Goal: Information Seeking & Learning: Learn about a topic

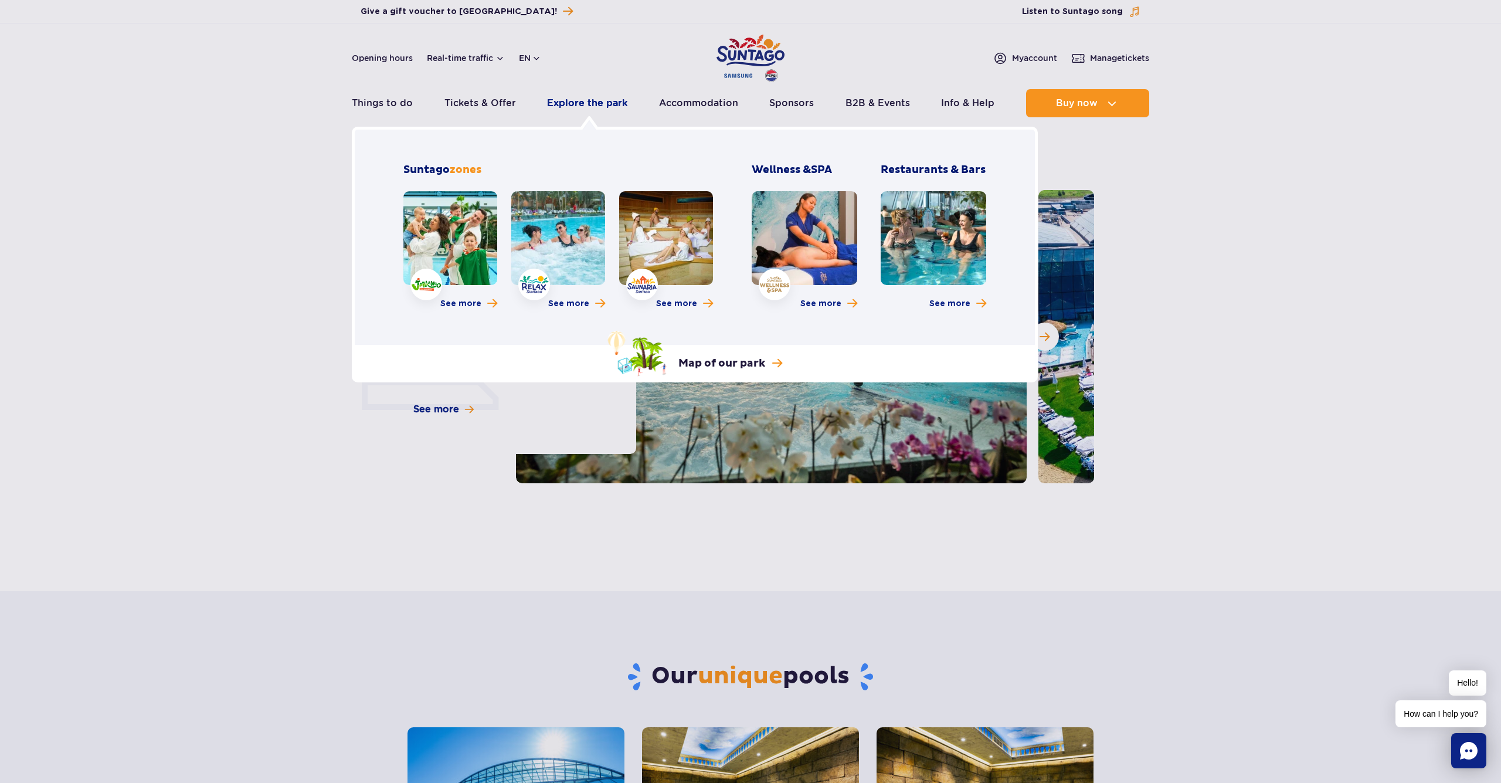
click at [576, 105] on link "Explore the park" at bounding box center [587, 103] width 80 height 28
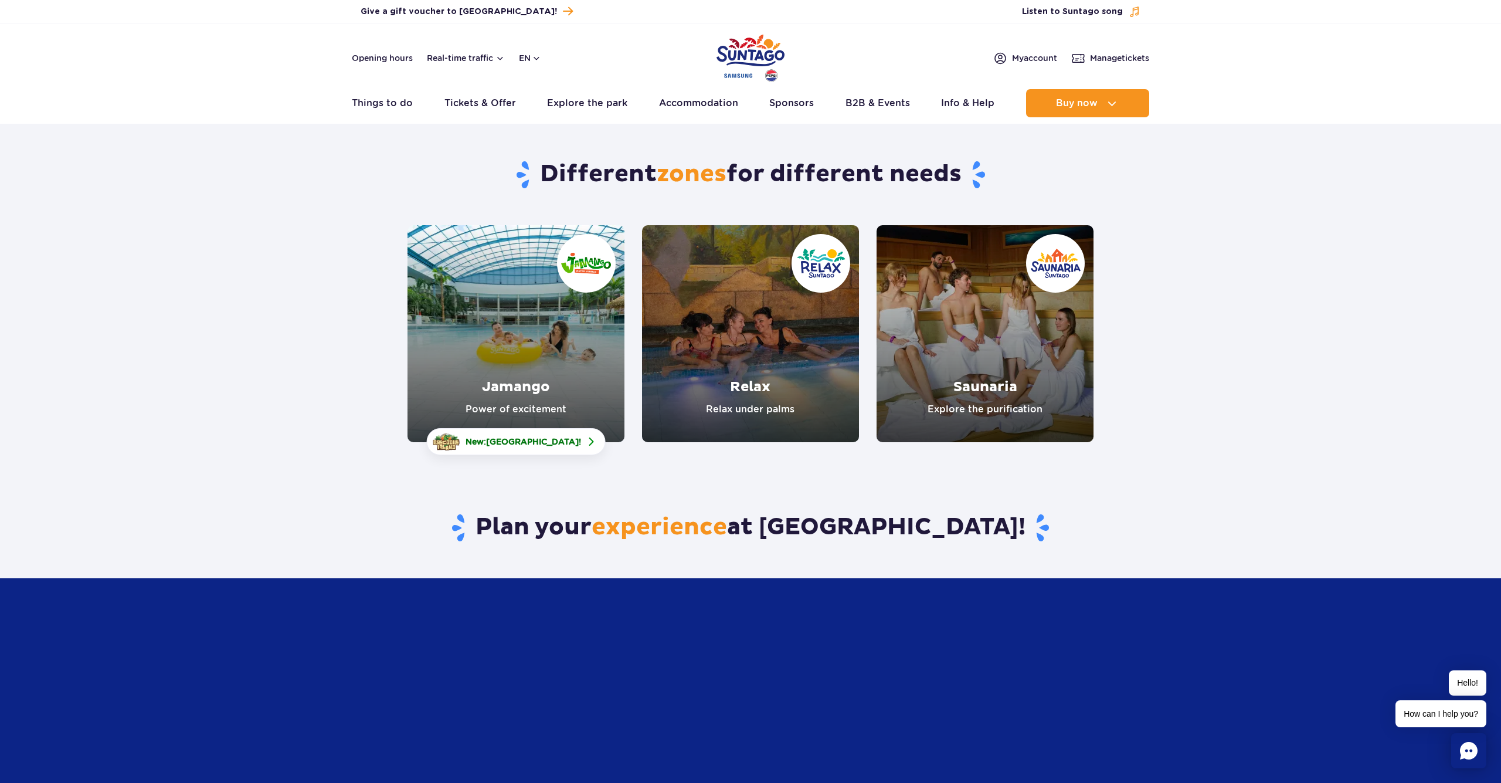
click at [1032, 338] on link "Saunaria" at bounding box center [984, 333] width 217 height 217
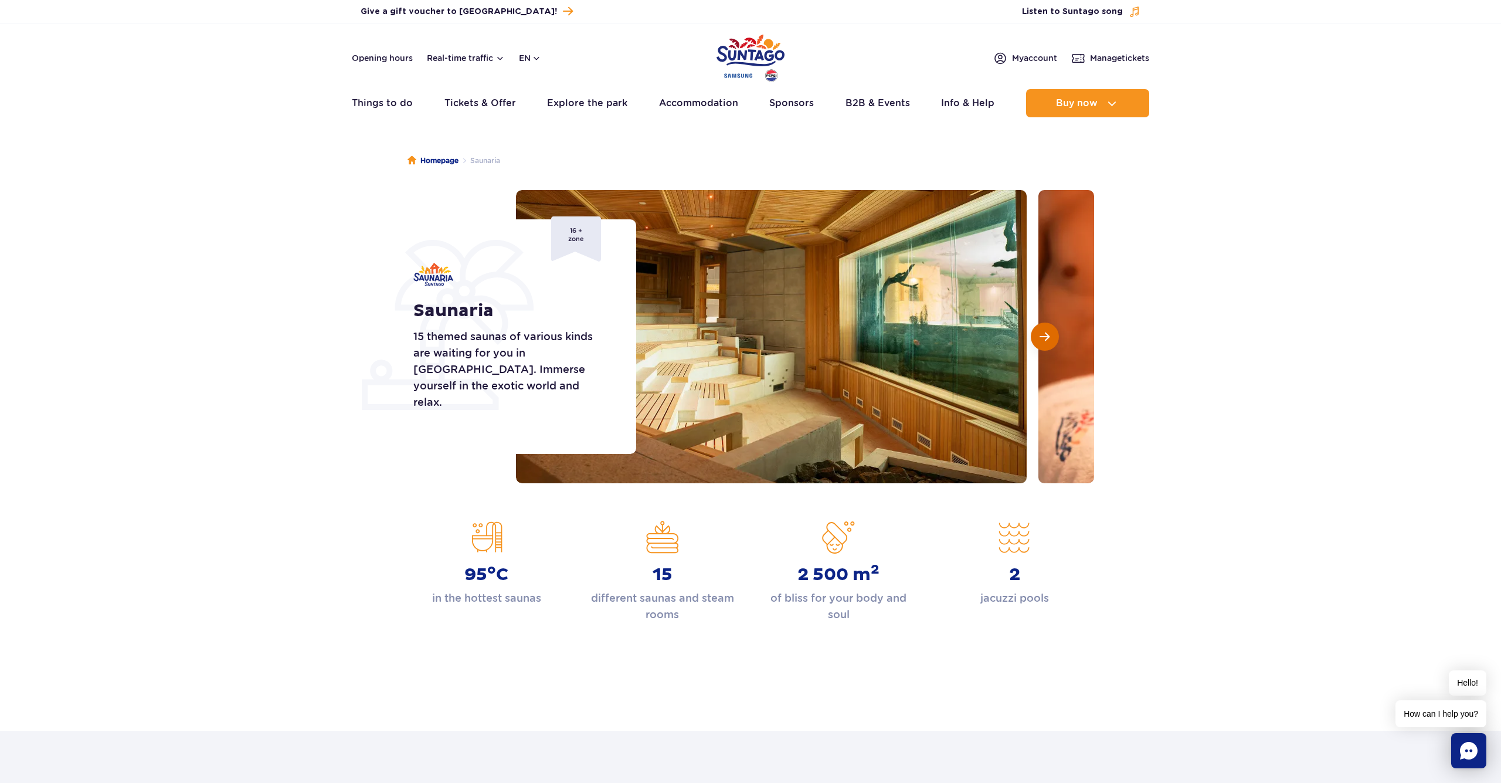
click at [1049, 339] on span "Next slide" at bounding box center [1044, 336] width 10 height 11
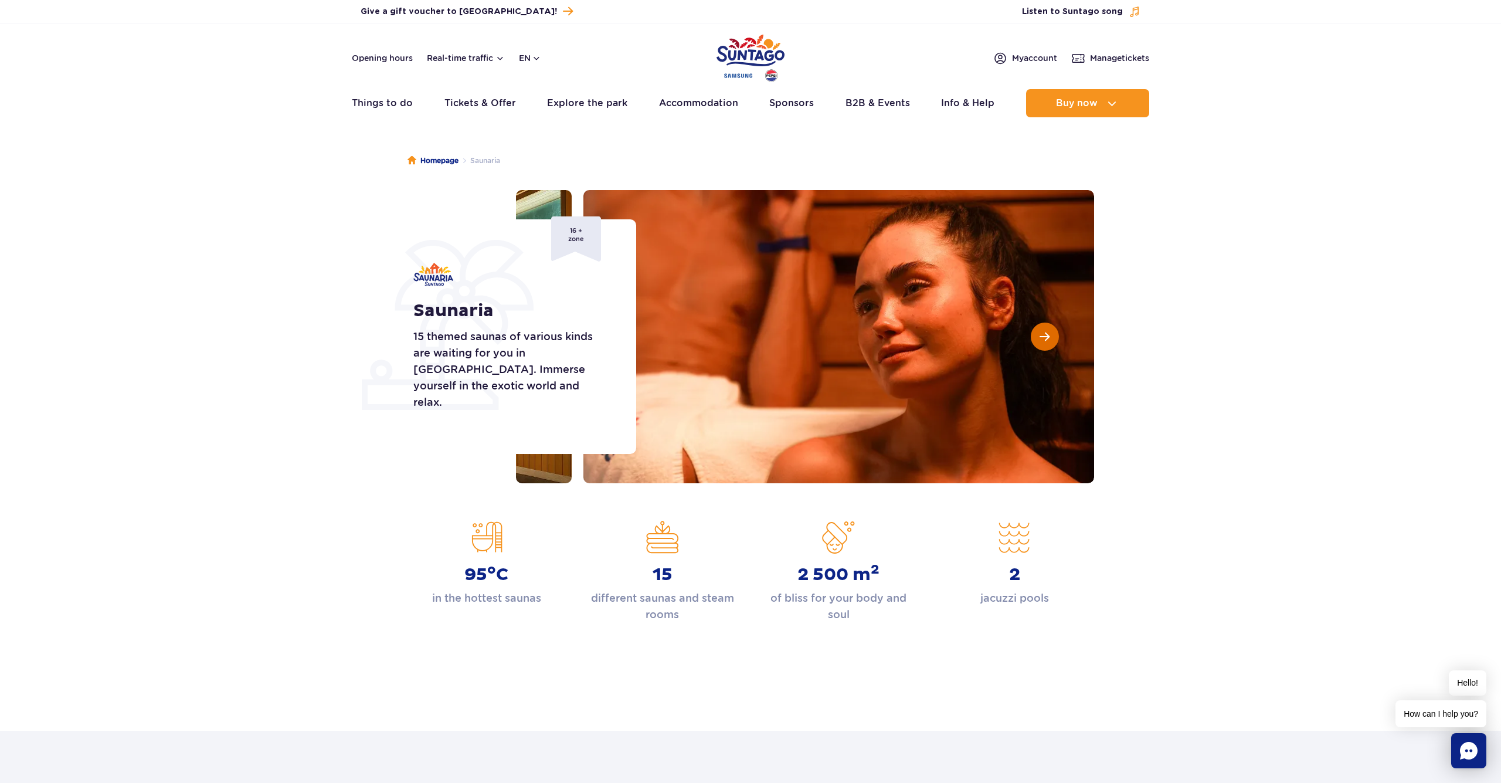
click at [1048, 339] on span "Next slide" at bounding box center [1044, 336] width 10 height 11
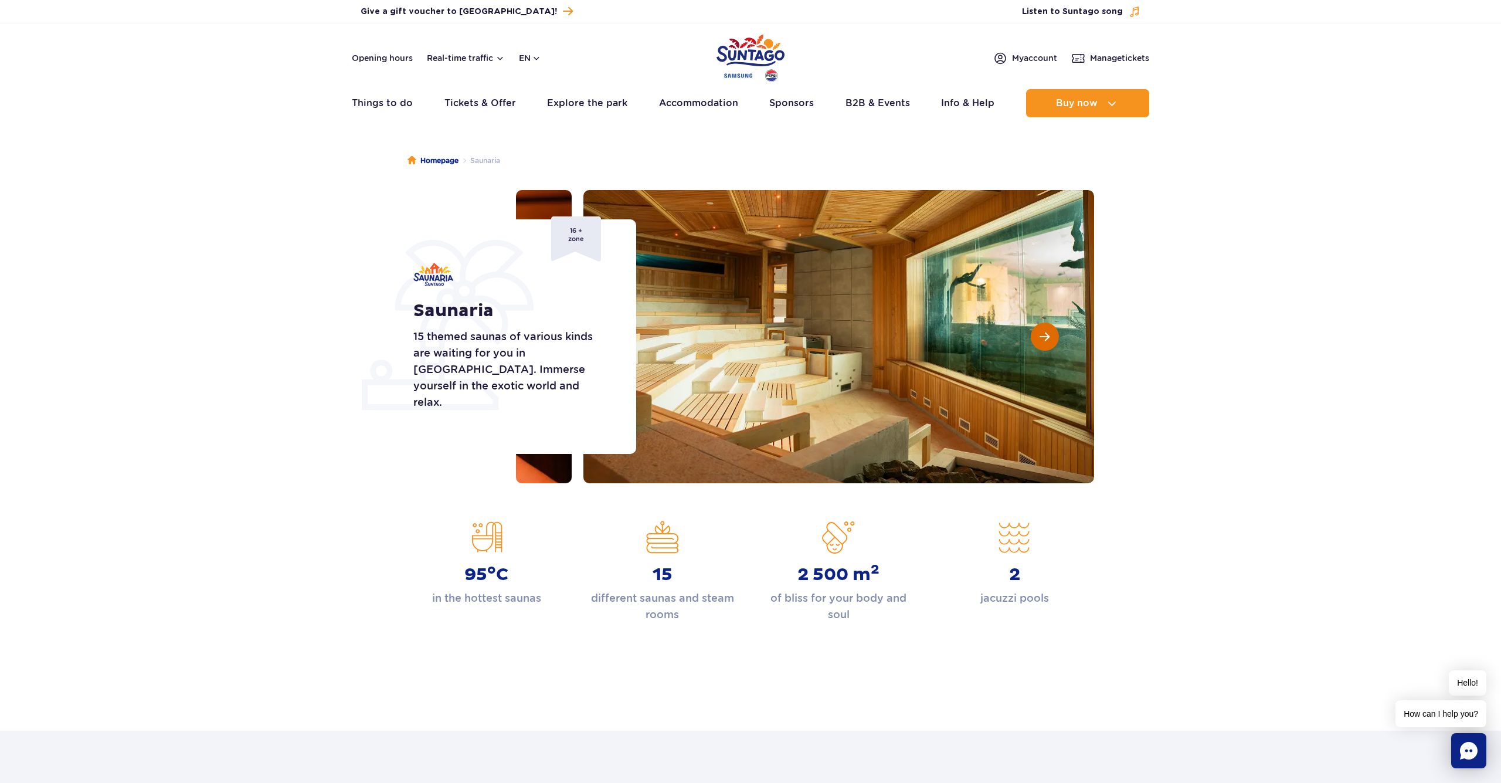
click at [1048, 339] on span "Next slide" at bounding box center [1044, 336] width 10 height 11
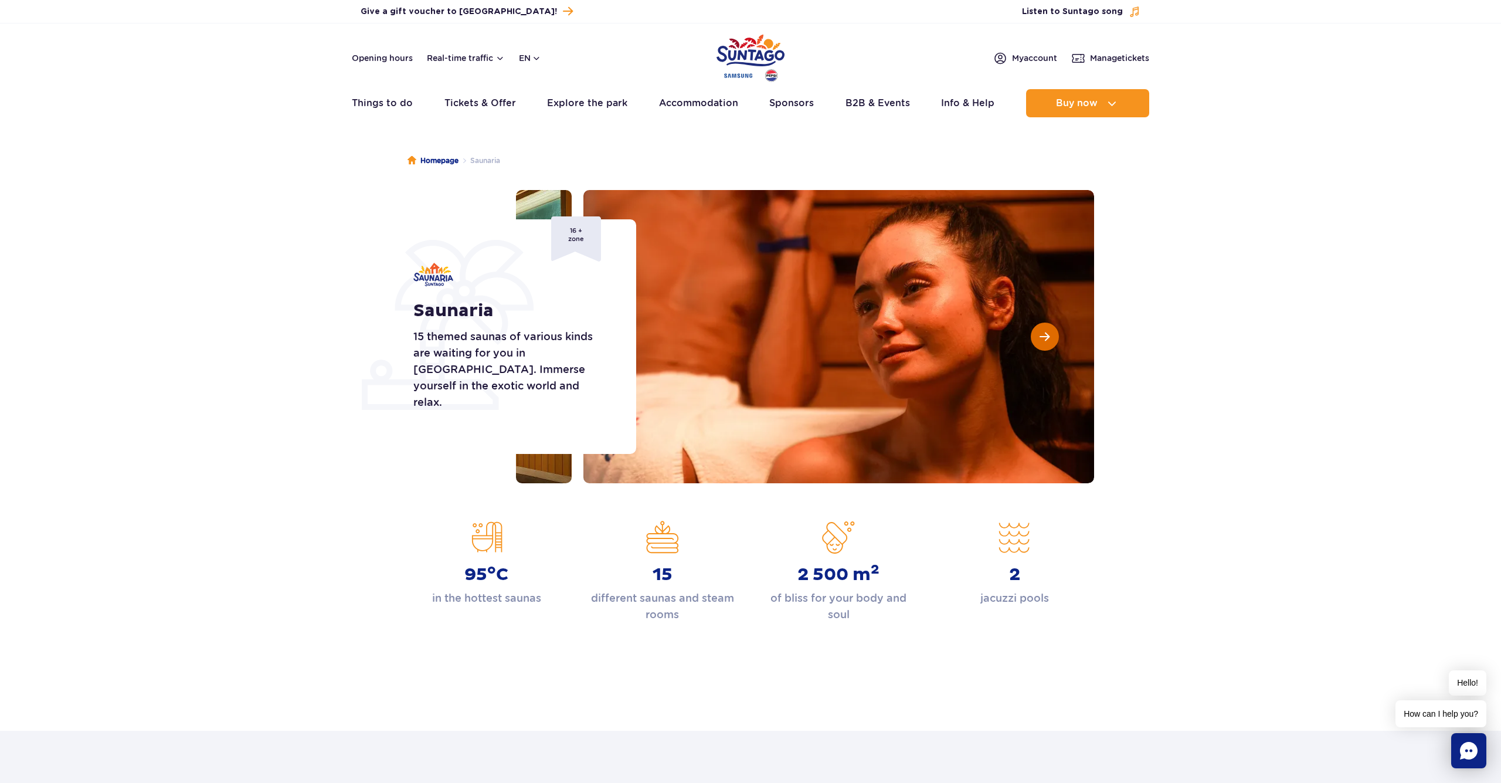
click at [1048, 339] on span "Next slide" at bounding box center [1044, 336] width 10 height 11
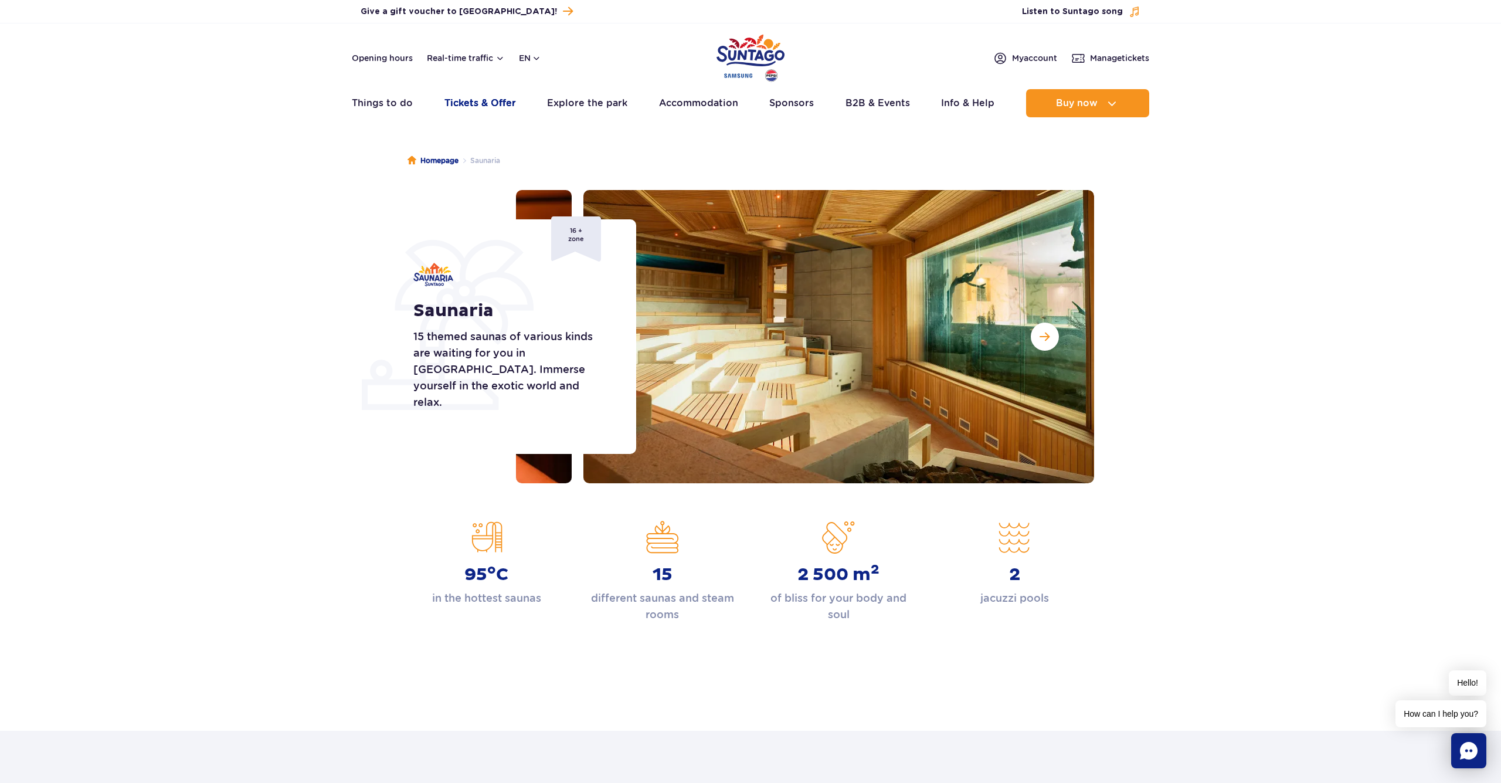
click at [516, 102] on ul "Real-time traffic Things to do Slides Aster Rainbow Narval See more Pools Therm…" at bounding box center [750, 103] width 797 height 28
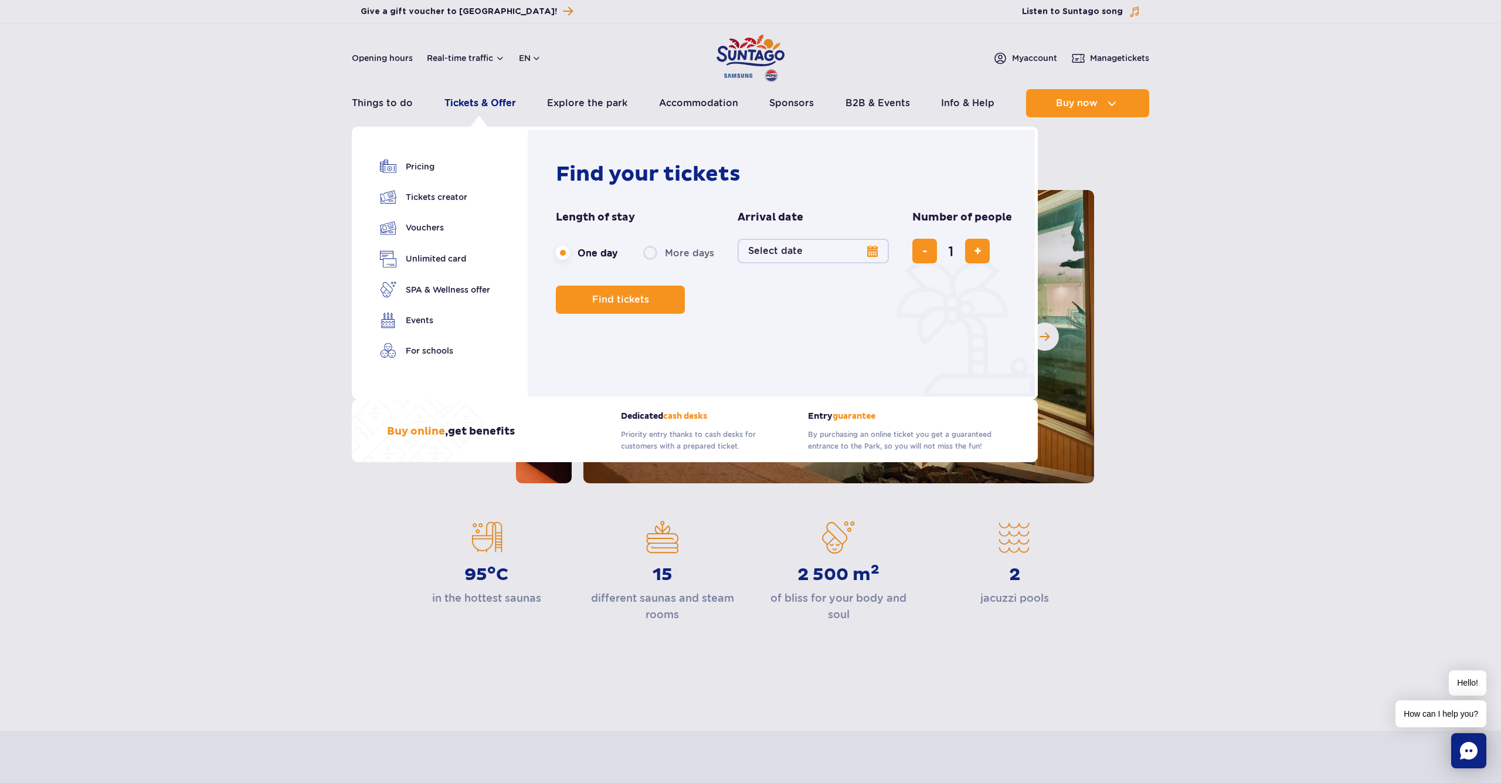
click at [500, 103] on link "Tickets & Offer" at bounding box center [480, 103] width 72 height 28
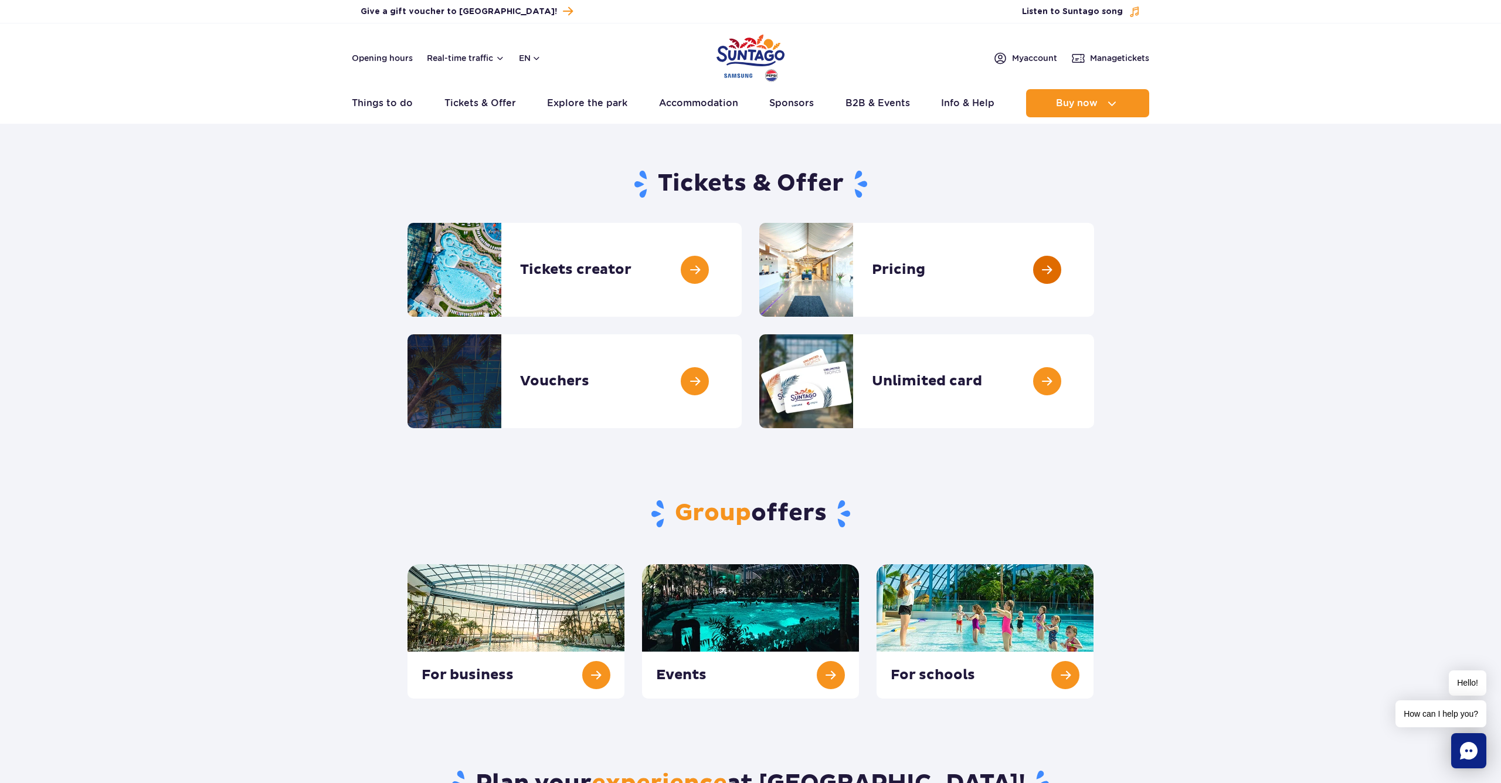
click at [1094, 297] on link at bounding box center [1094, 270] width 0 height 94
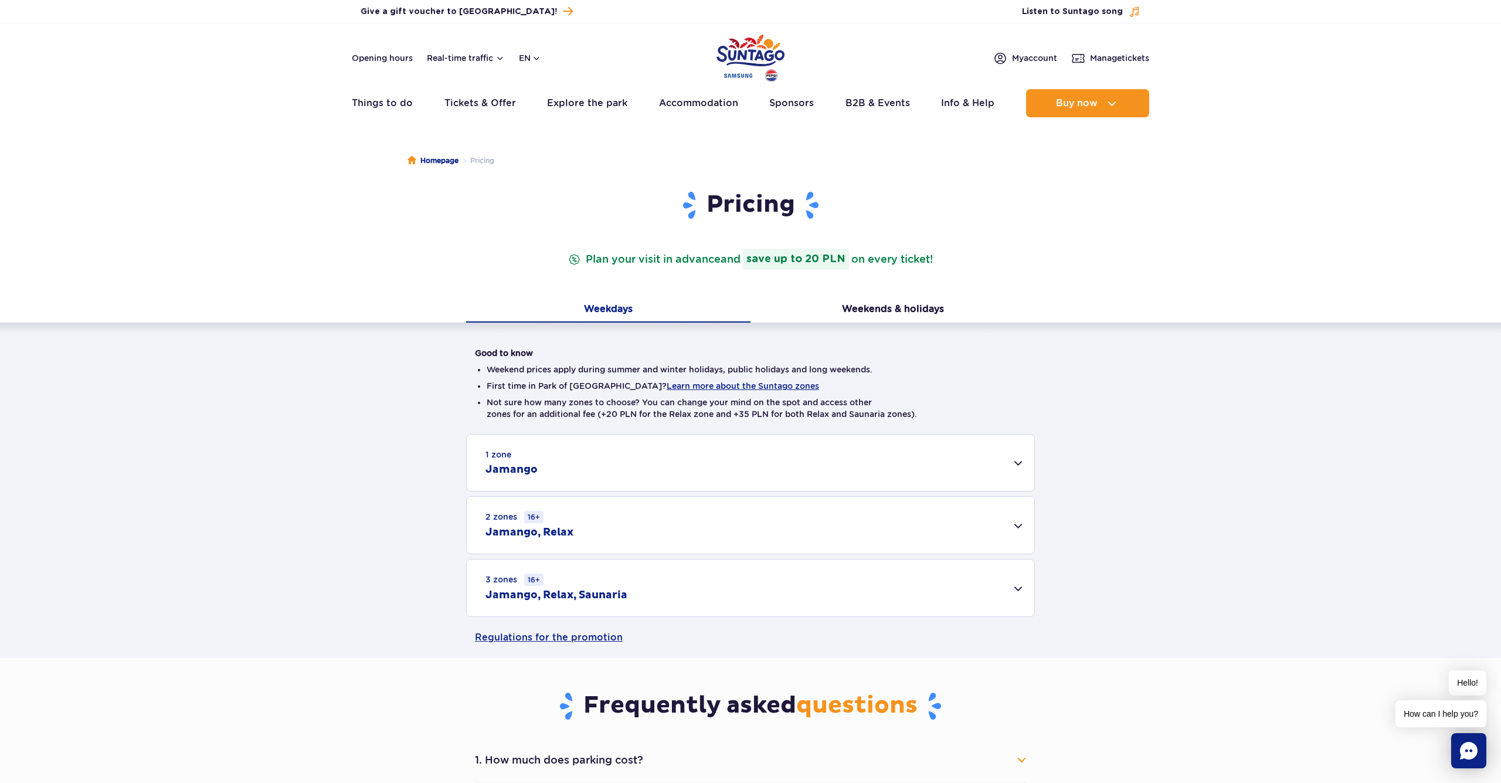
click at [852, 515] on div "2 zones 16+ Jamango, Relax" at bounding box center [750, 524] width 567 height 57
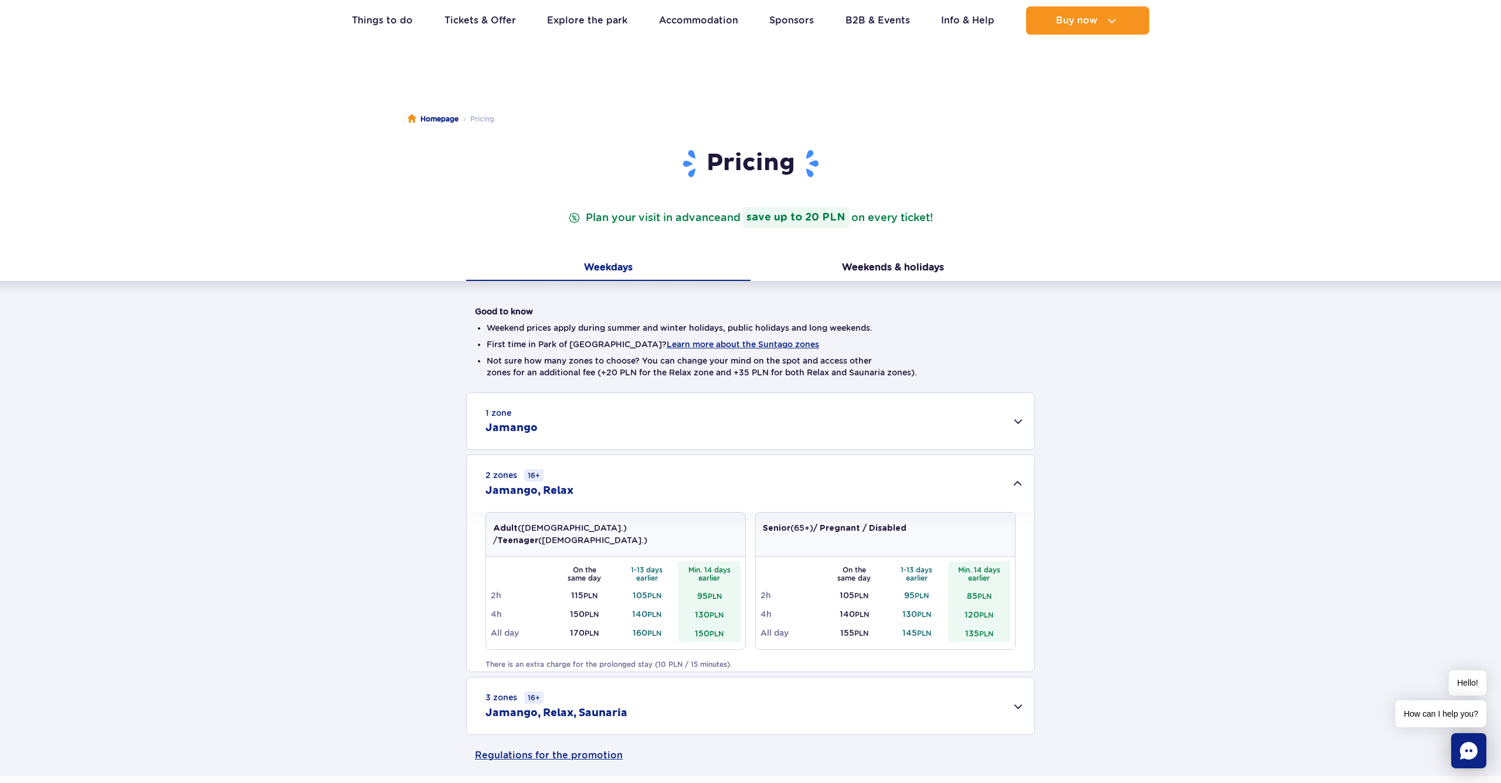
scroll to position [43, 0]
drag, startPoint x: 729, startPoint y: 556, endPoint x: 683, endPoint y: 555, distance: 45.7
click at [683, 560] on th "Min. 14 days earlier" at bounding box center [709, 572] width 63 height 25
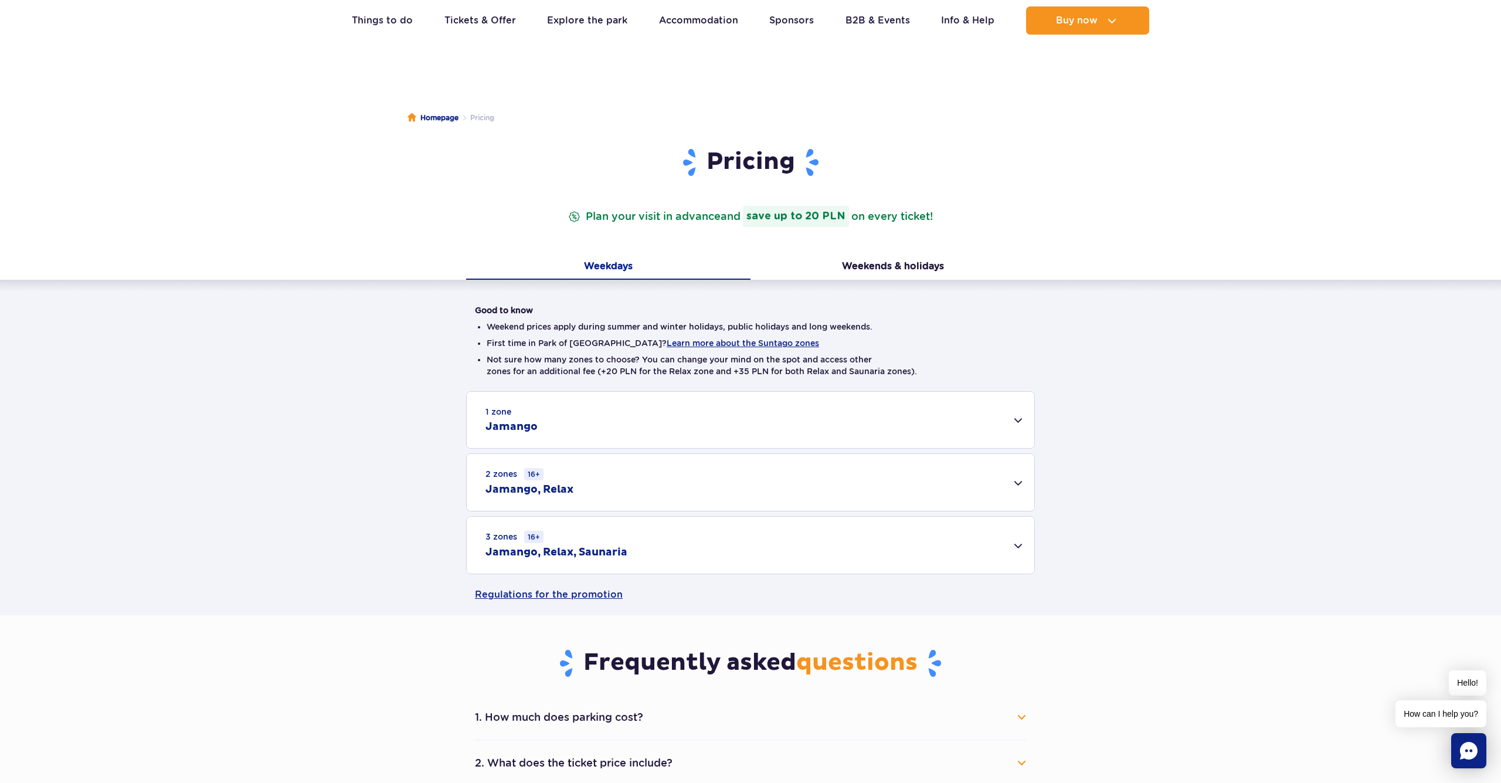
click at [722, 573] on div "3 zones 16+ Jamango, Relax, Saunaria" at bounding box center [750, 544] width 567 height 57
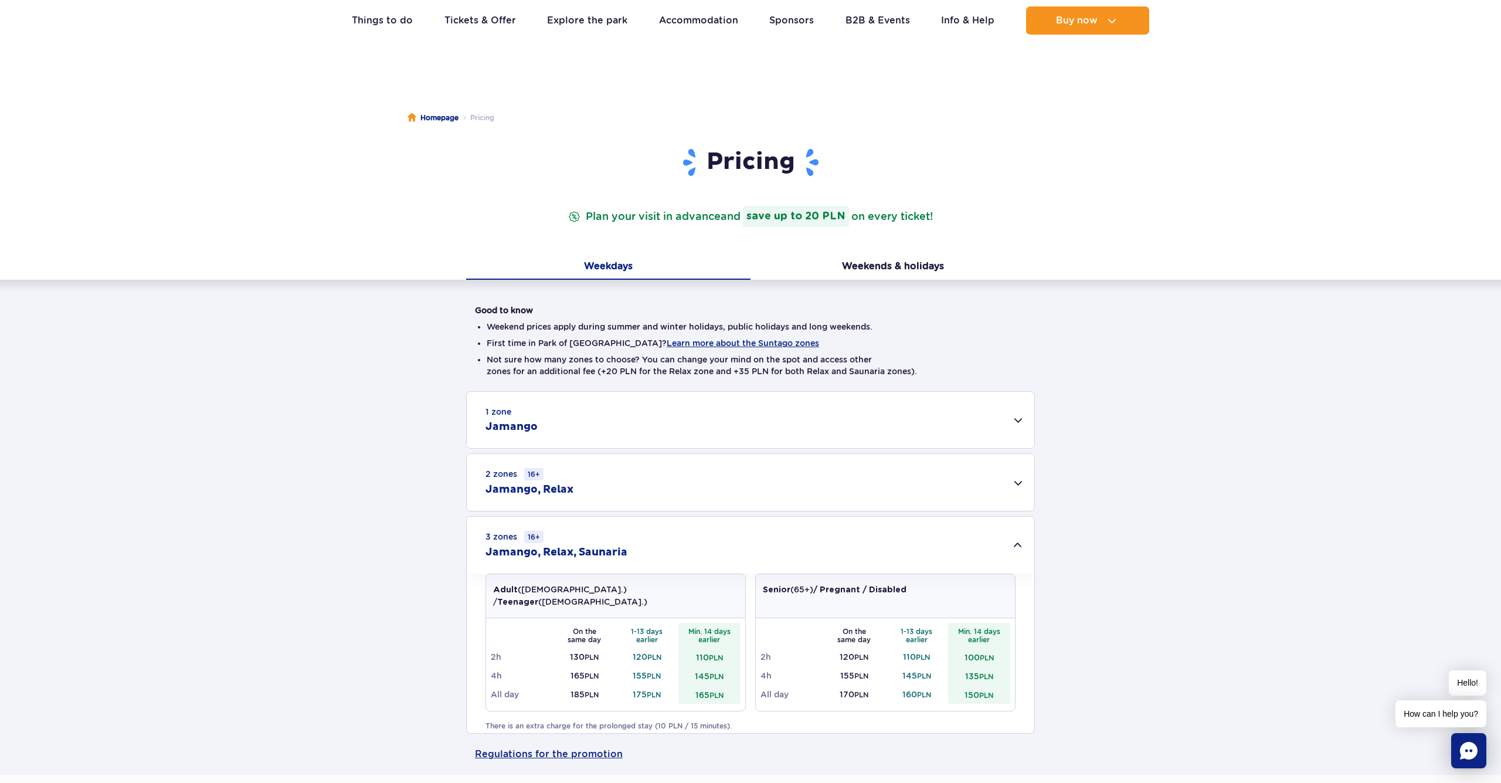
click at [842, 481] on div "2 zones 16+ Jamango, Relax" at bounding box center [750, 482] width 567 height 57
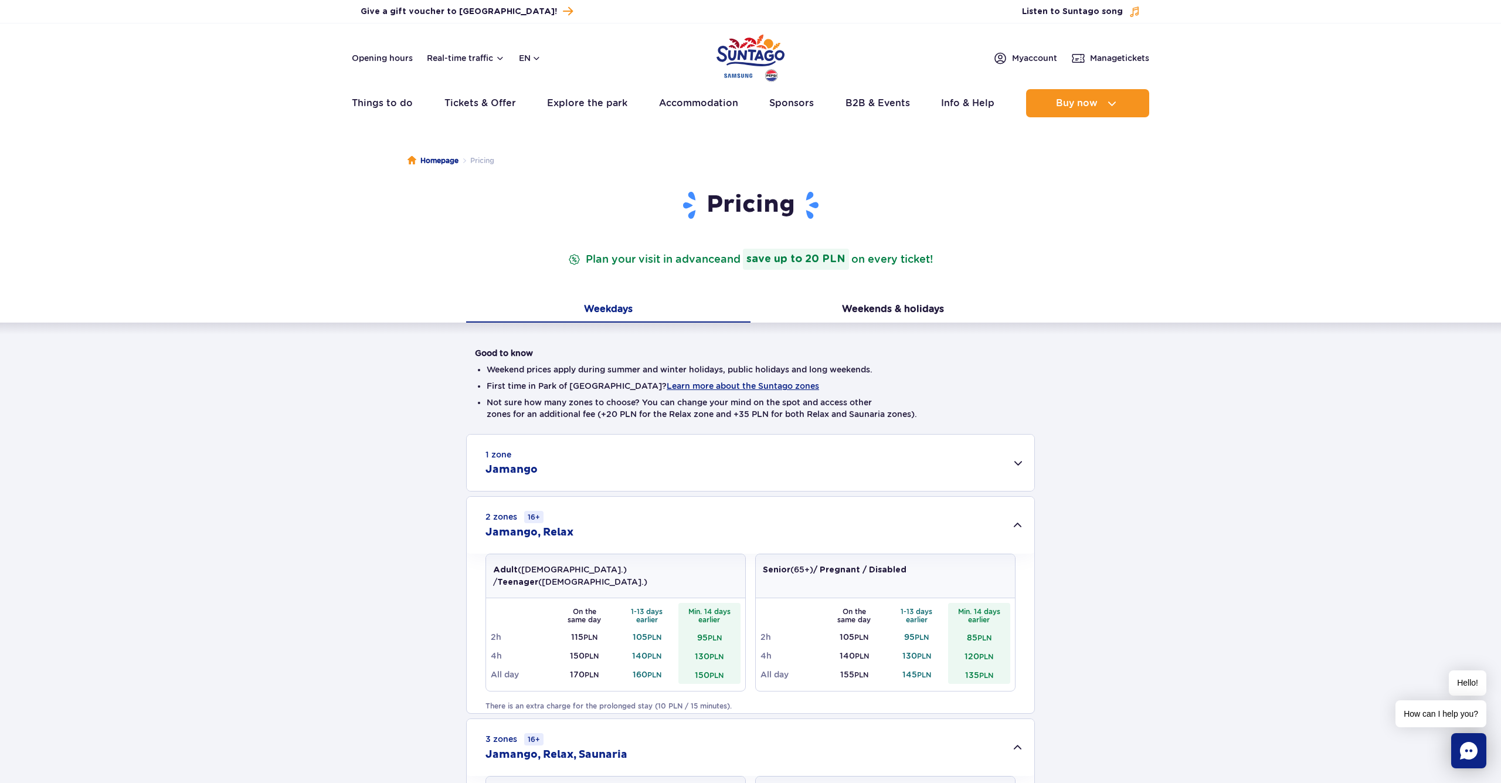
scroll to position [0, 0]
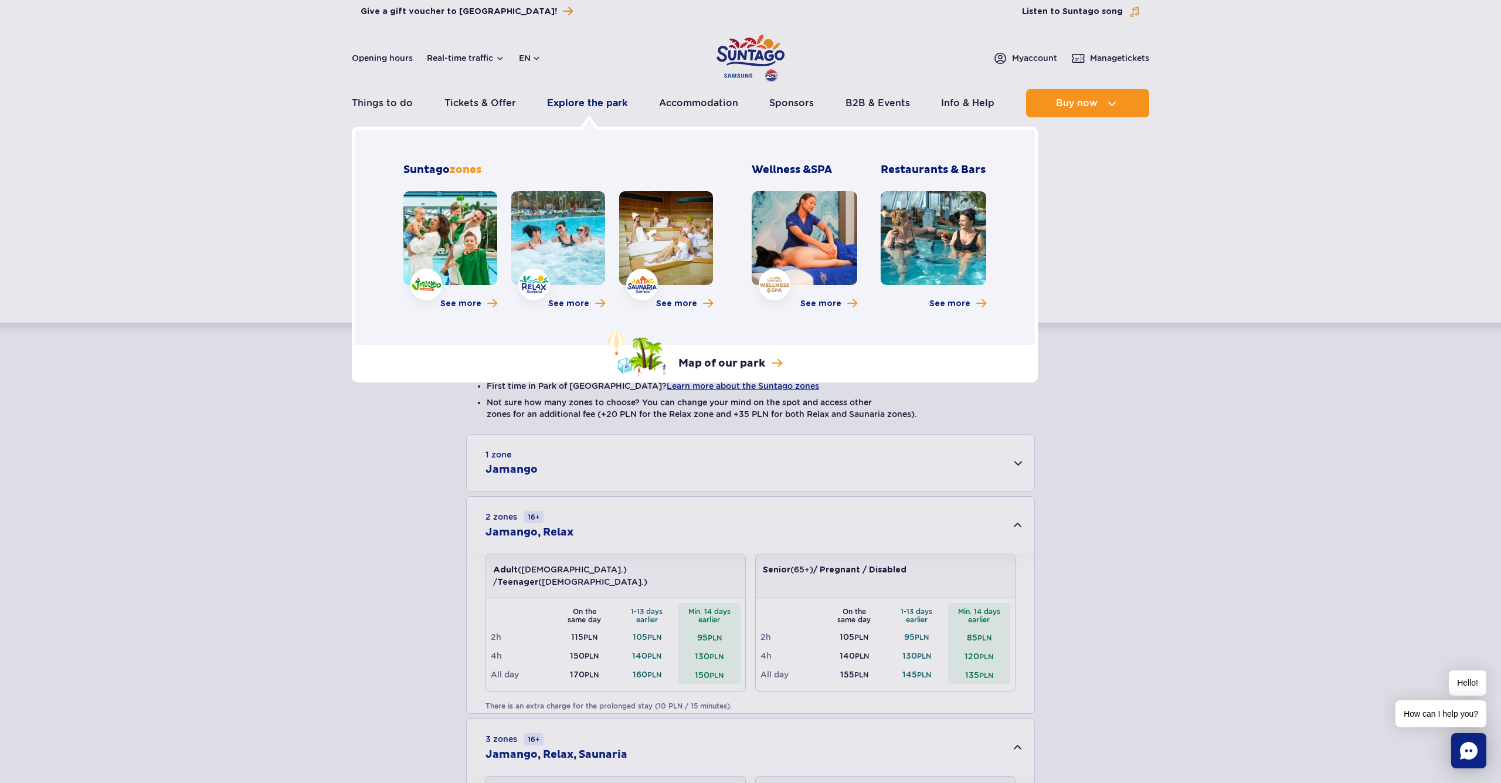
click at [585, 103] on link "Explore the park" at bounding box center [587, 103] width 80 height 28
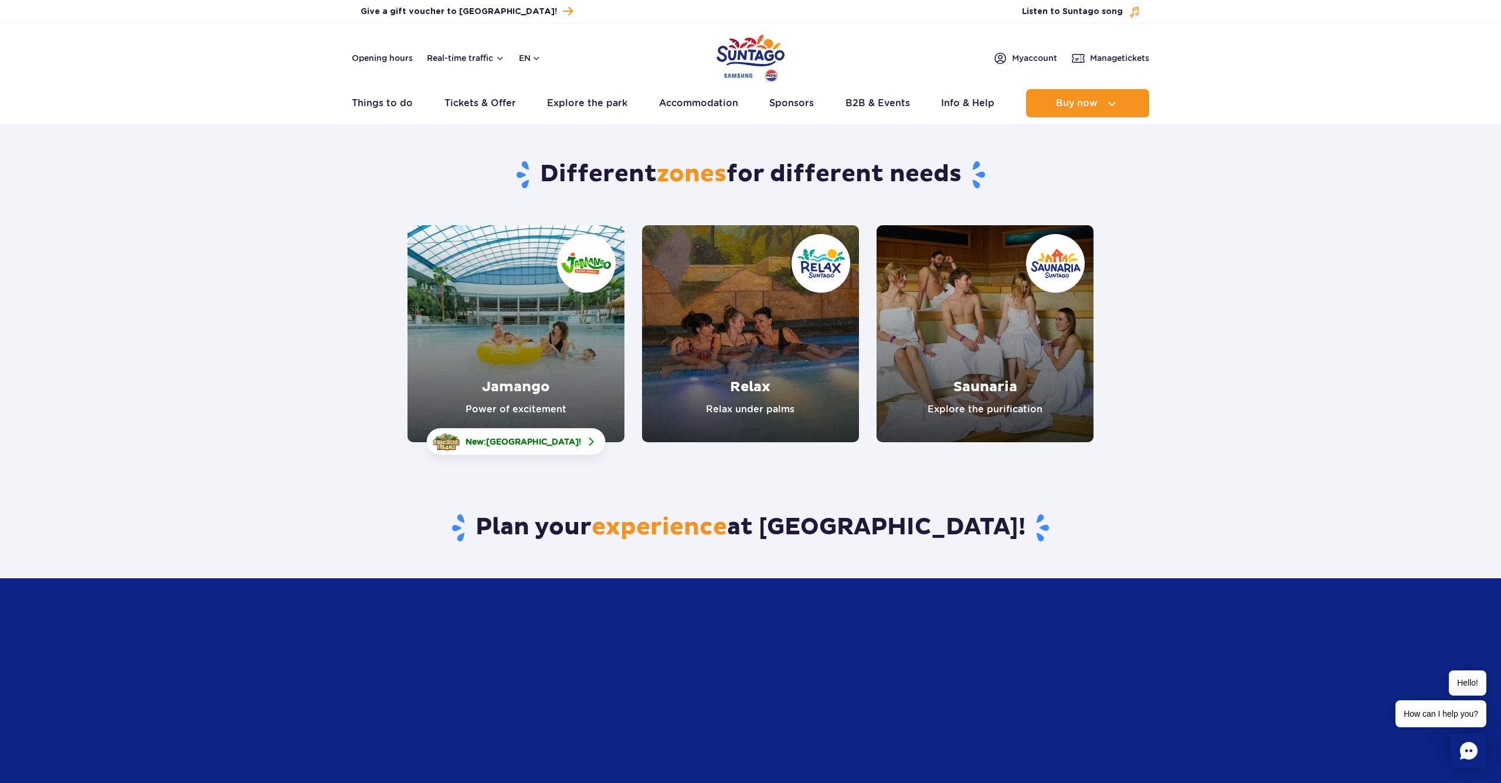
click at [548, 346] on link "Jamango" at bounding box center [515, 333] width 217 height 217
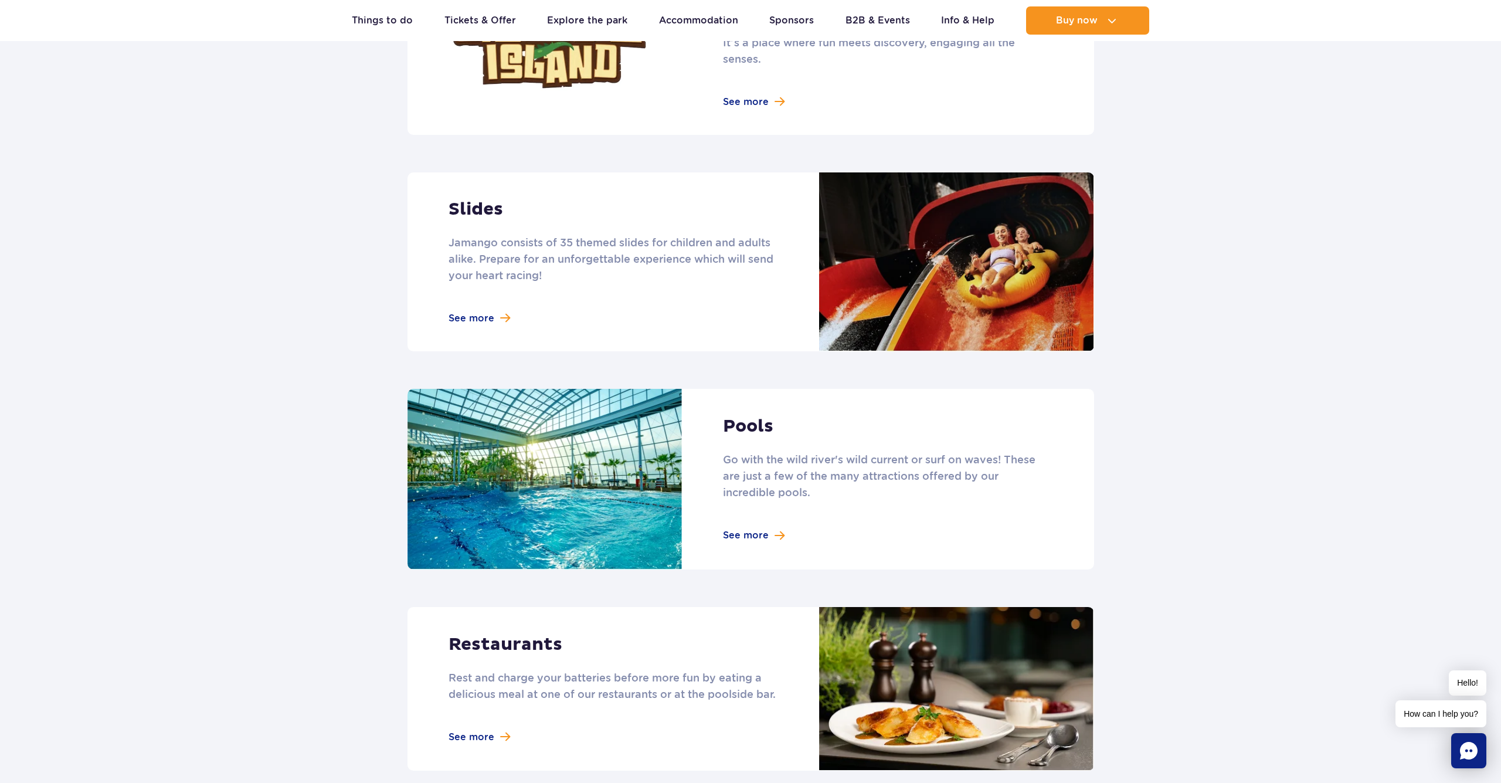
scroll to position [929, 0]
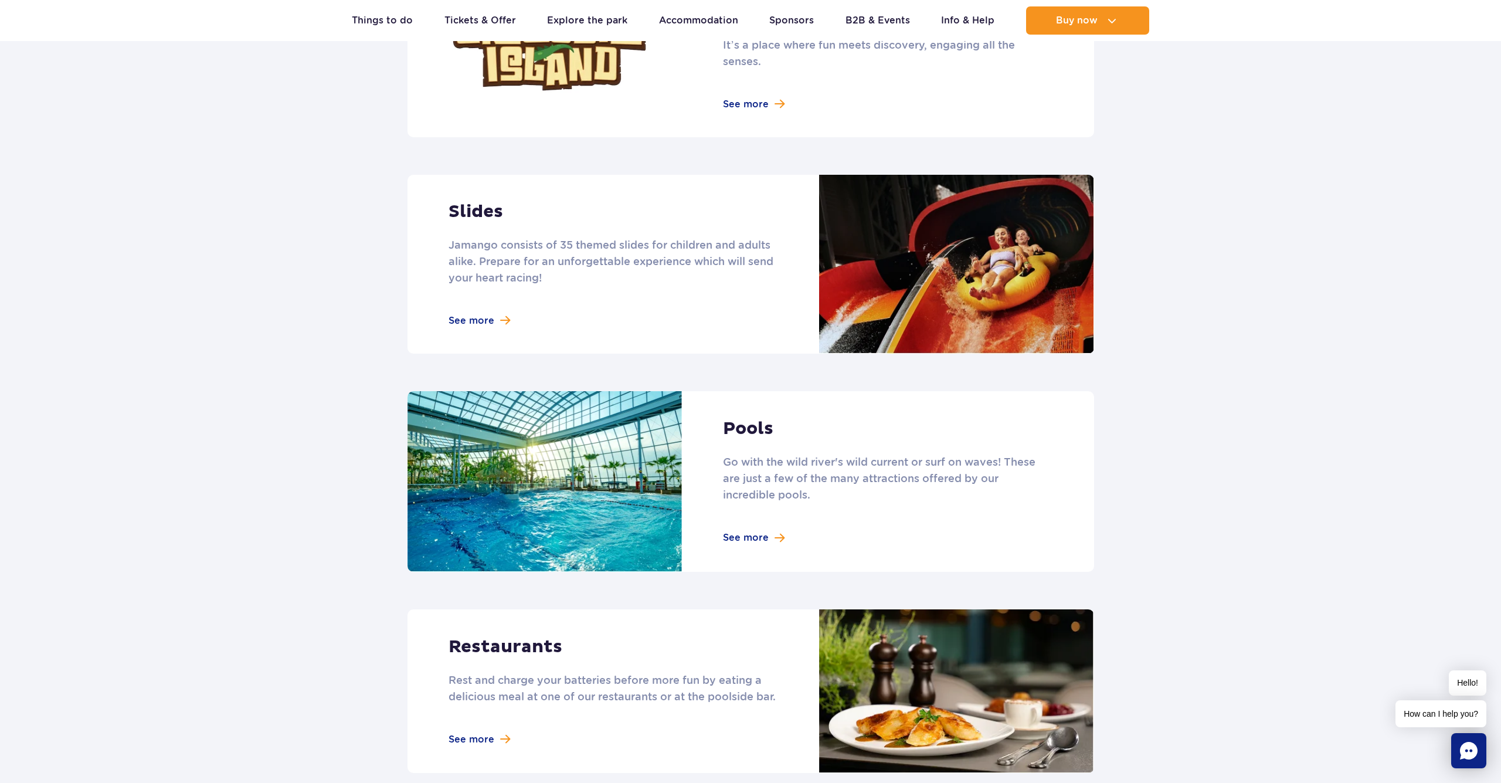
click at [468, 302] on link at bounding box center [750, 264] width 686 height 179
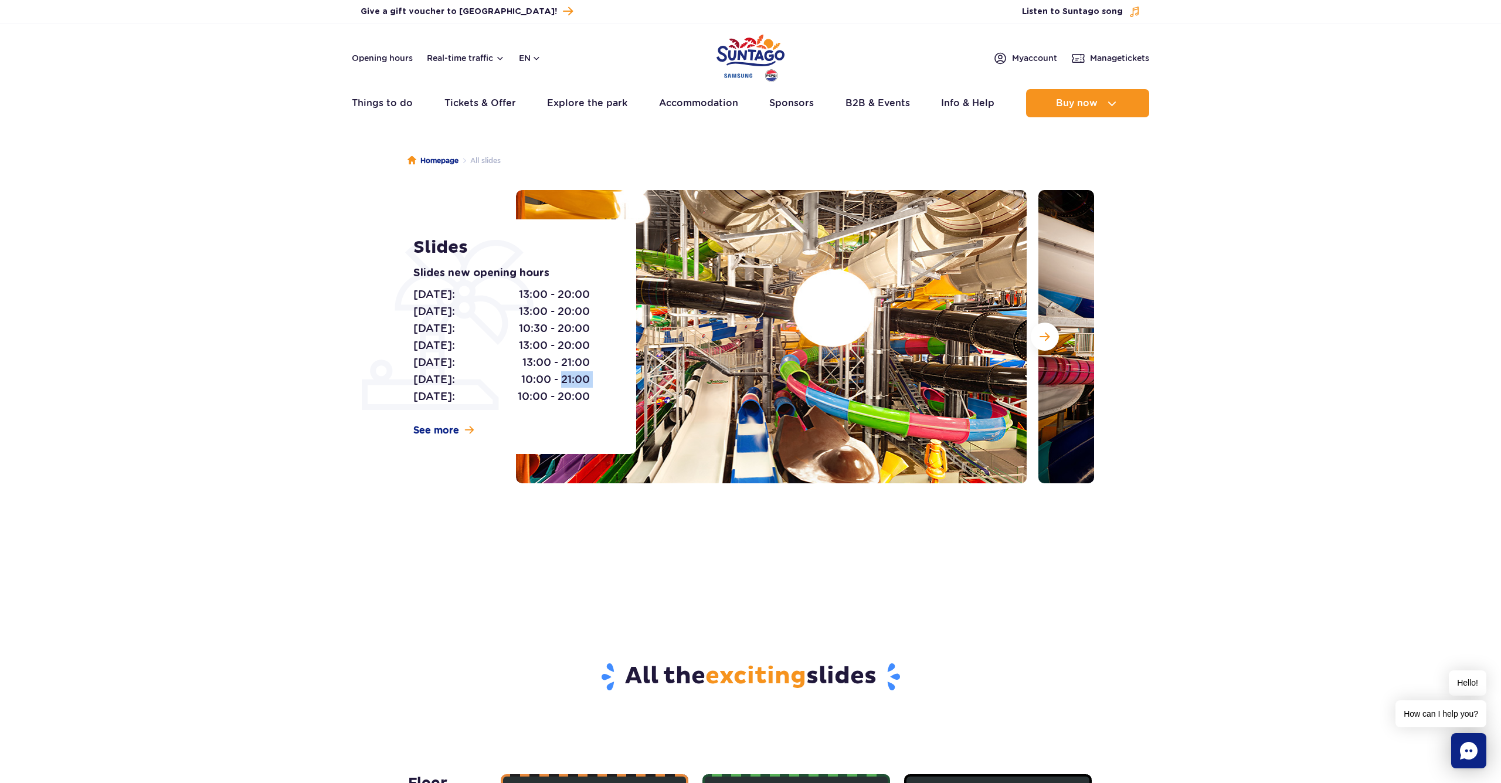
drag, startPoint x: 592, startPoint y: 383, endPoint x: 627, endPoint y: 385, distance: 35.2
click at [627, 385] on div "Slides Slides new opening hours [DATE]: 13:00 - 20:00 [DATE]: 13:00 - 20:00 [DA…" at bounding box center [517, 336] width 237 height 234
click at [603, 393] on div "[DATE]: 13:00 - 20:00 [DATE]: 13:00 - 20:00 [DATE]: 10:30 - 20:00 [DATE]: 13:00…" at bounding box center [511, 345] width 196 height 119
drag, startPoint x: 596, startPoint y: 395, endPoint x: 563, endPoint y: 397, distance: 33.5
click at [551, 397] on div "[DATE]: 13:00 - 20:00 [DATE]: 13:00 - 20:00 [DATE]: 10:30 - 20:00 [DATE]: 13:00…" at bounding box center [511, 345] width 196 height 119
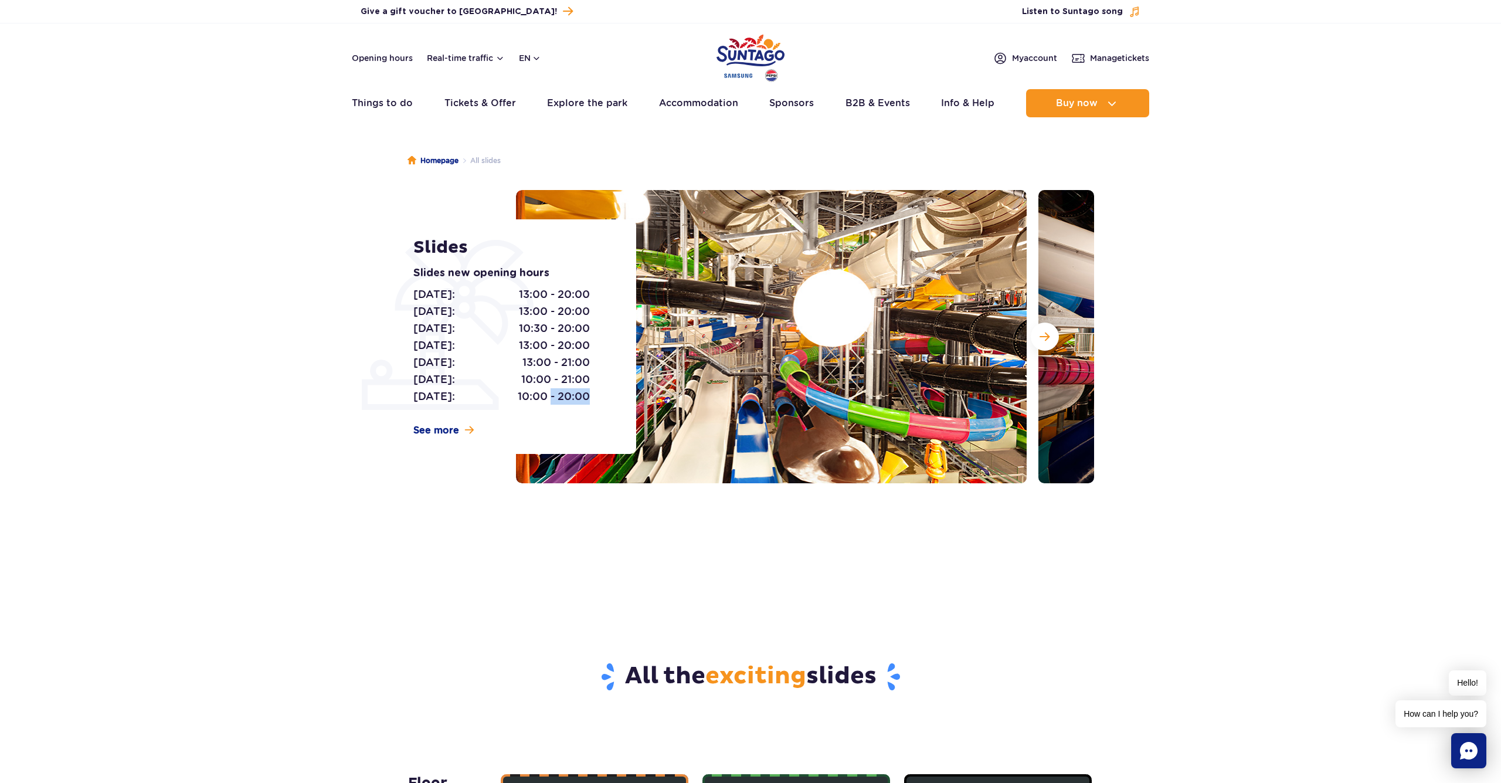
click at [573, 398] on span "10:00 - 20:00" at bounding box center [554, 396] width 72 height 16
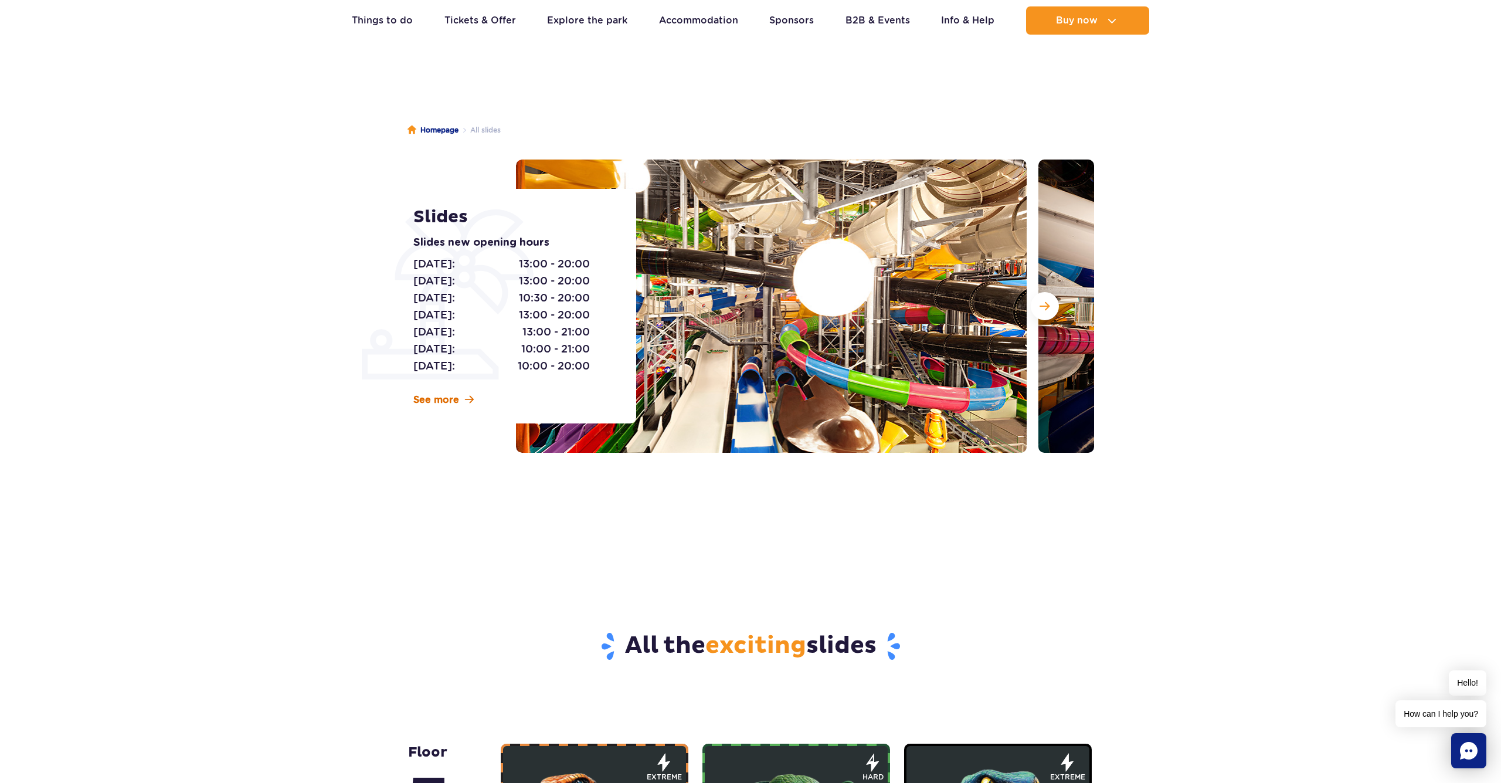
click at [447, 398] on span "See more" at bounding box center [436, 399] width 46 height 13
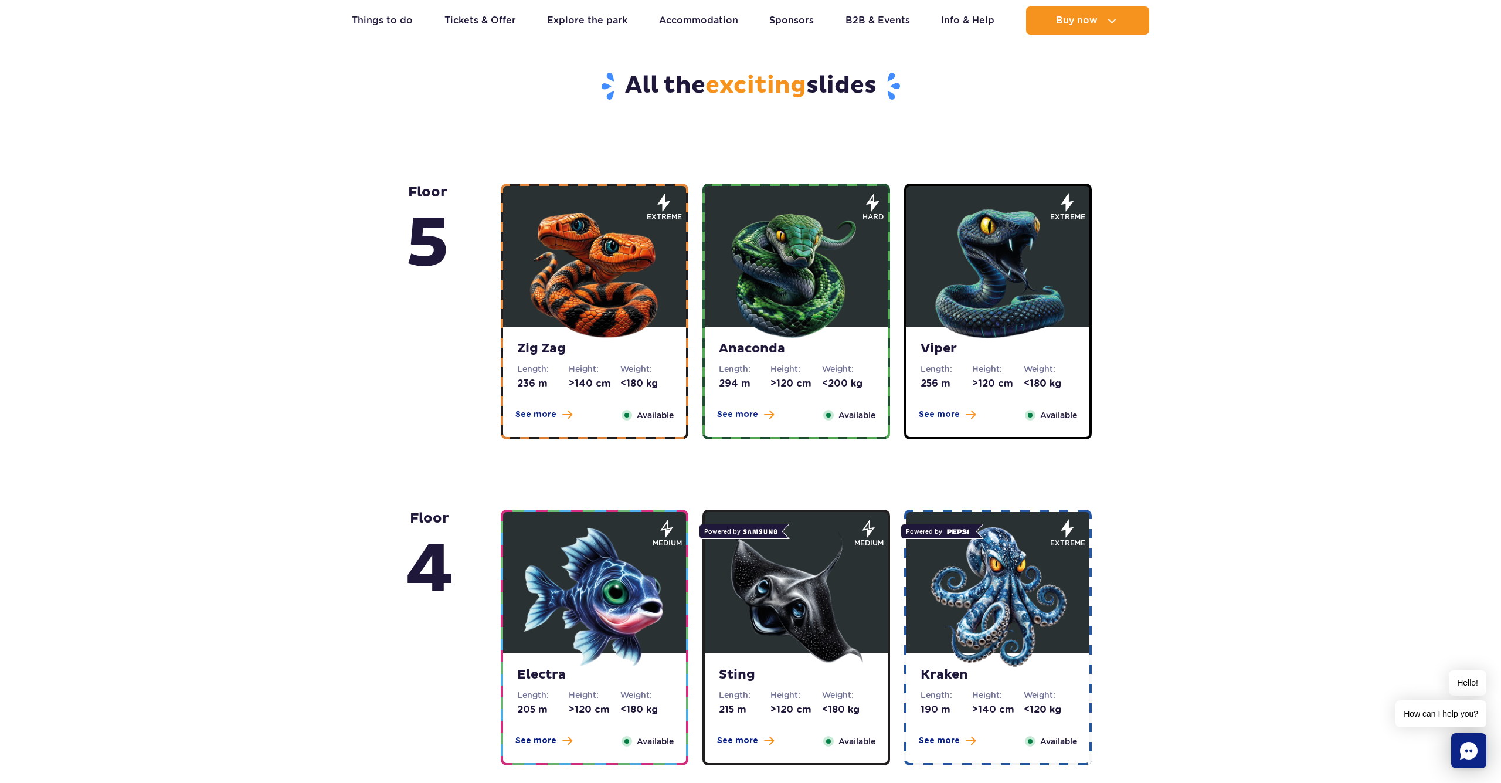
scroll to position [591, 0]
click at [608, 325] on img at bounding box center [594, 270] width 141 height 141
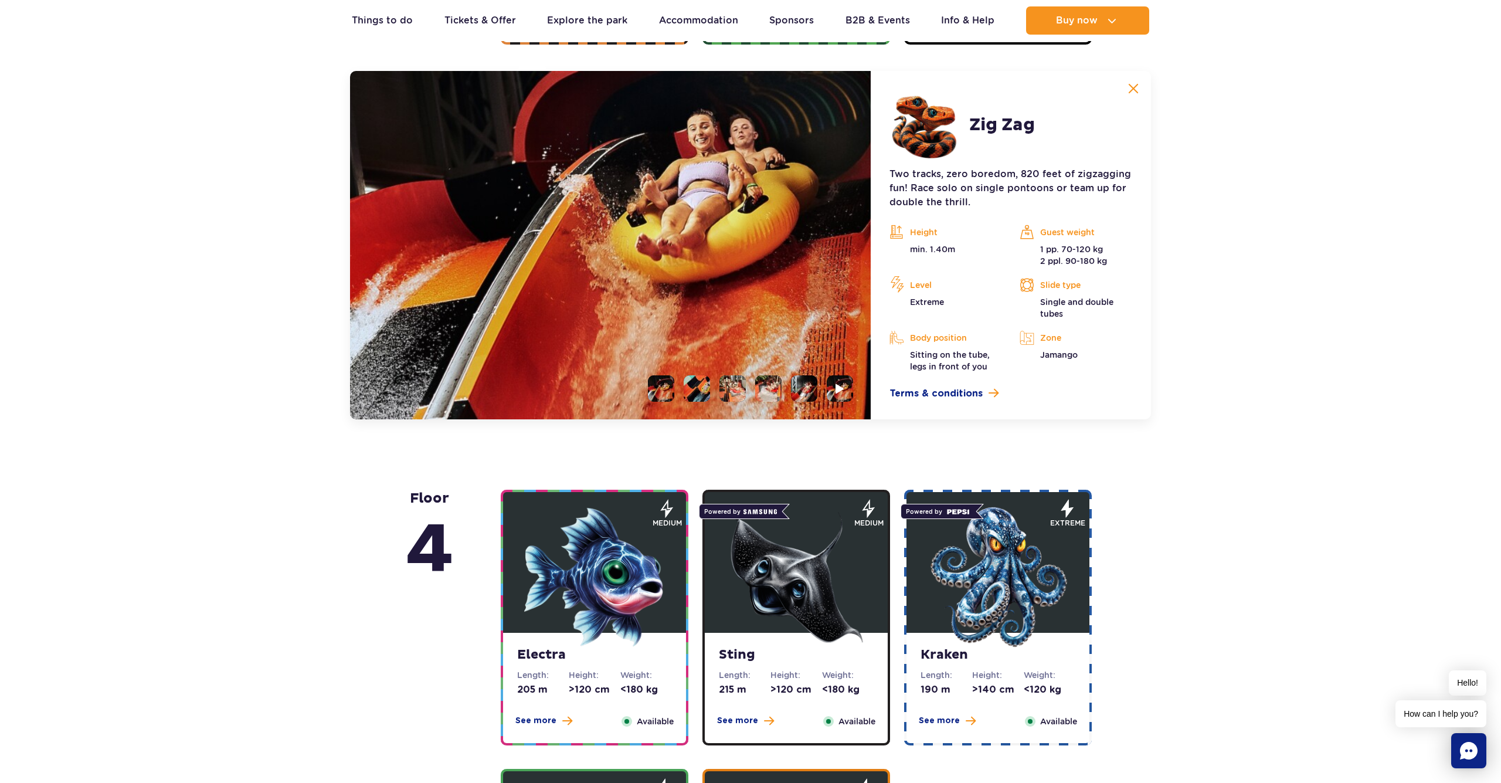
scroll to position [985, 0]
click at [702, 388] on li at bounding box center [696, 388] width 26 height 26
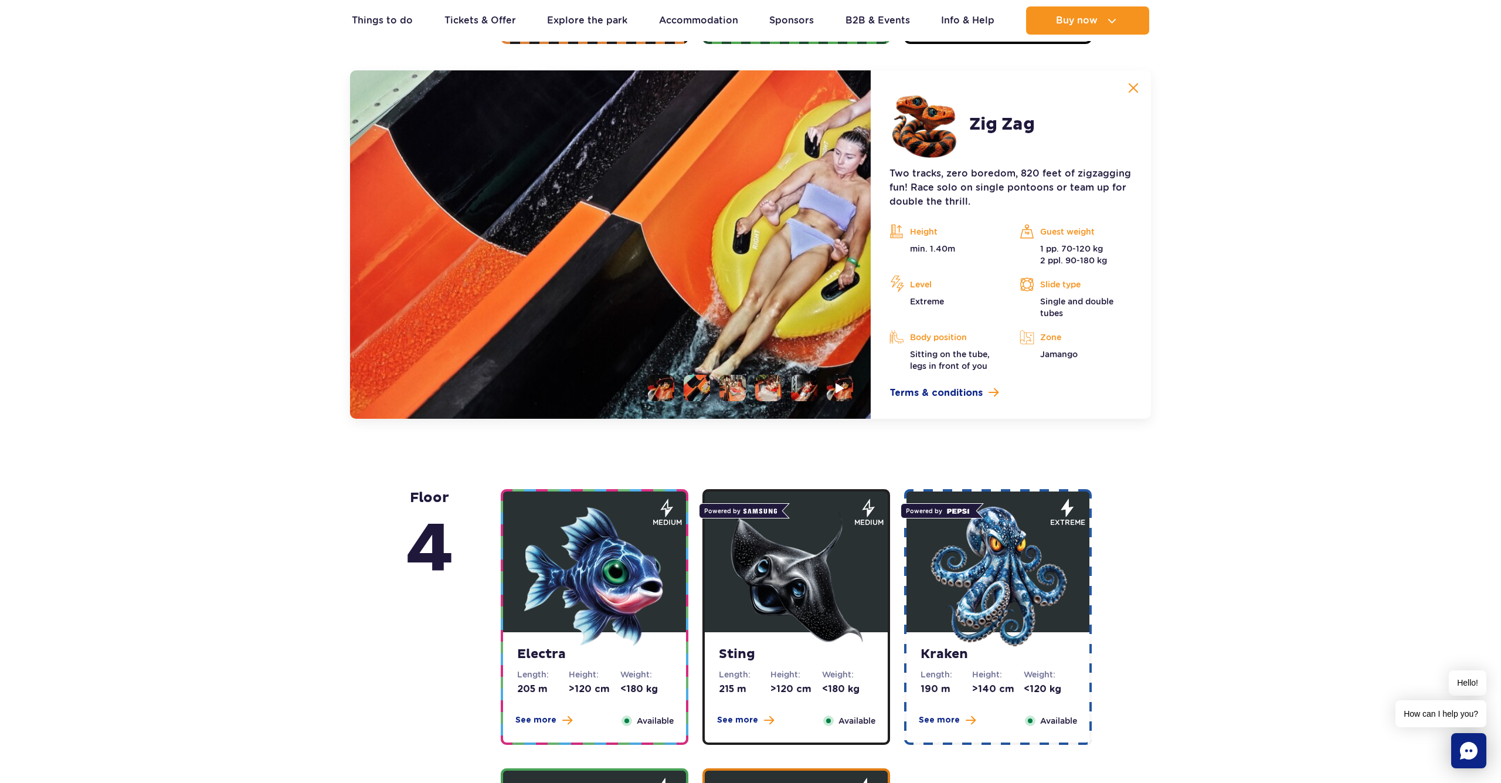
click at [734, 388] on li at bounding box center [732, 388] width 26 height 26
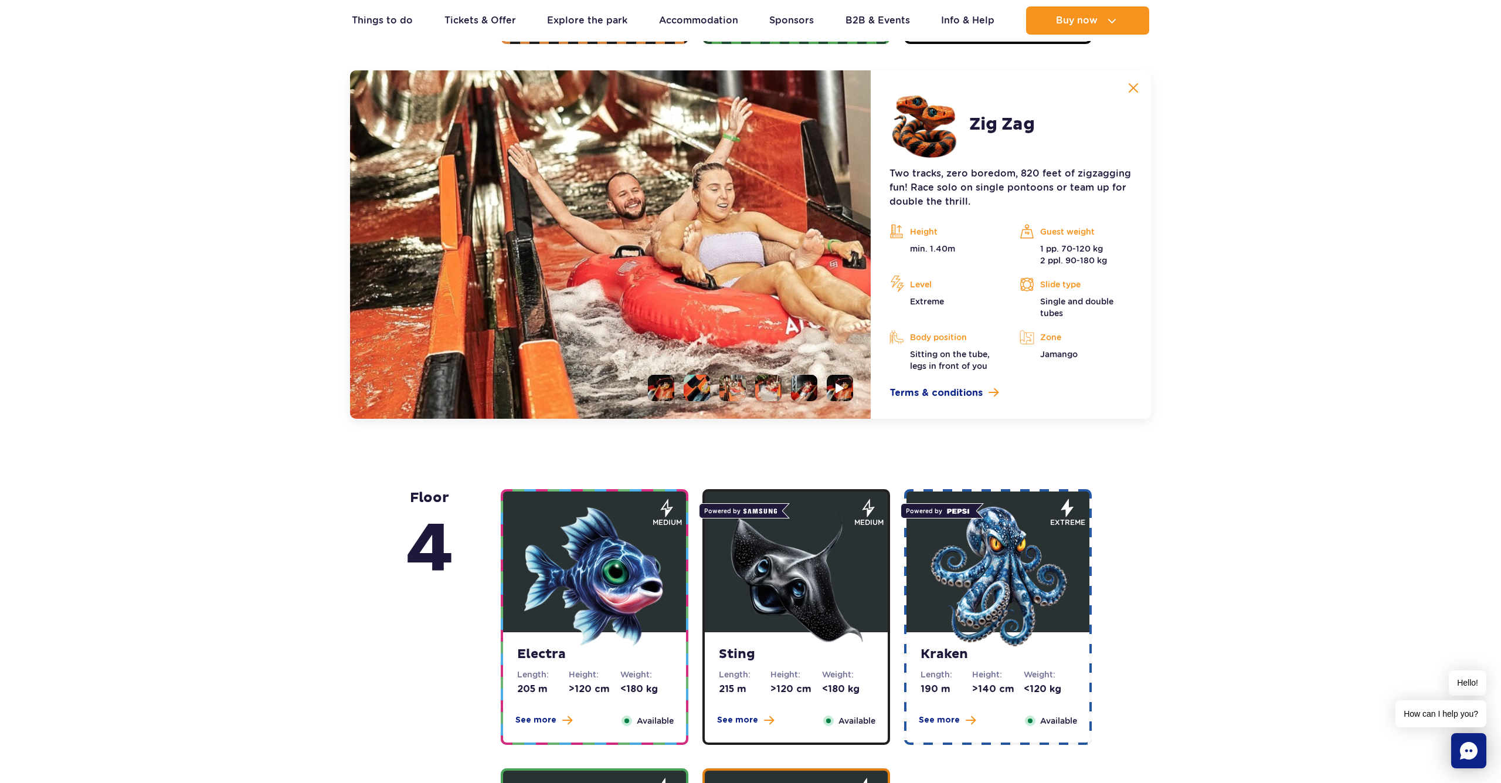
click at [761, 389] on li at bounding box center [768, 388] width 26 height 26
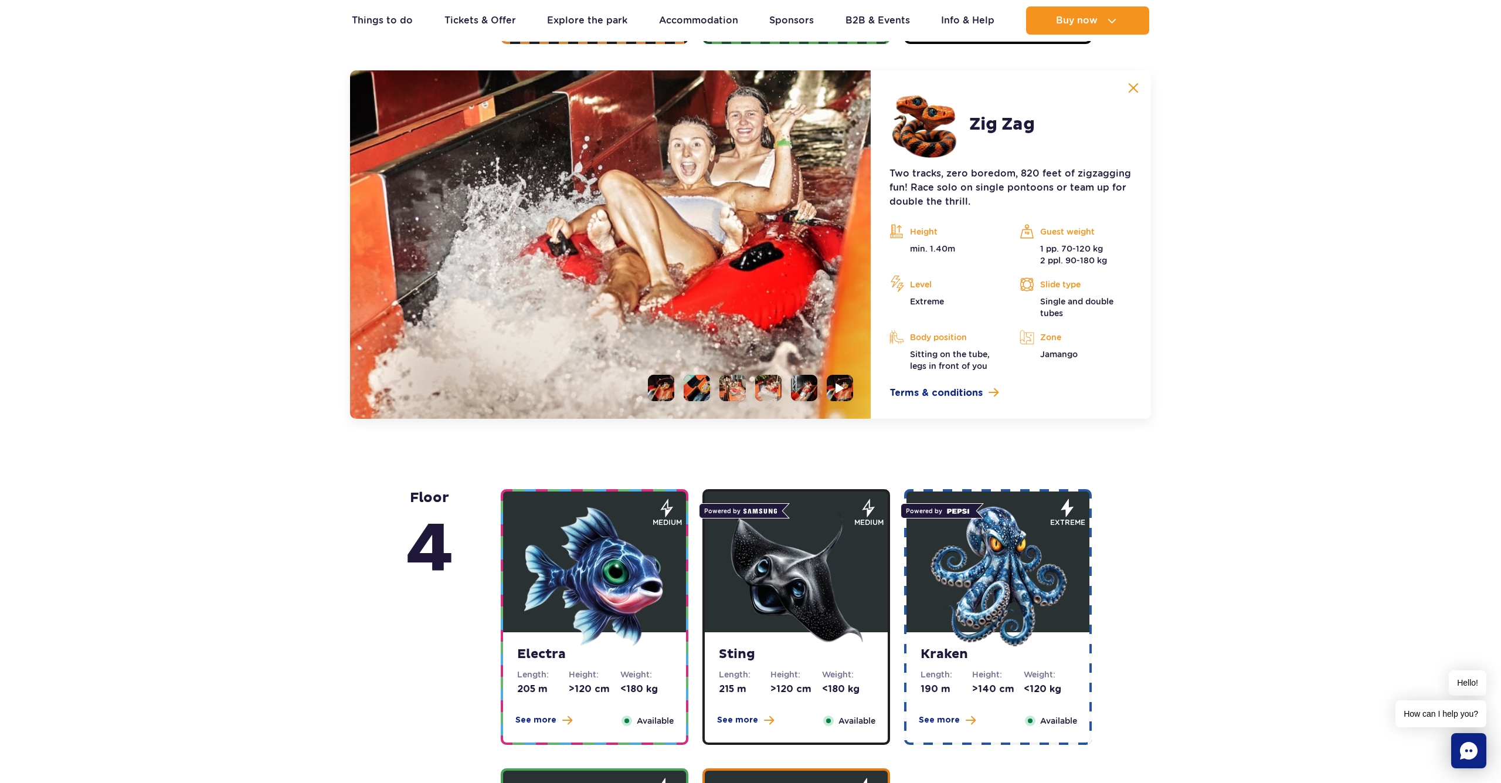
click at [800, 393] on li at bounding box center [804, 388] width 26 height 26
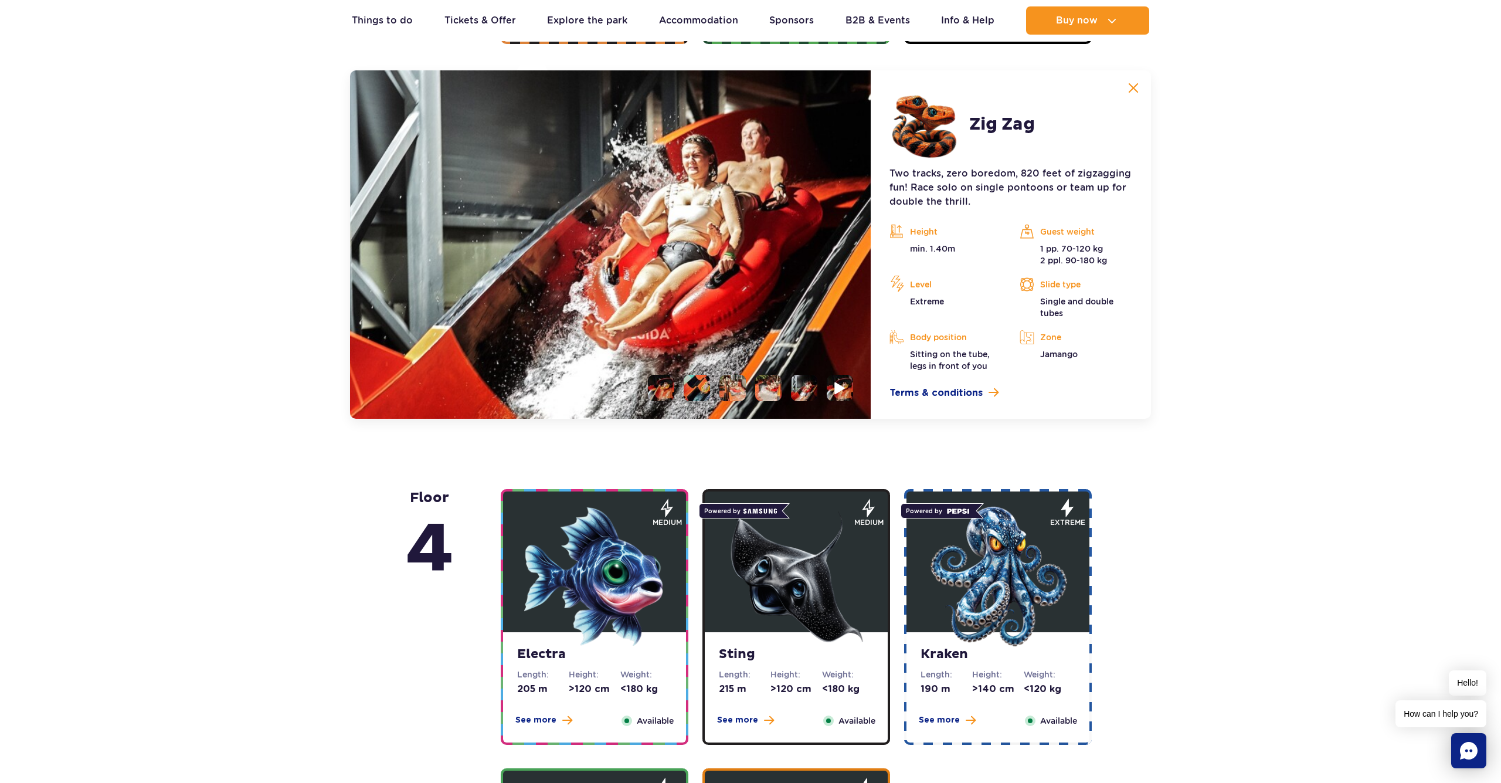
click at [841, 389] on img at bounding box center [839, 387] width 11 height 13
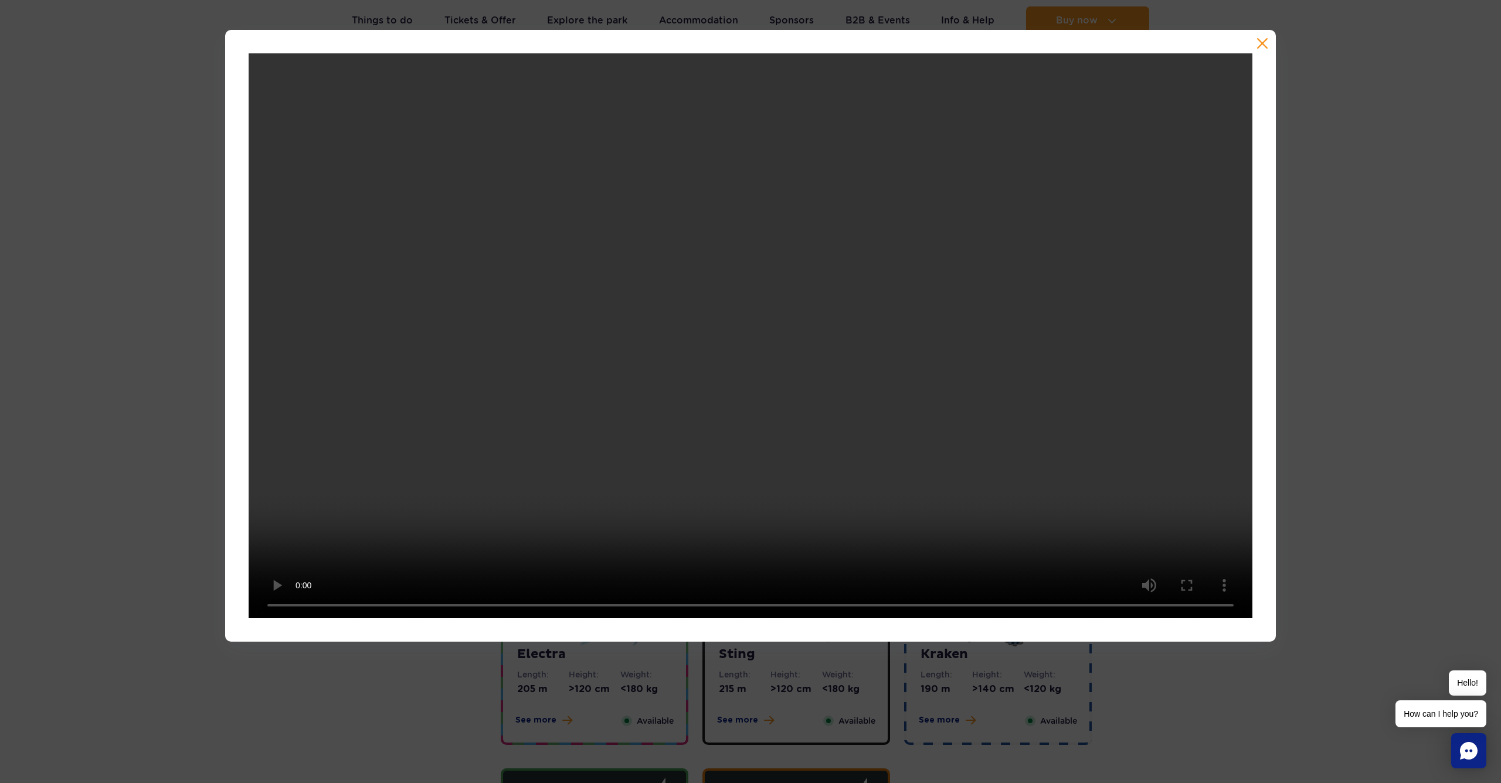
click at [1260, 45] on button "button" at bounding box center [1262, 44] width 12 height 12
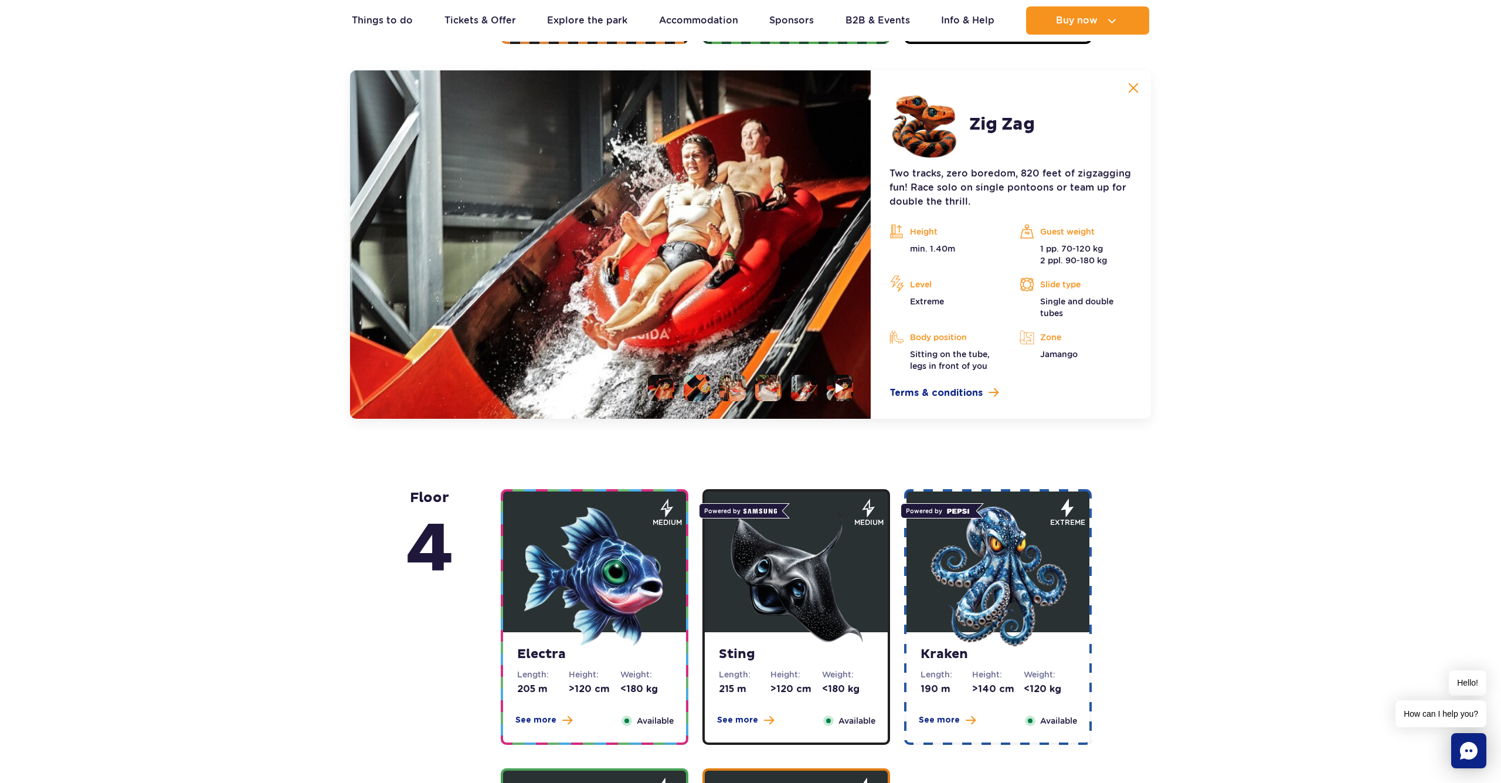
click at [1135, 88] on img at bounding box center [1133, 88] width 11 height 11
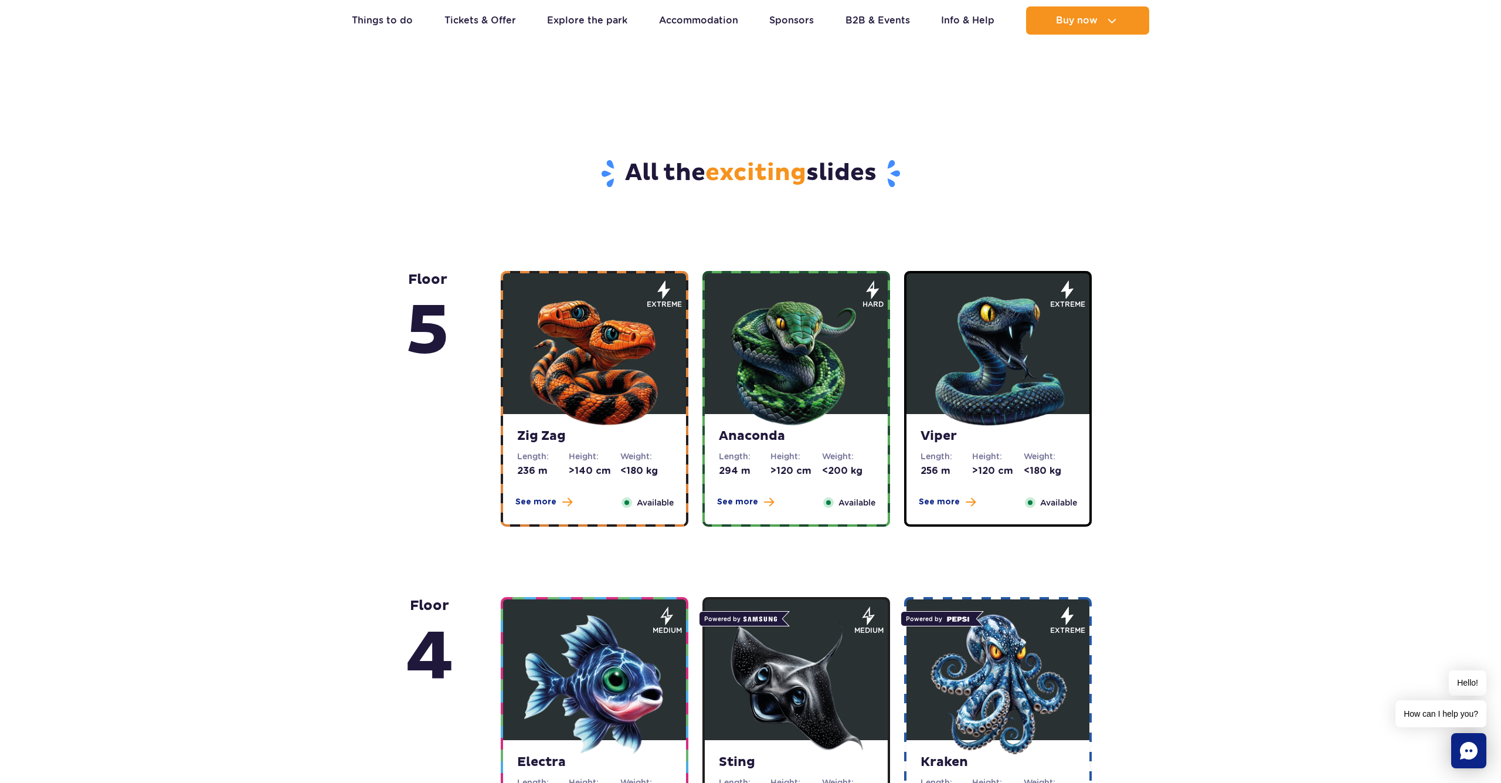
click at [796, 383] on img at bounding box center [796, 358] width 141 height 141
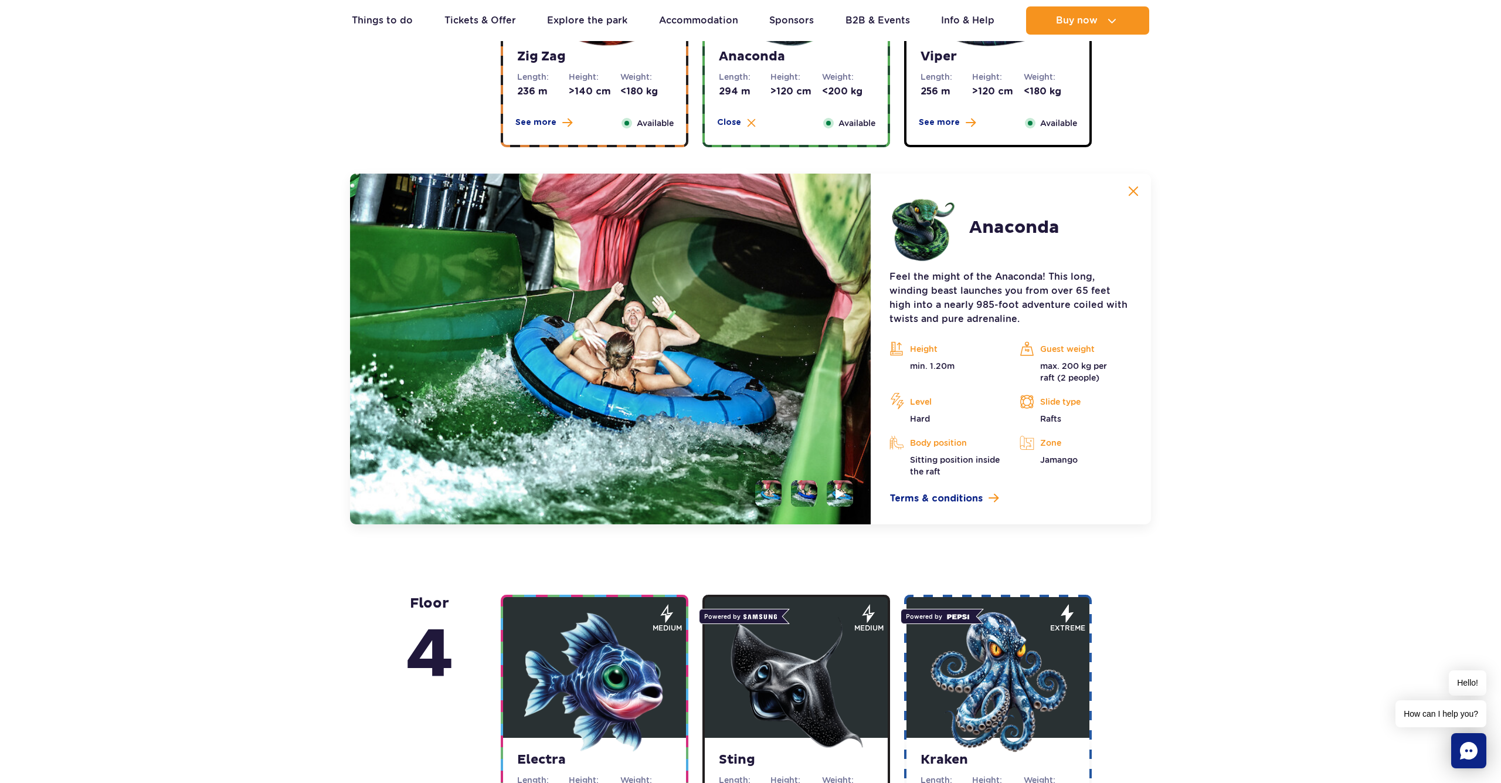
scroll to position [985, 0]
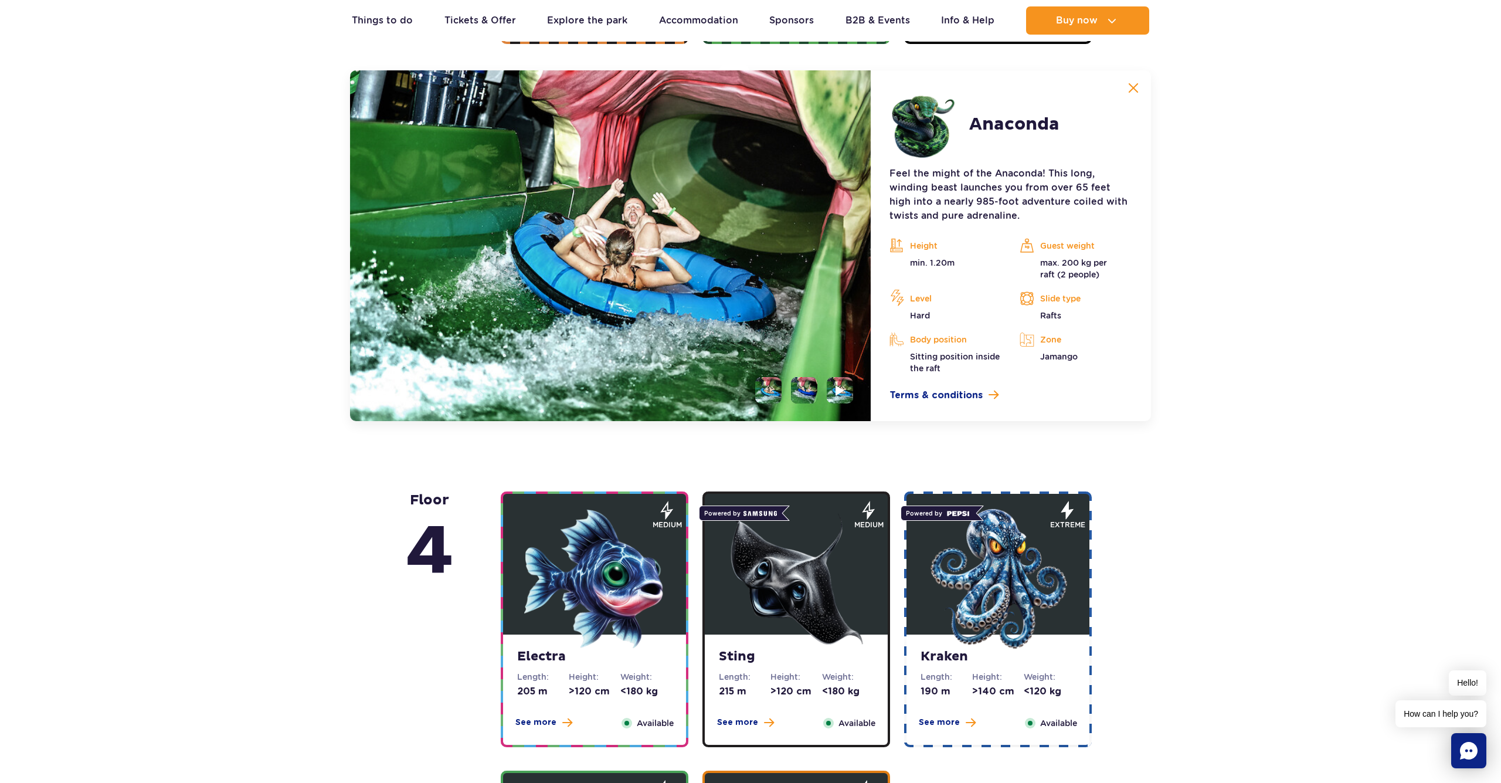
click at [1138, 88] on img at bounding box center [1133, 88] width 11 height 11
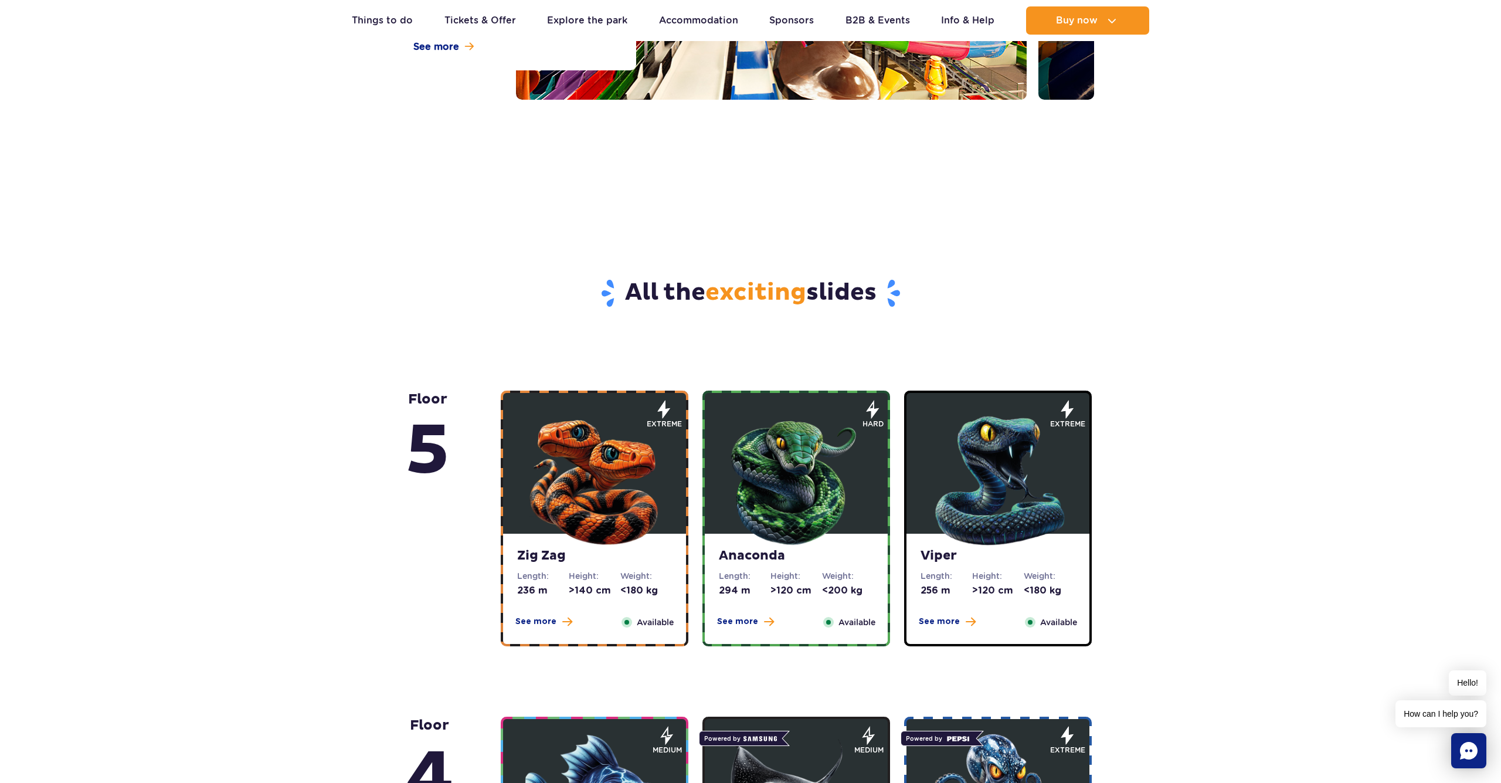
scroll to position [383, 0]
click at [1032, 454] on img at bounding box center [997, 477] width 141 height 141
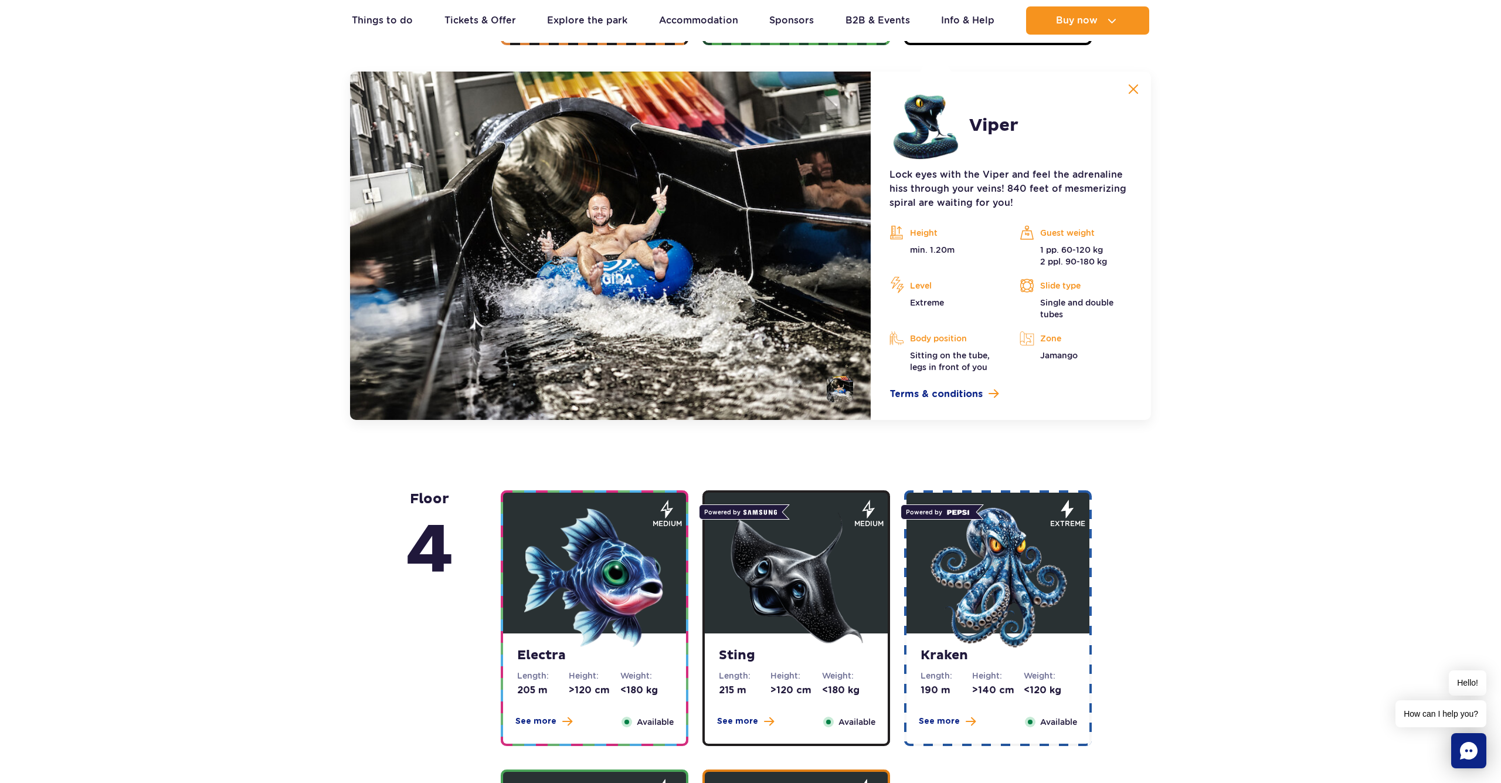
scroll to position [985, 0]
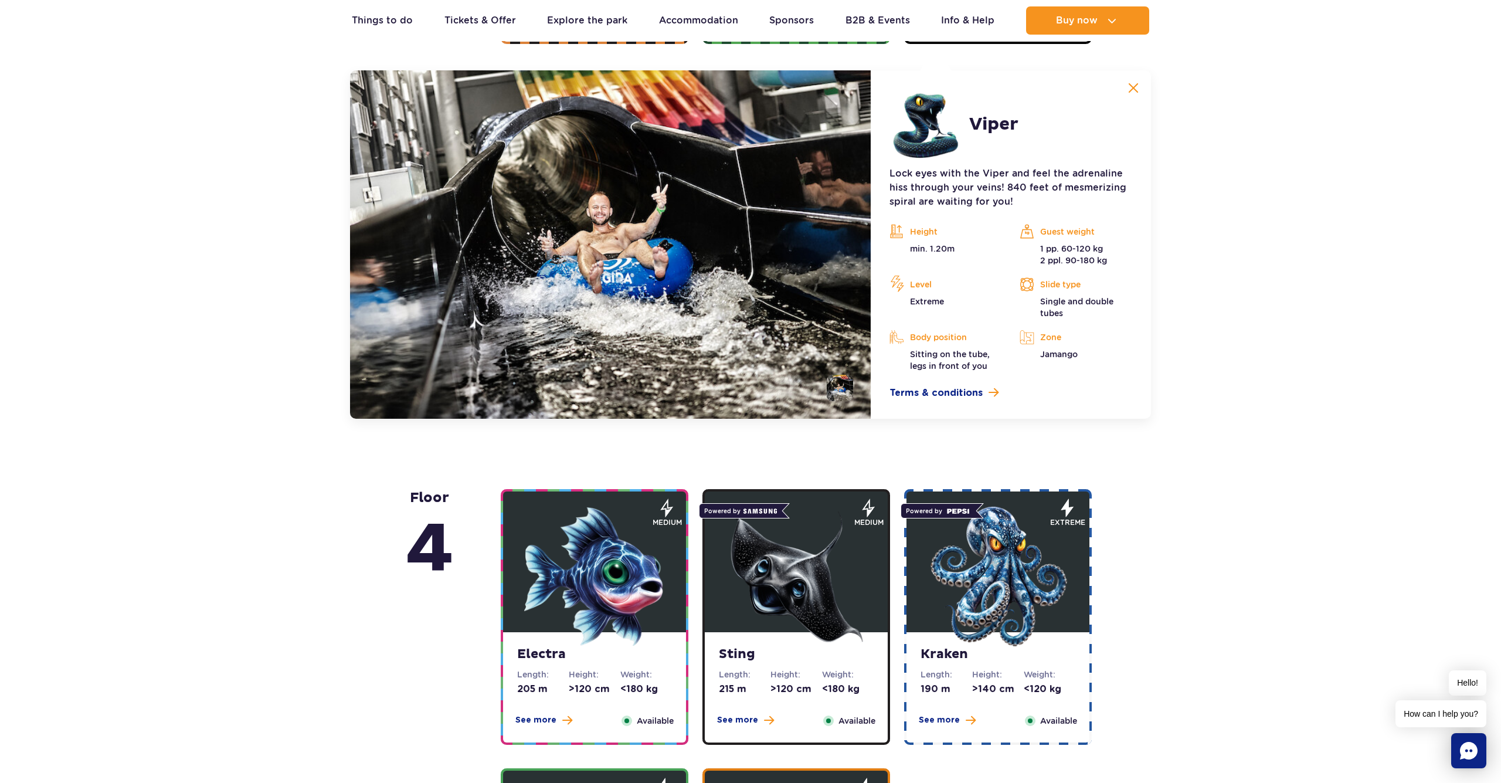
click at [1137, 89] on img at bounding box center [1133, 88] width 11 height 11
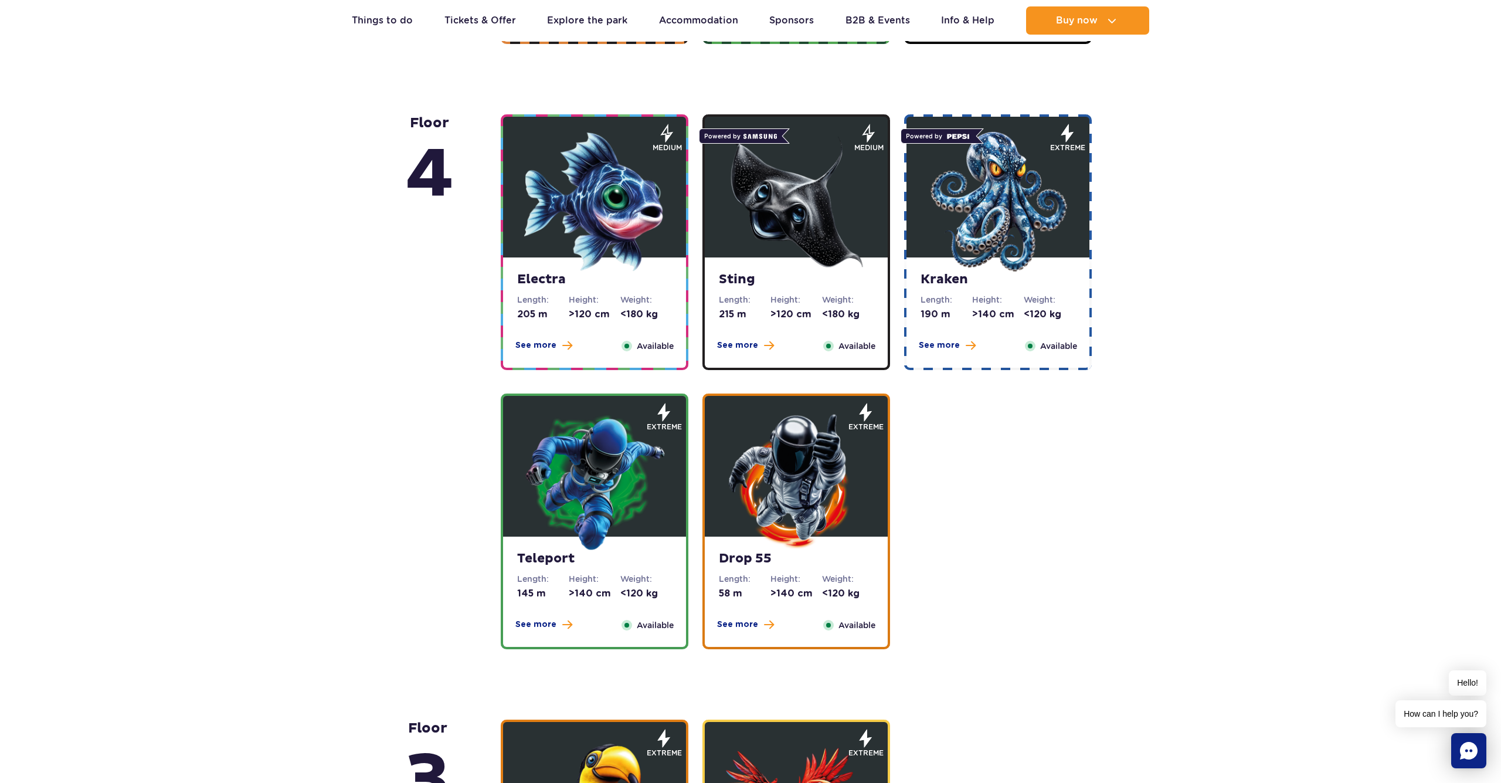
click at [625, 515] on img at bounding box center [594, 480] width 141 height 141
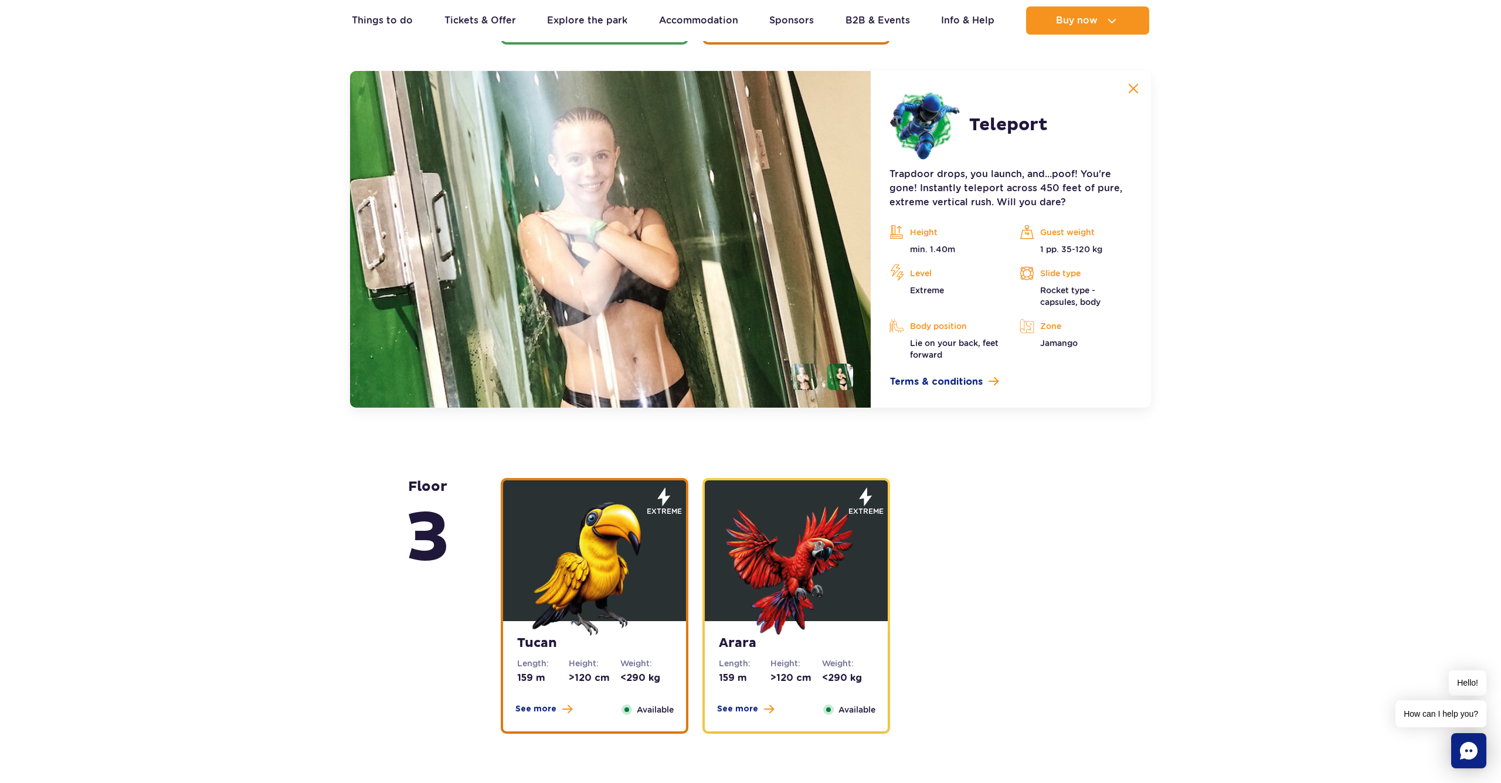
scroll to position [1590, 0]
click at [1132, 84] on img at bounding box center [1133, 88] width 11 height 11
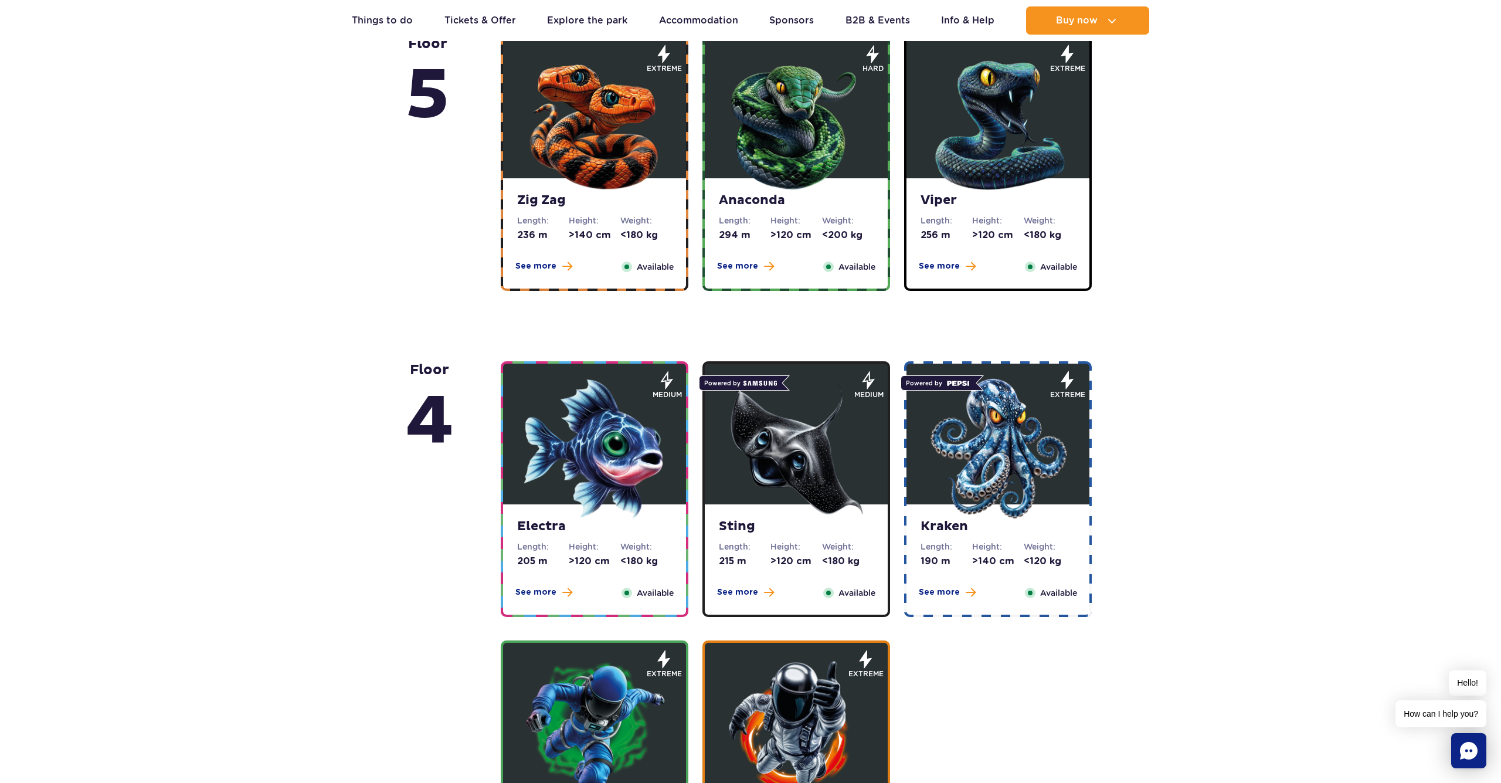
scroll to position [738, 0]
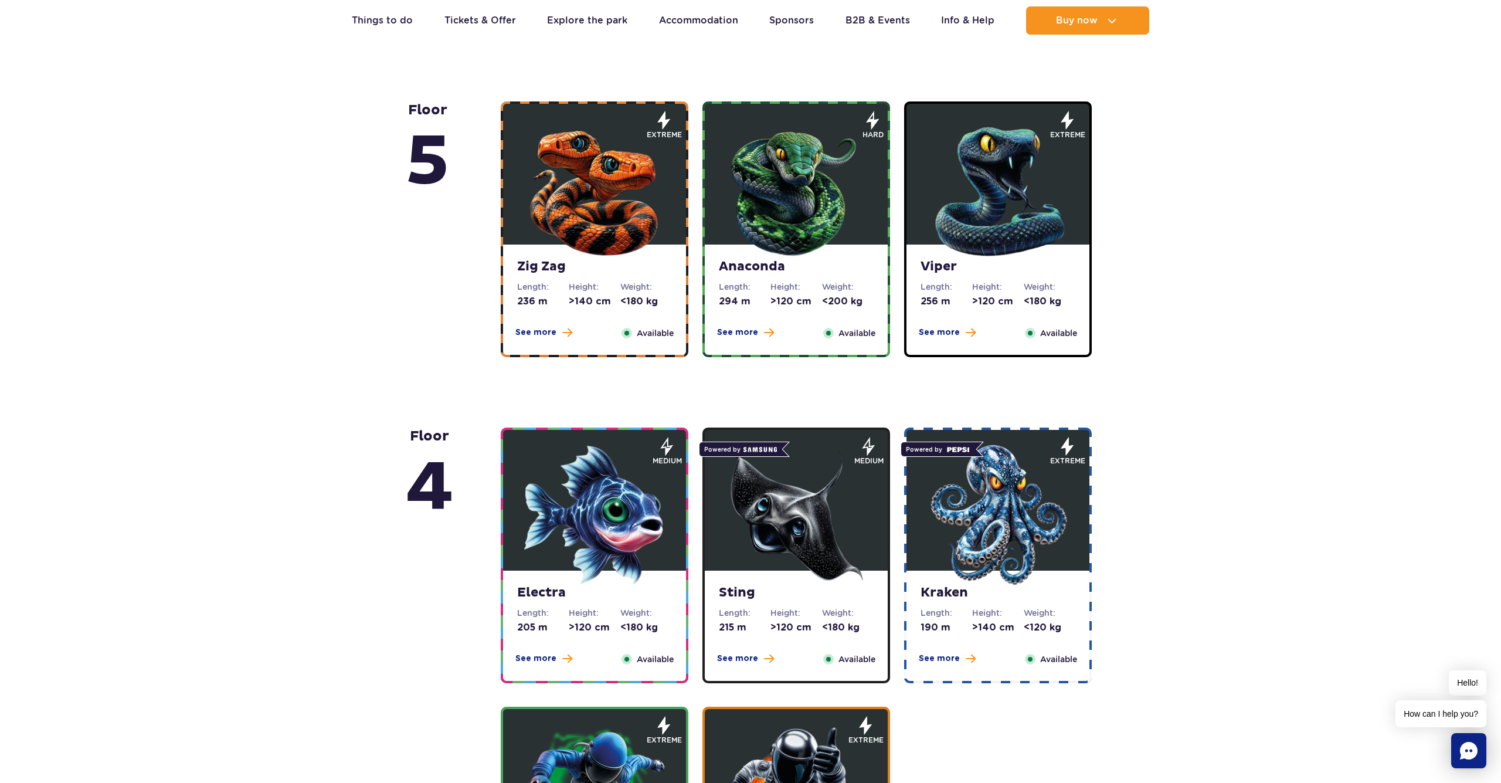
click at [1052, 504] on img at bounding box center [997, 514] width 141 height 141
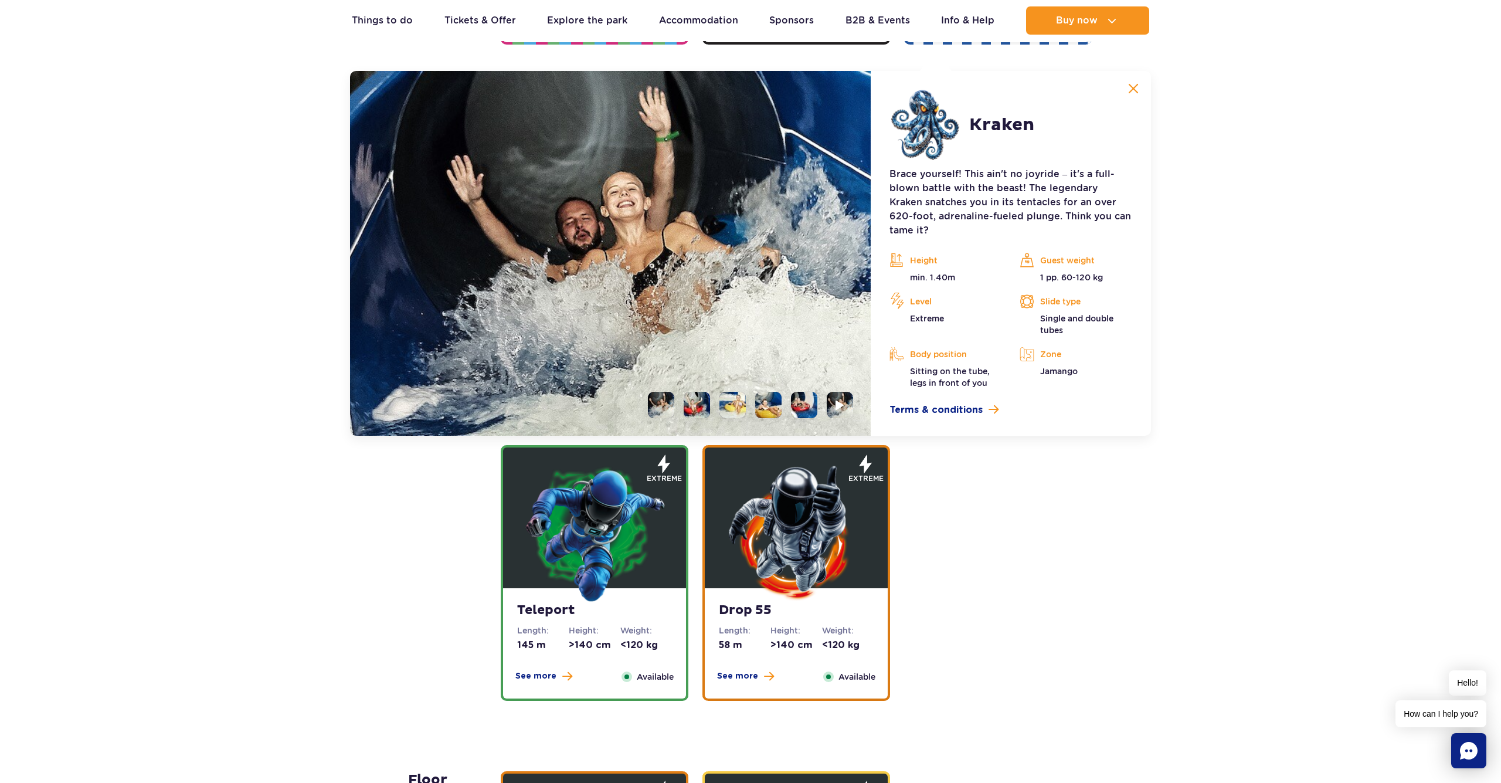
scroll to position [1311, 0]
click at [1142, 90] on button at bounding box center [1132, 87] width 23 height 23
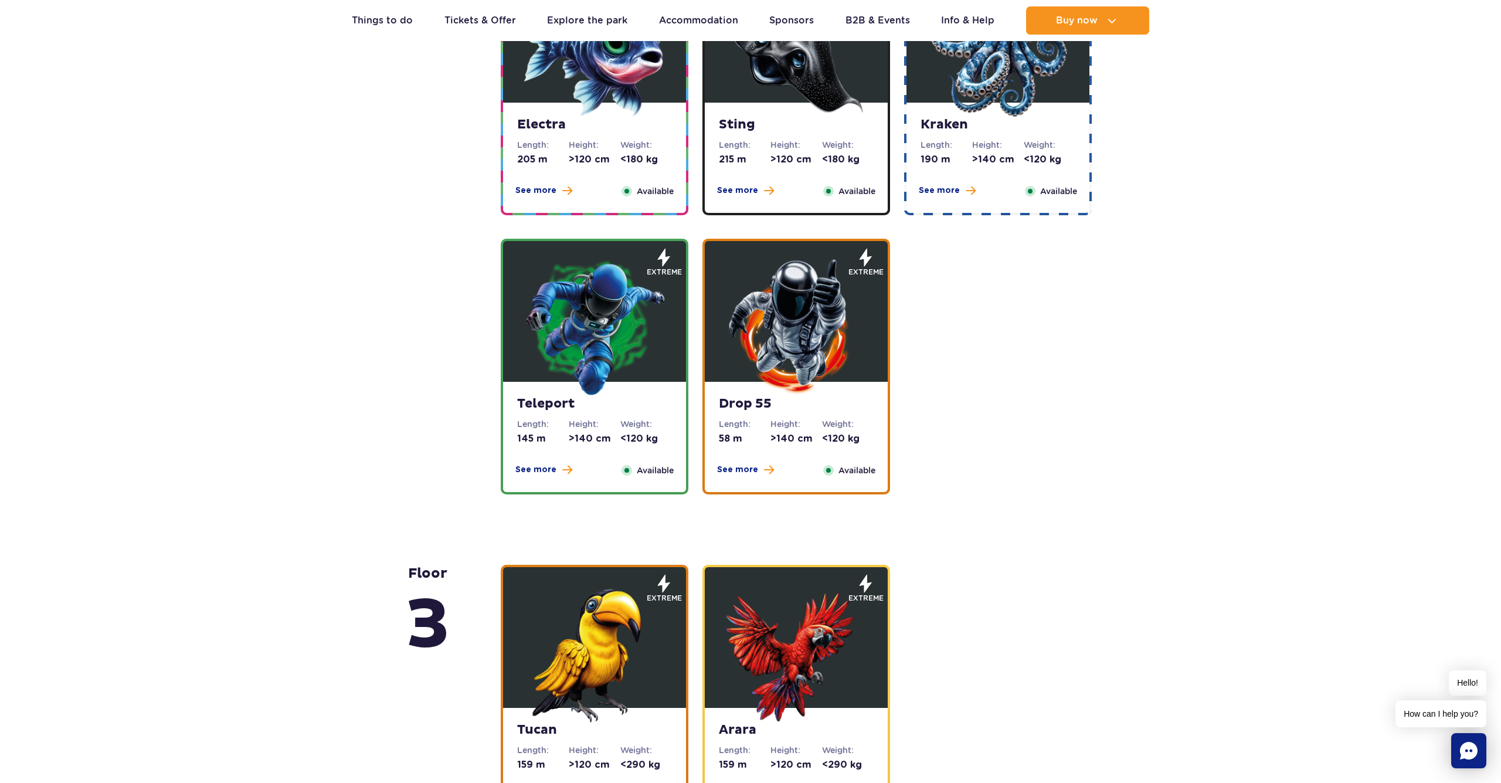
scroll to position [1126, 0]
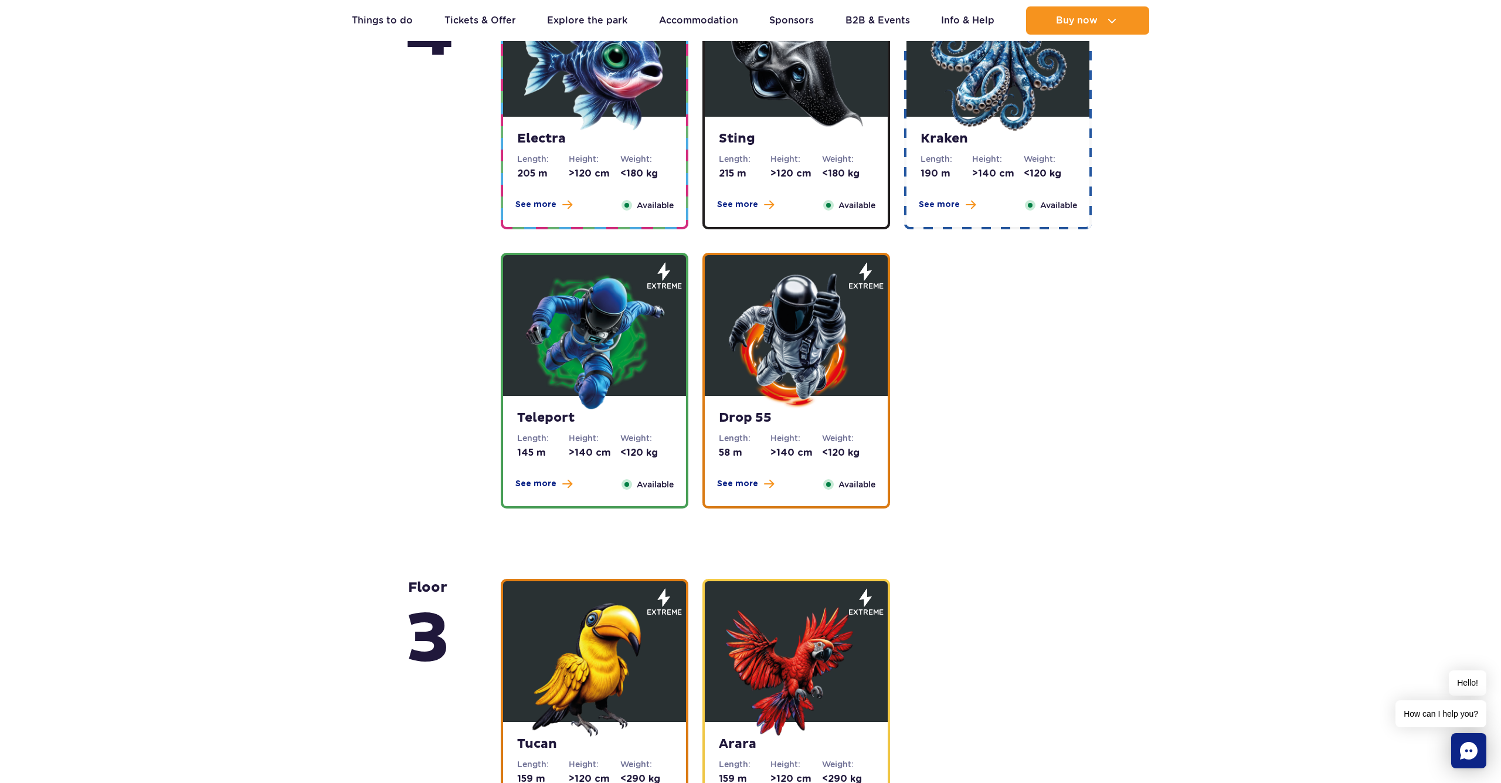
click at [825, 342] on img at bounding box center [796, 340] width 141 height 141
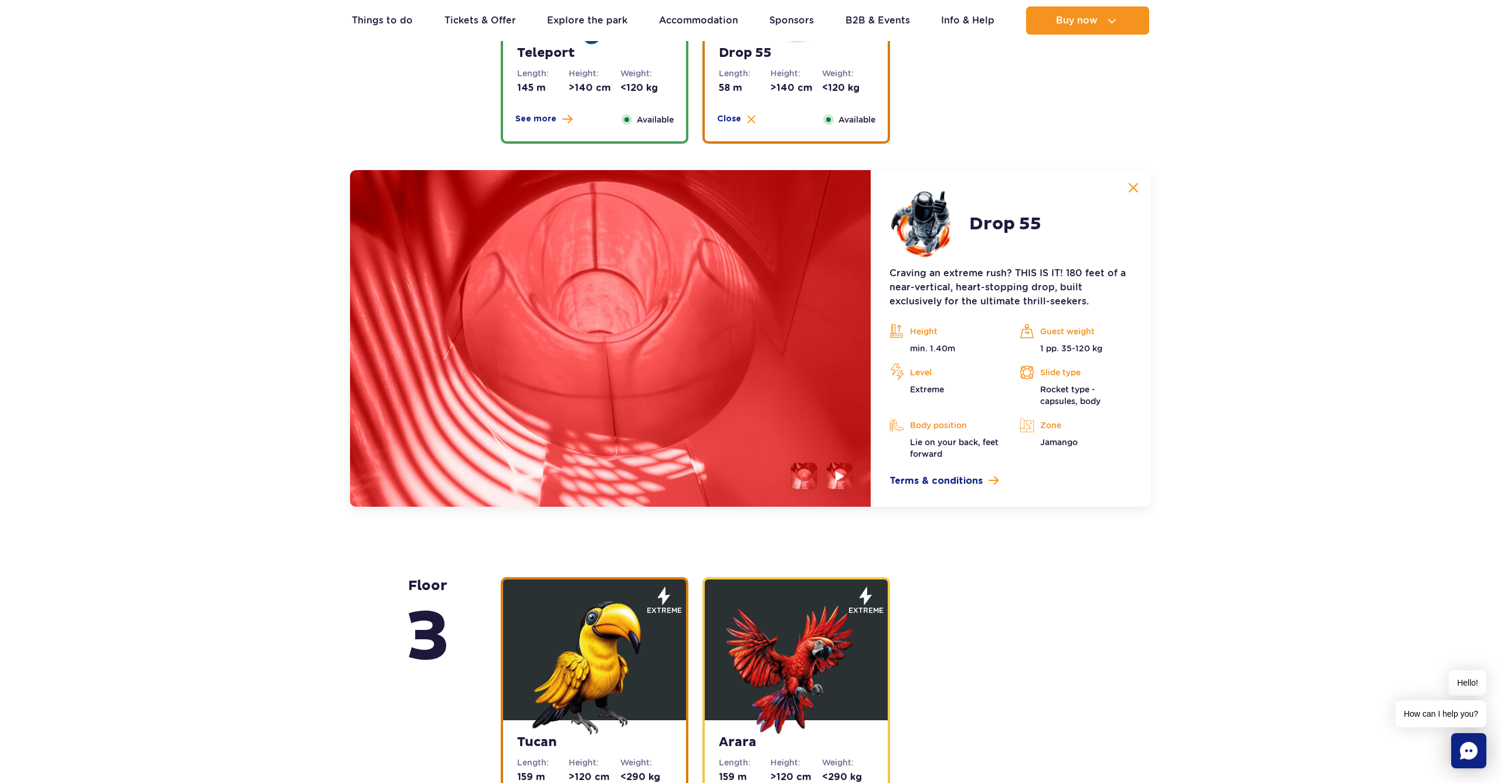
scroll to position [1590, 0]
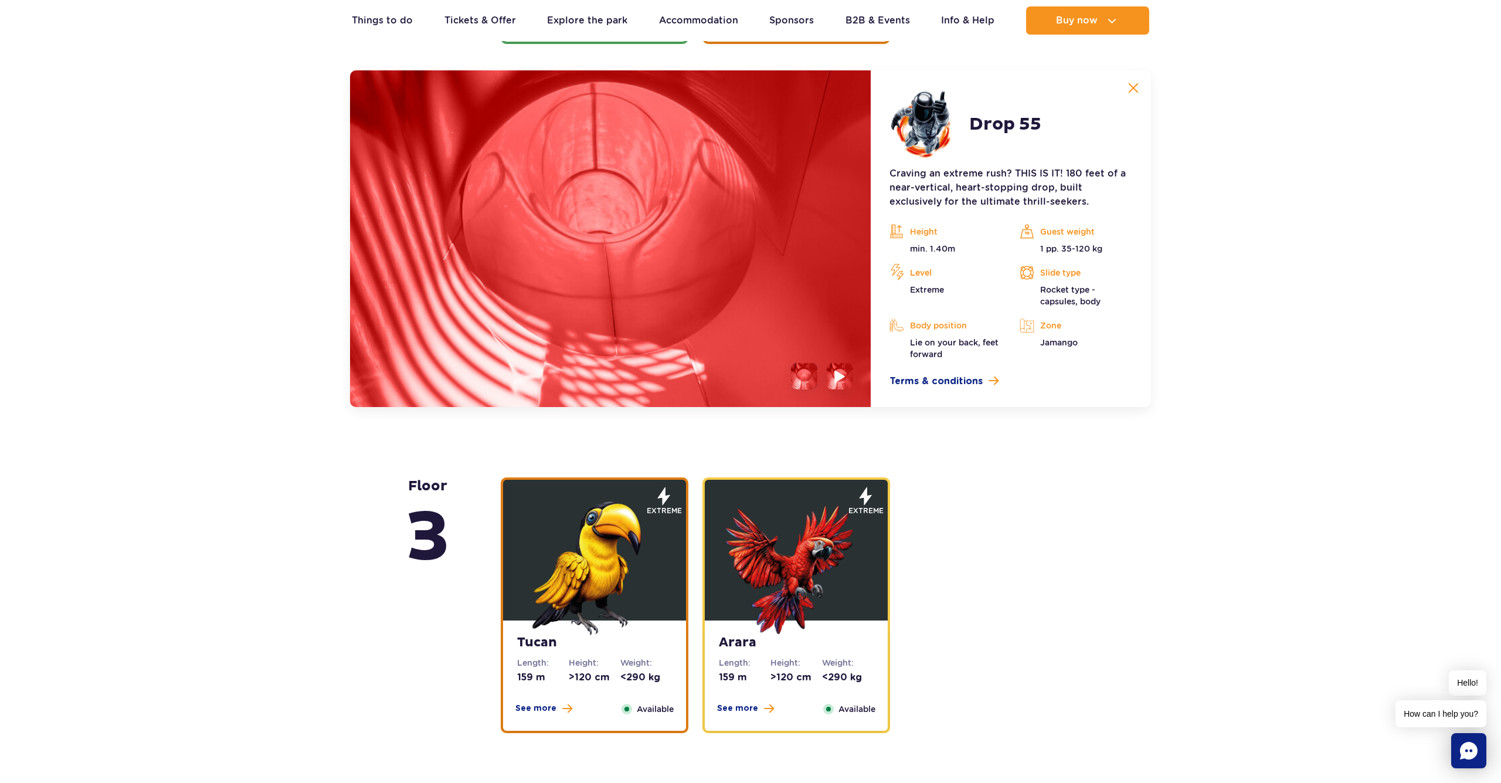
click at [838, 382] on img at bounding box center [839, 375] width 11 height 13
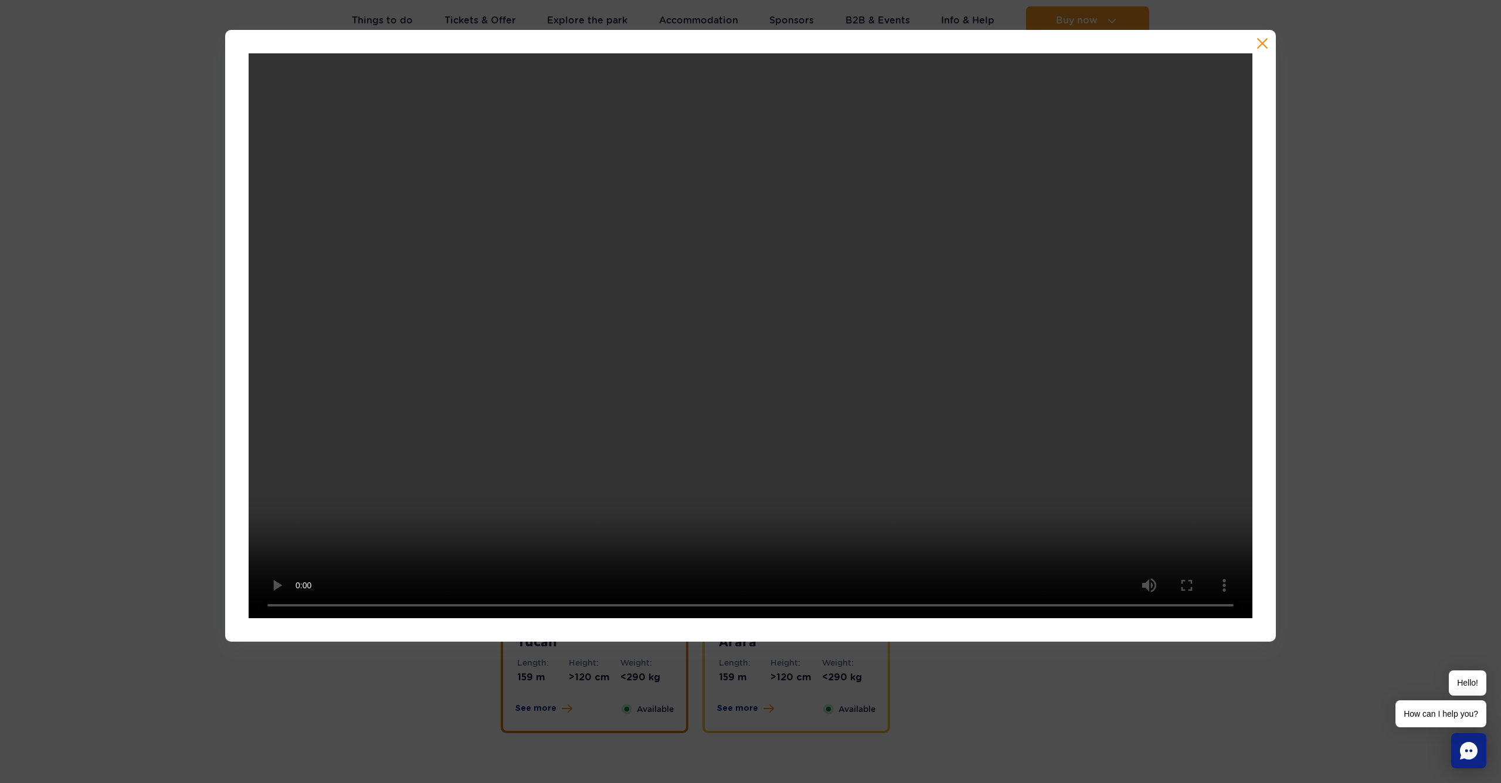
click at [1261, 45] on button "button" at bounding box center [1262, 44] width 12 height 12
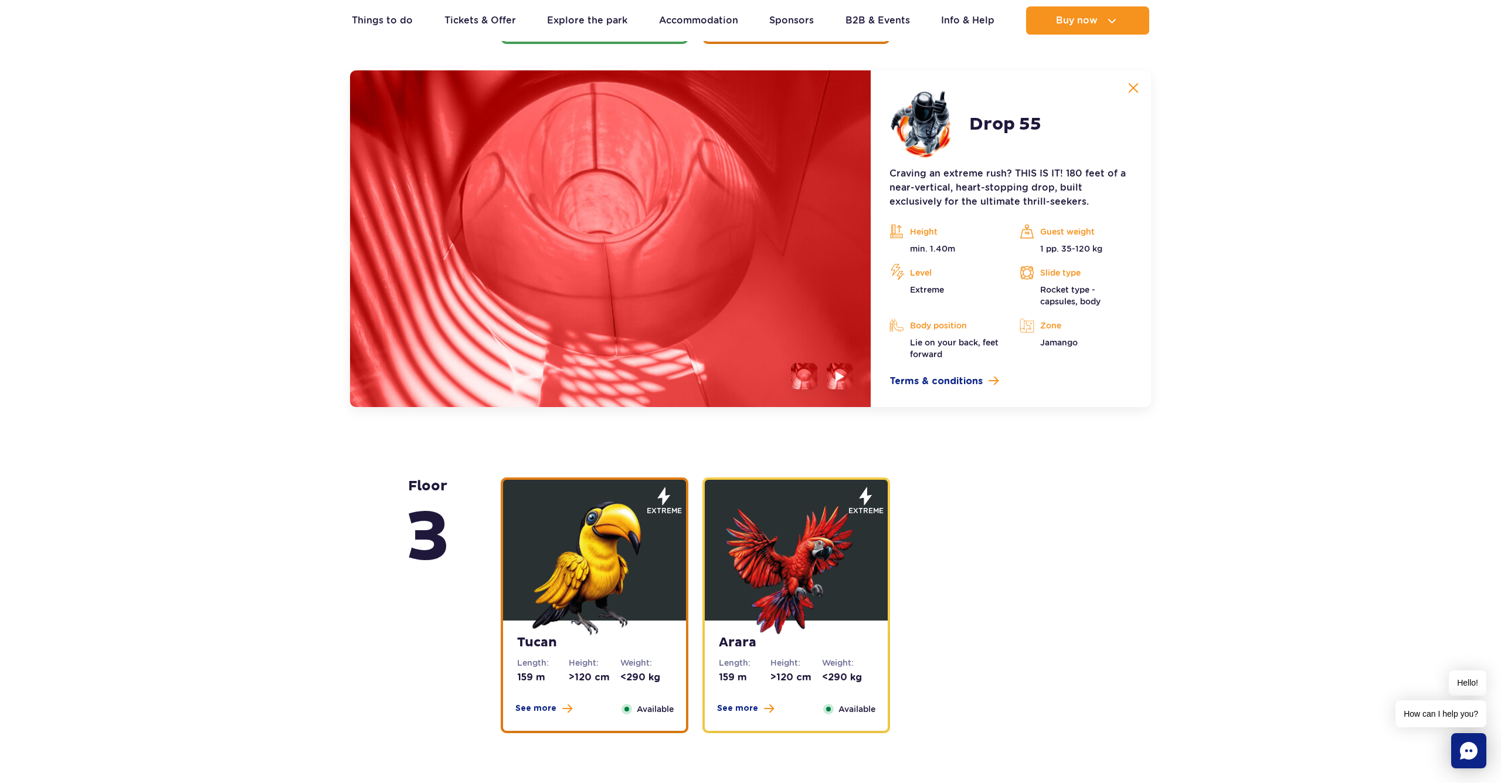
click at [1134, 89] on img at bounding box center [1133, 88] width 11 height 11
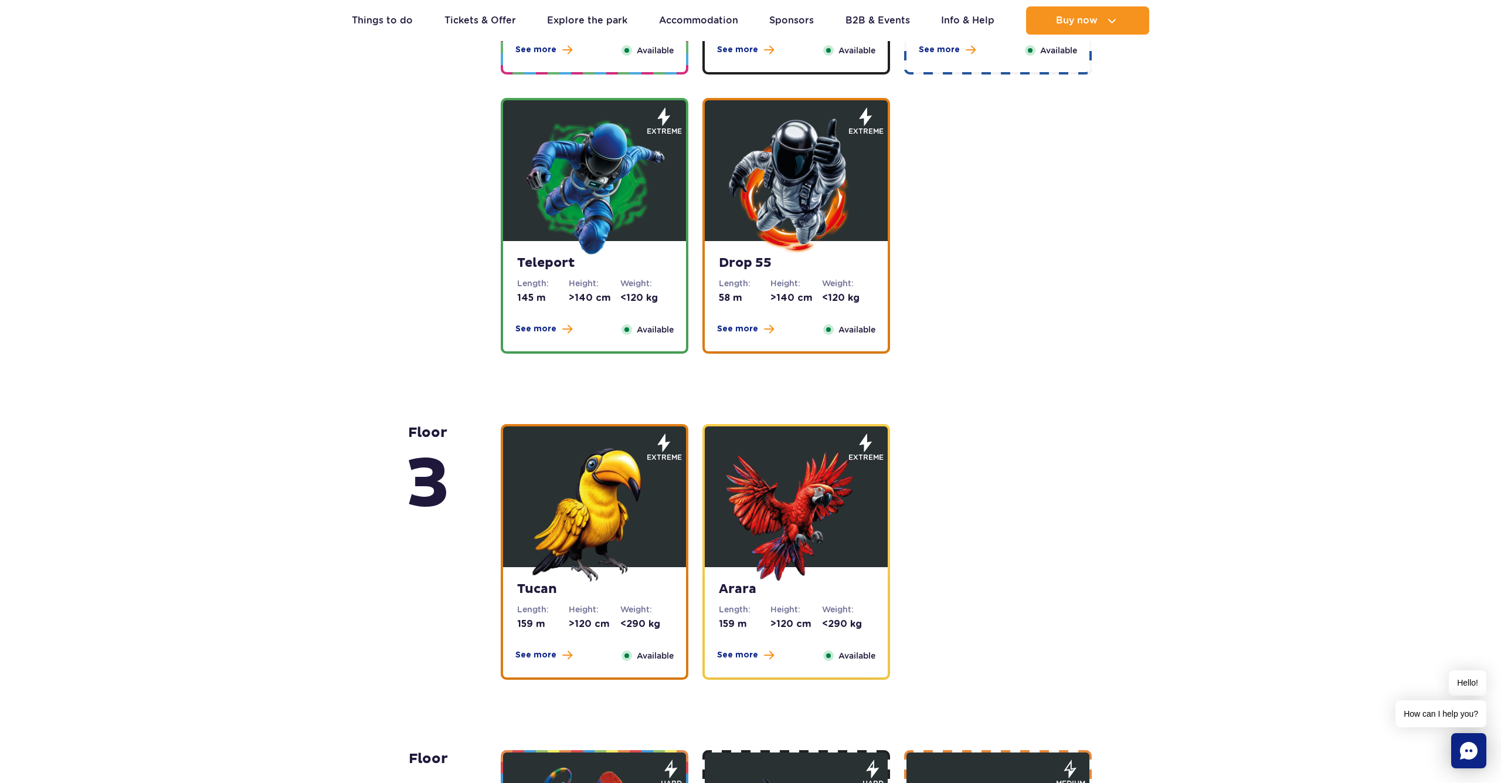
scroll to position [1281, 0]
click at [826, 213] on img at bounding box center [796, 185] width 141 height 141
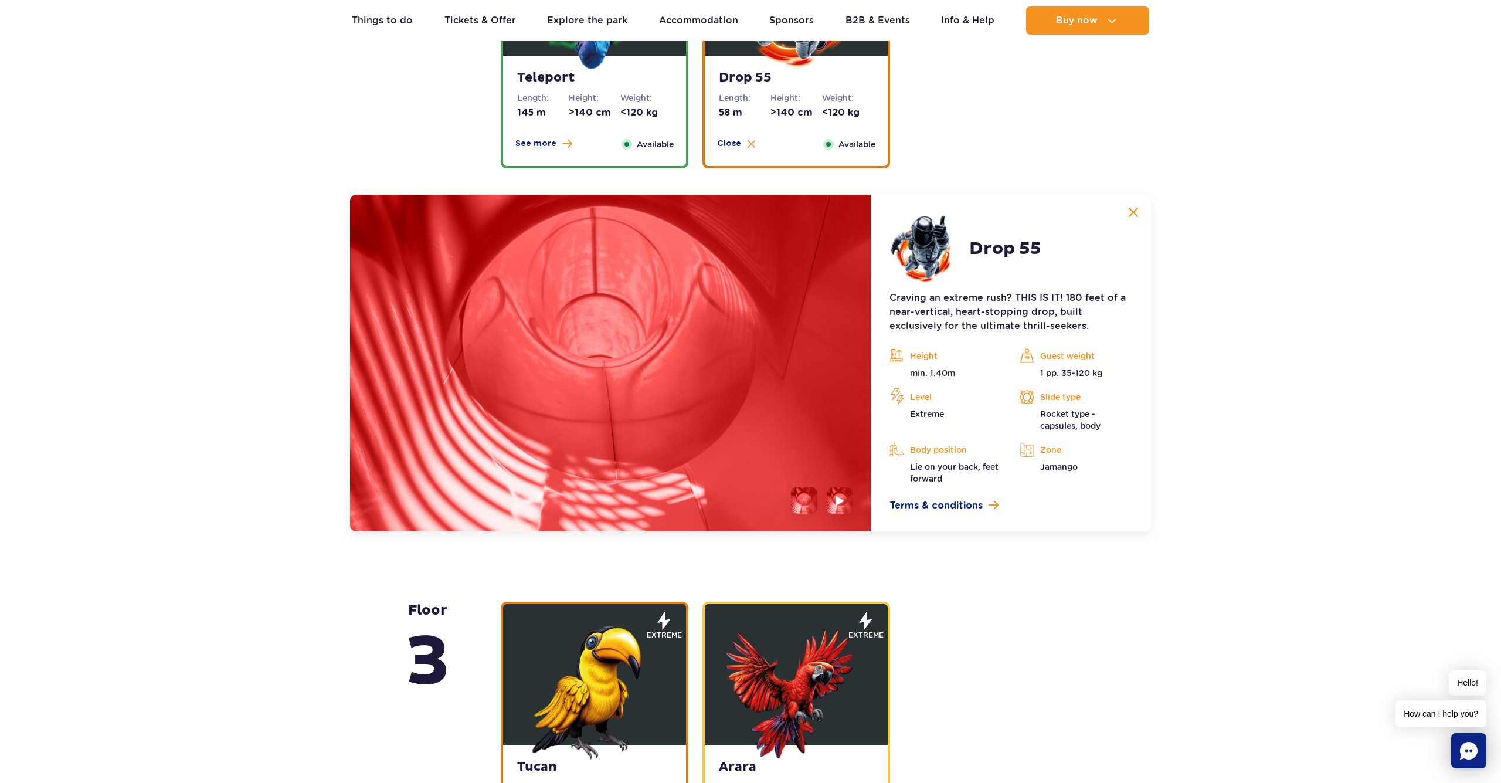
scroll to position [1590, 0]
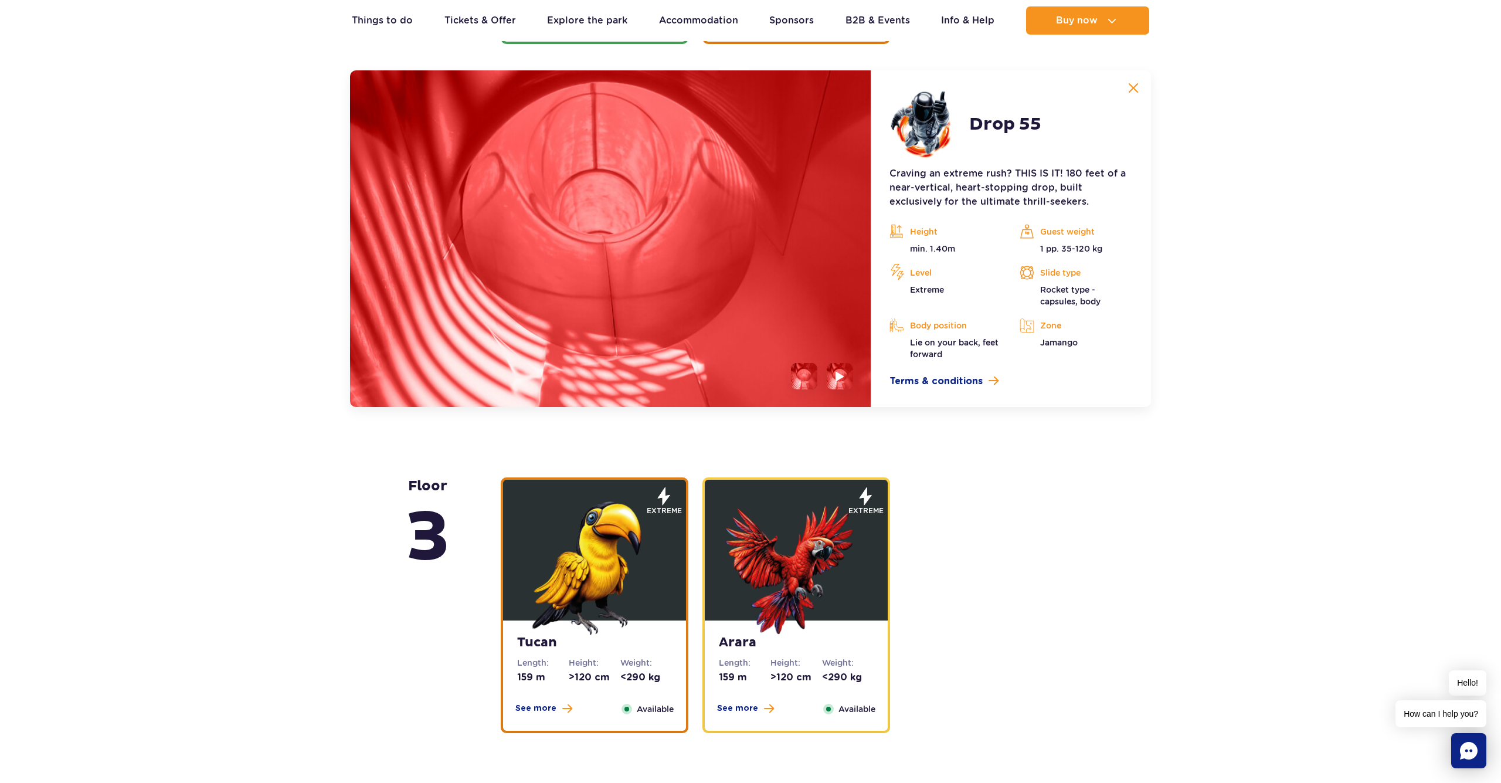
click at [1137, 89] on img at bounding box center [1133, 88] width 11 height 11
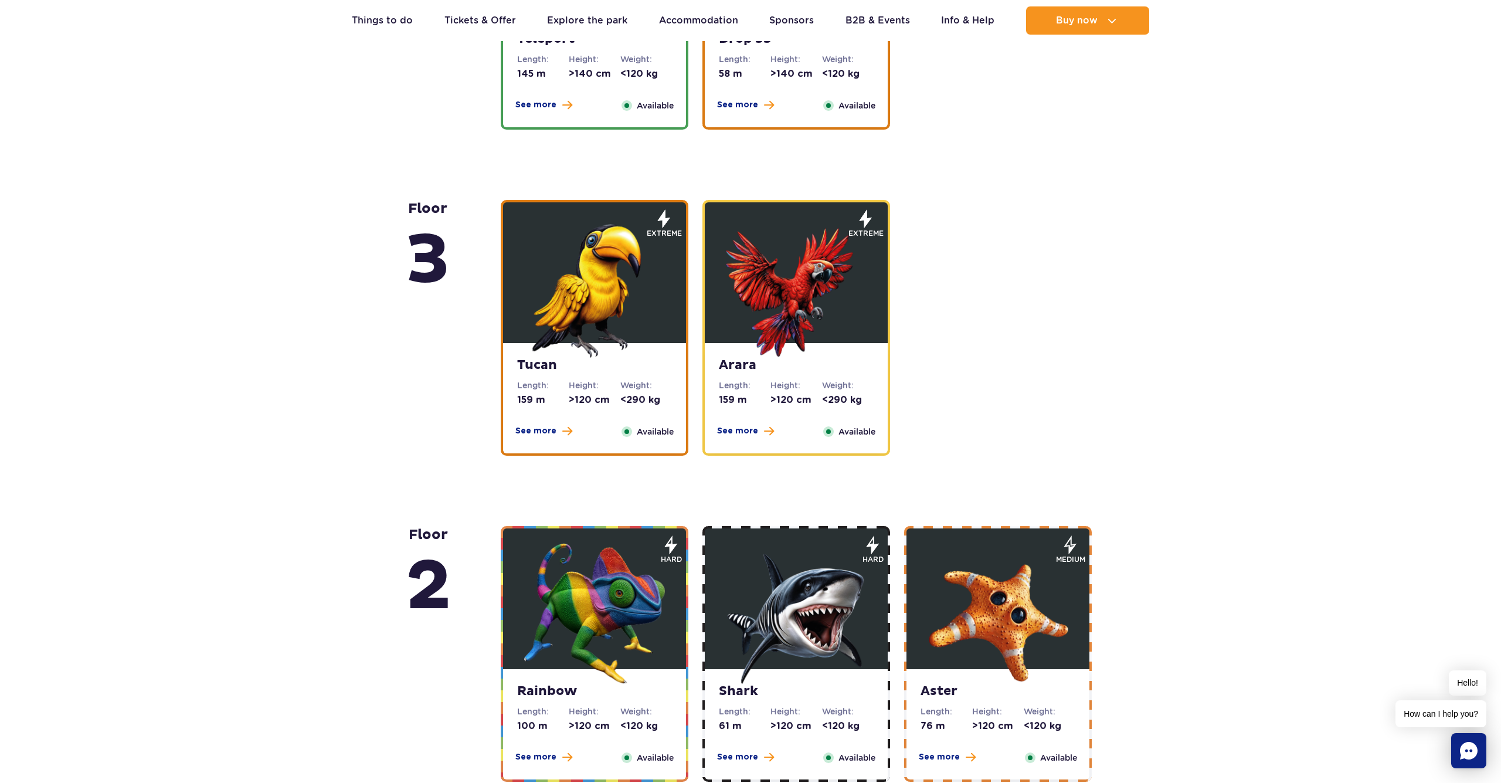
click at [588, 320] on img at bounding box center [594, 287] width 141 height 141
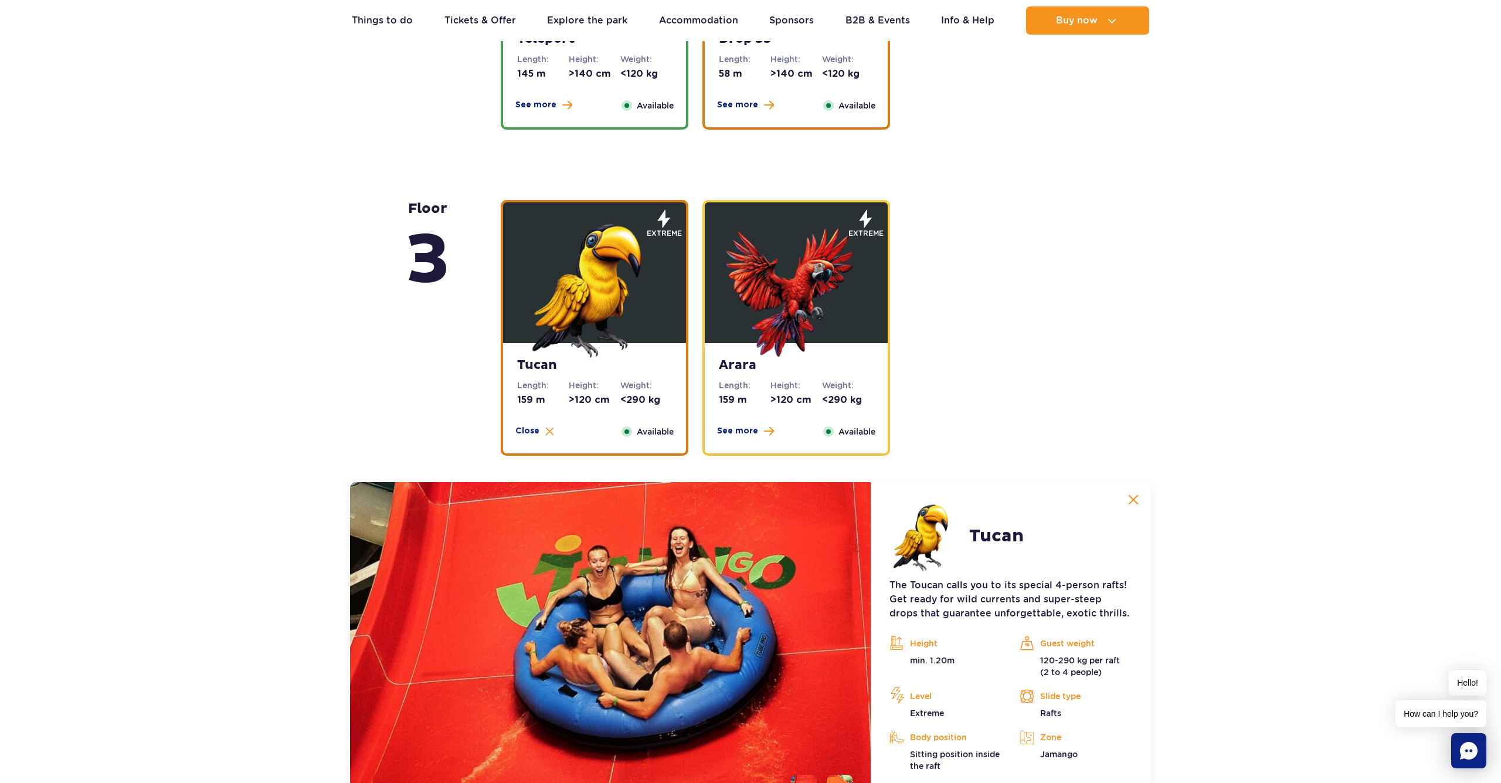
scroll to position [1916, 0]
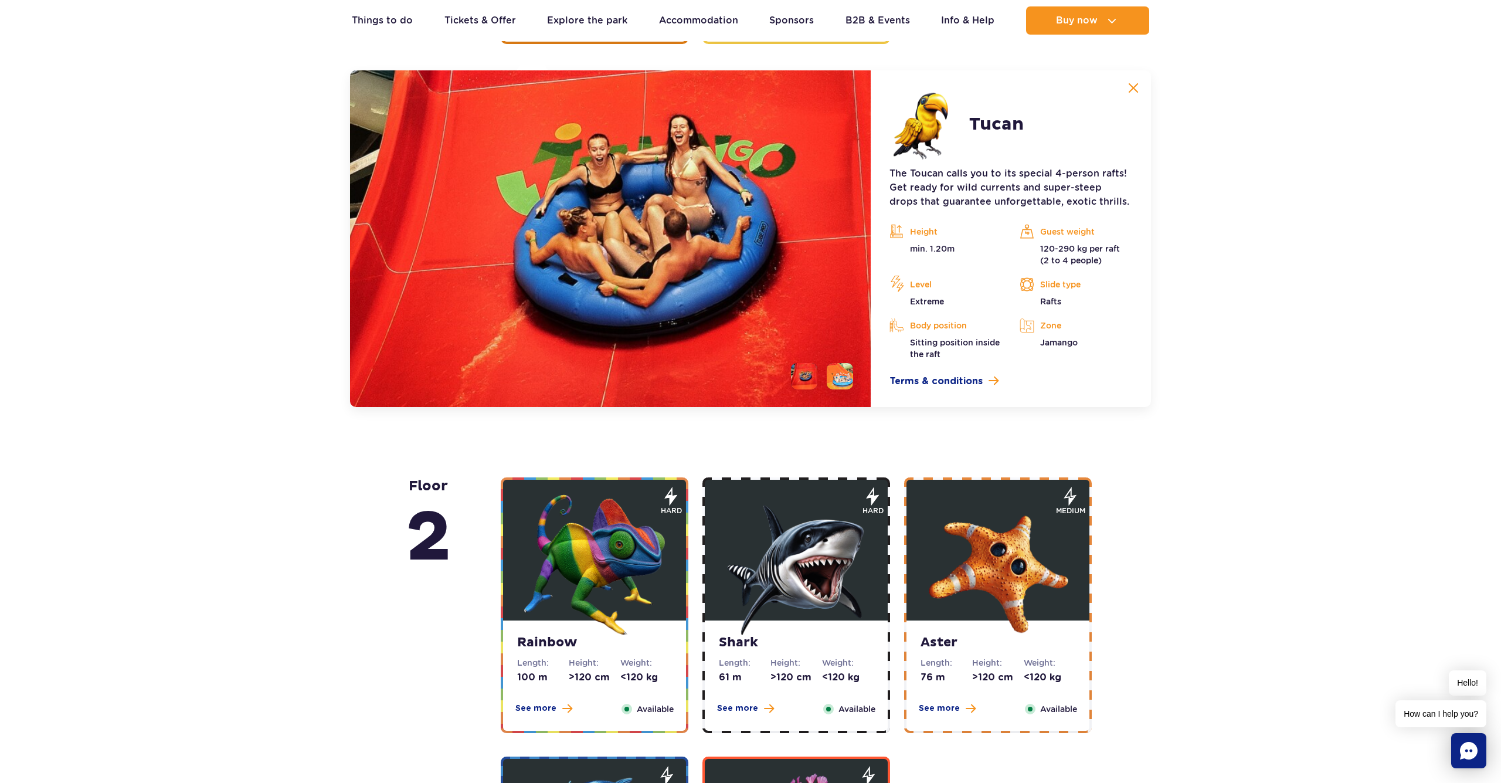
click at [1134, 89] on img at bounding box center [1133, 88] width 11 height 11
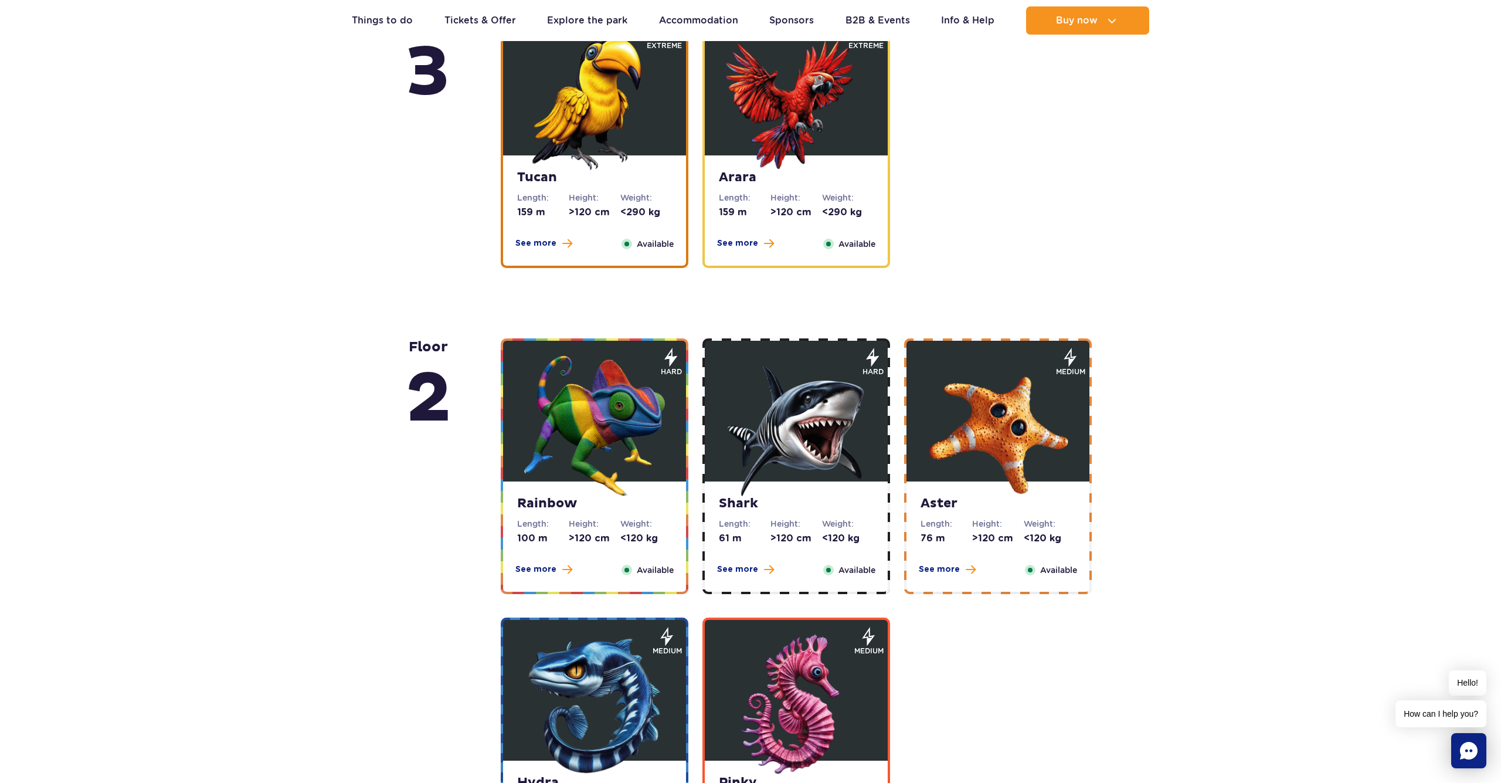
scroll to position [1645, 0]
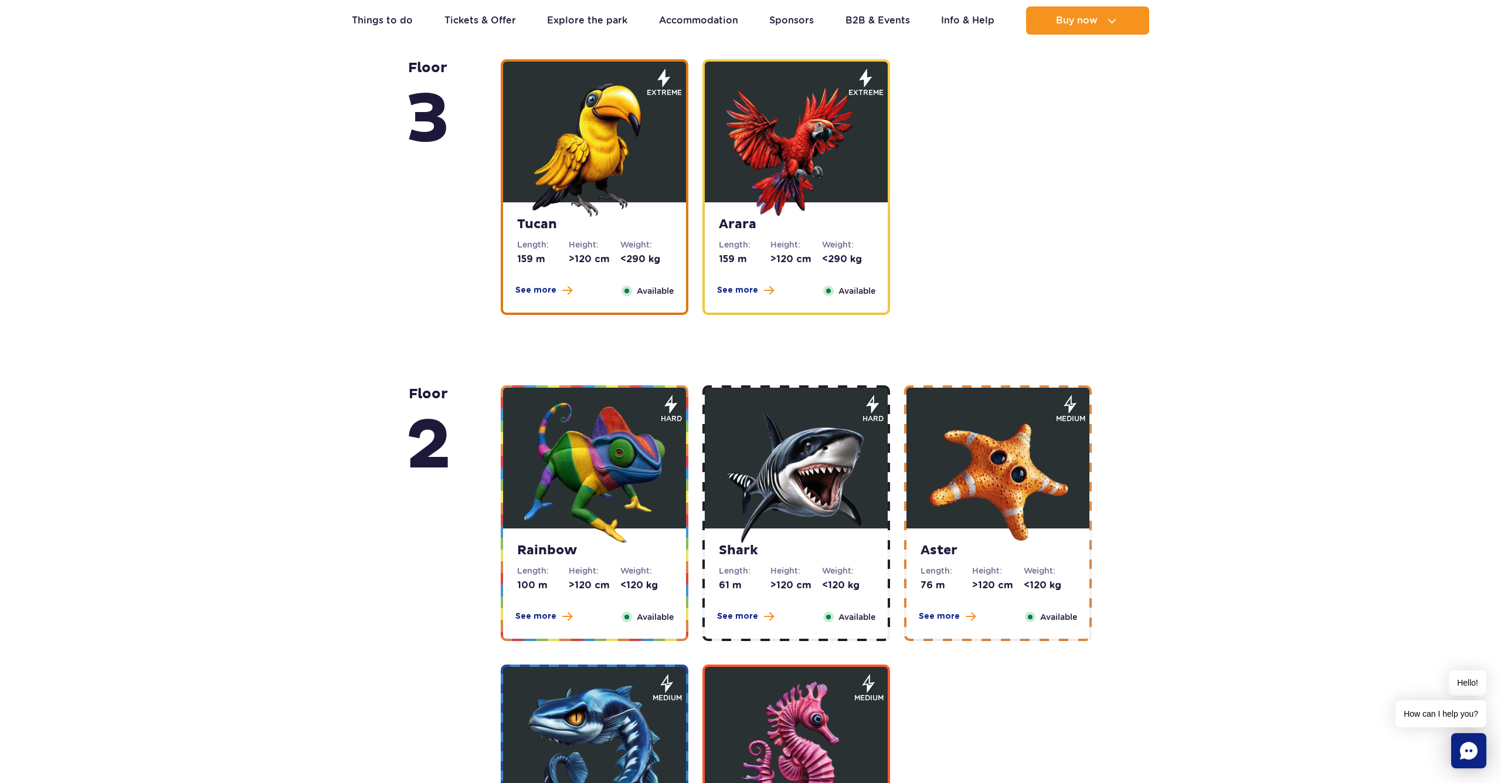
click at [831, 158] on img at bounding box center [796, 146] width 141 height 141
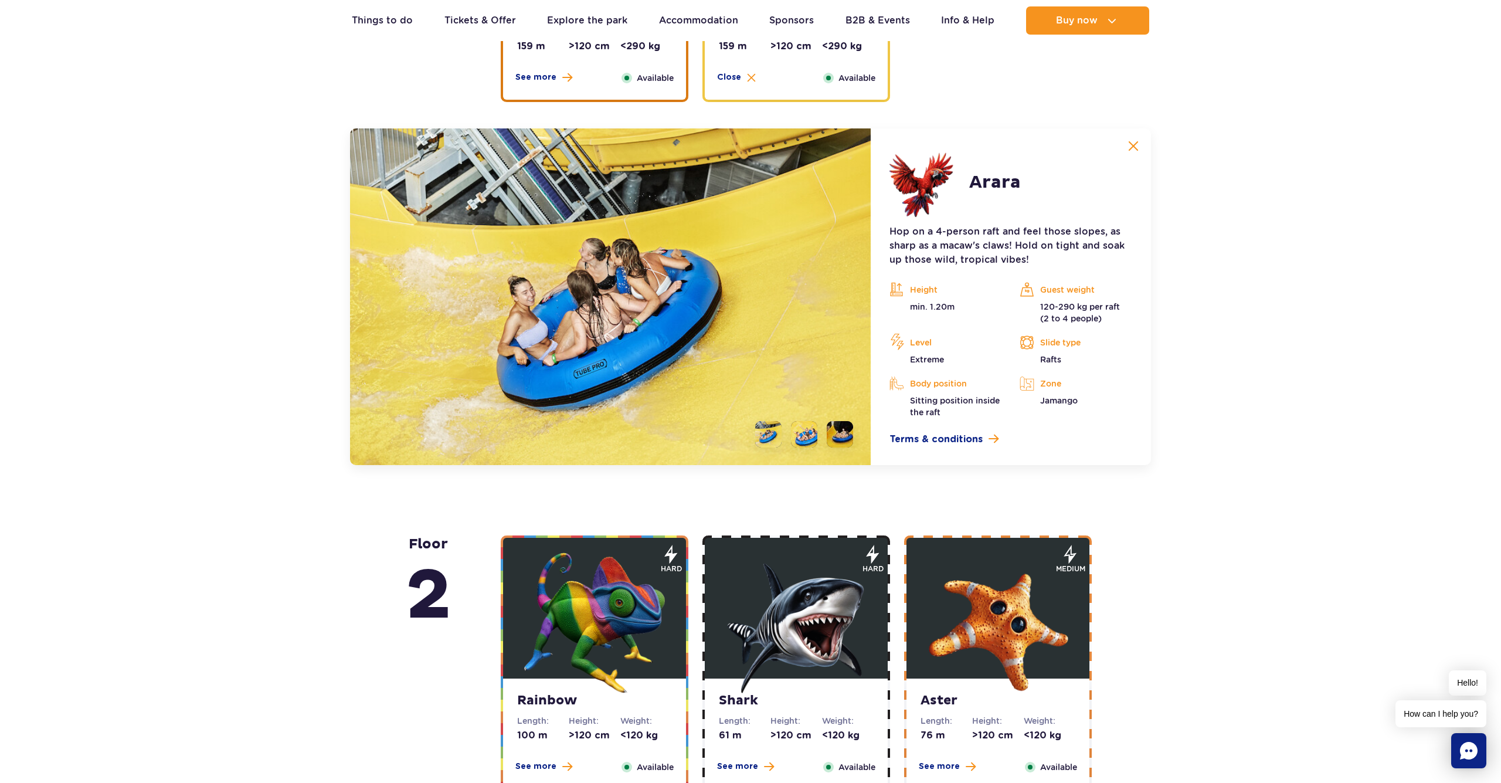
scroll to position [1916, 0]
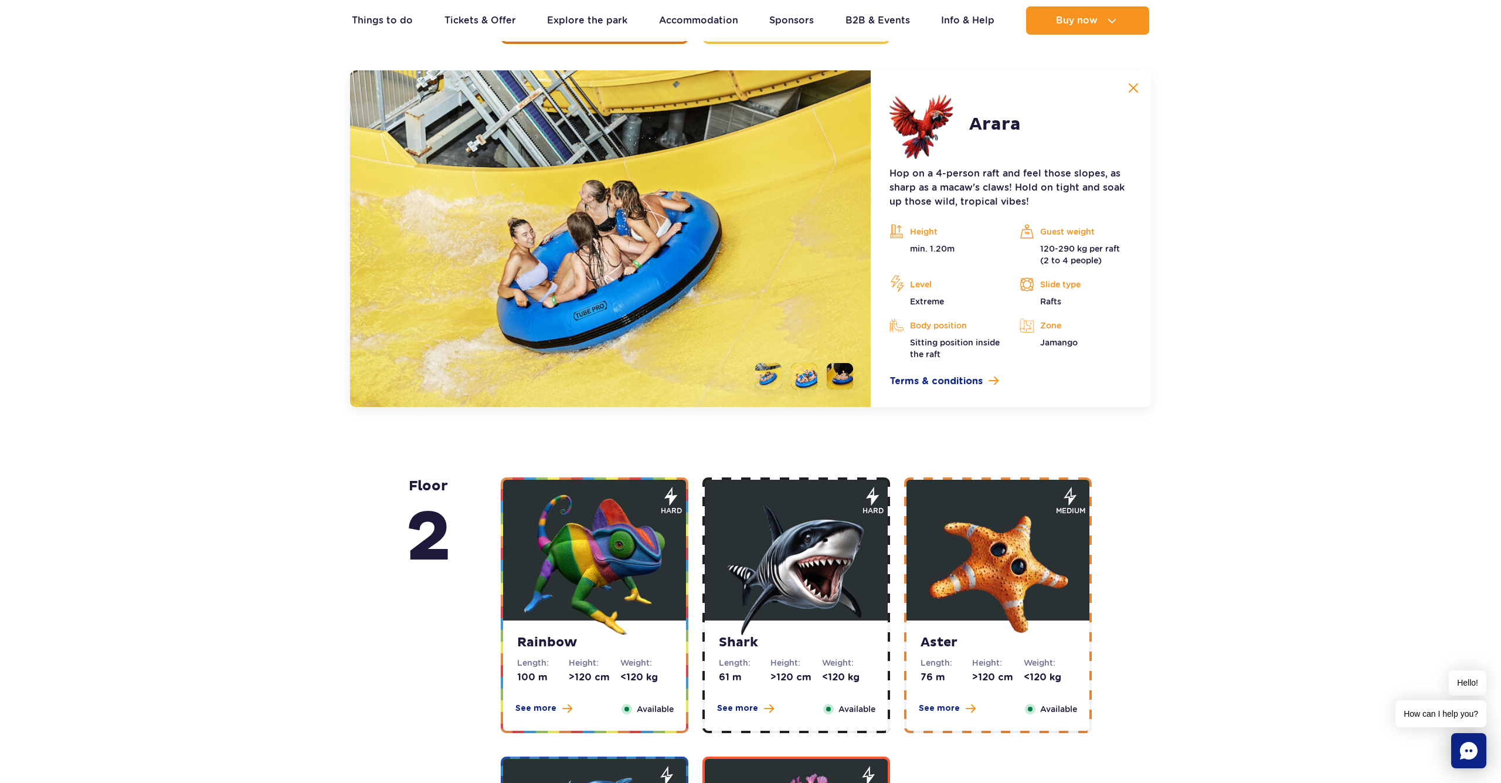
click at [1138, 90] on button at bounding box center [1132, 87] width 23 height 23
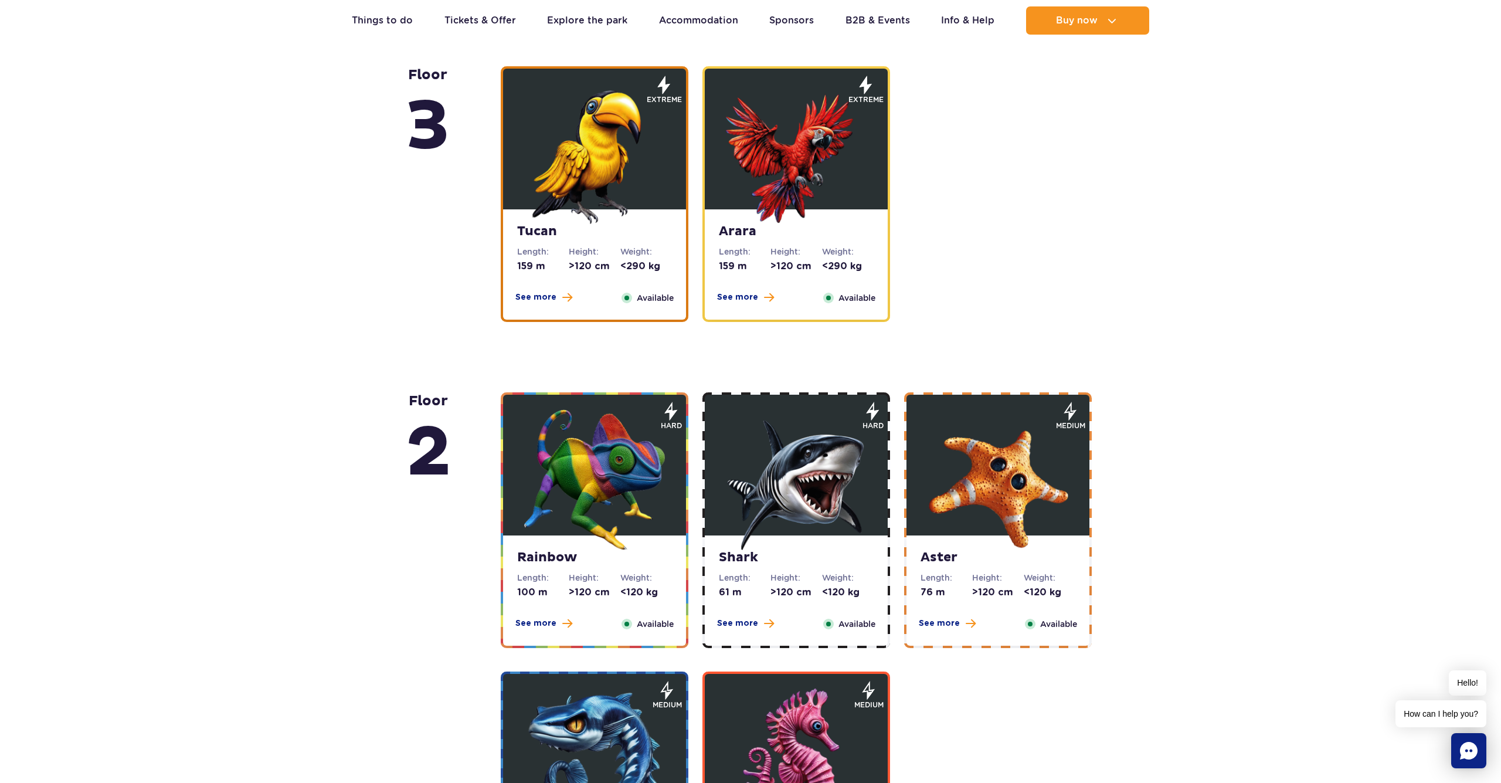
scroll to position [1638, 0]
click at [610, 467] on img at bounding box center [594, 479] width 141 height 141
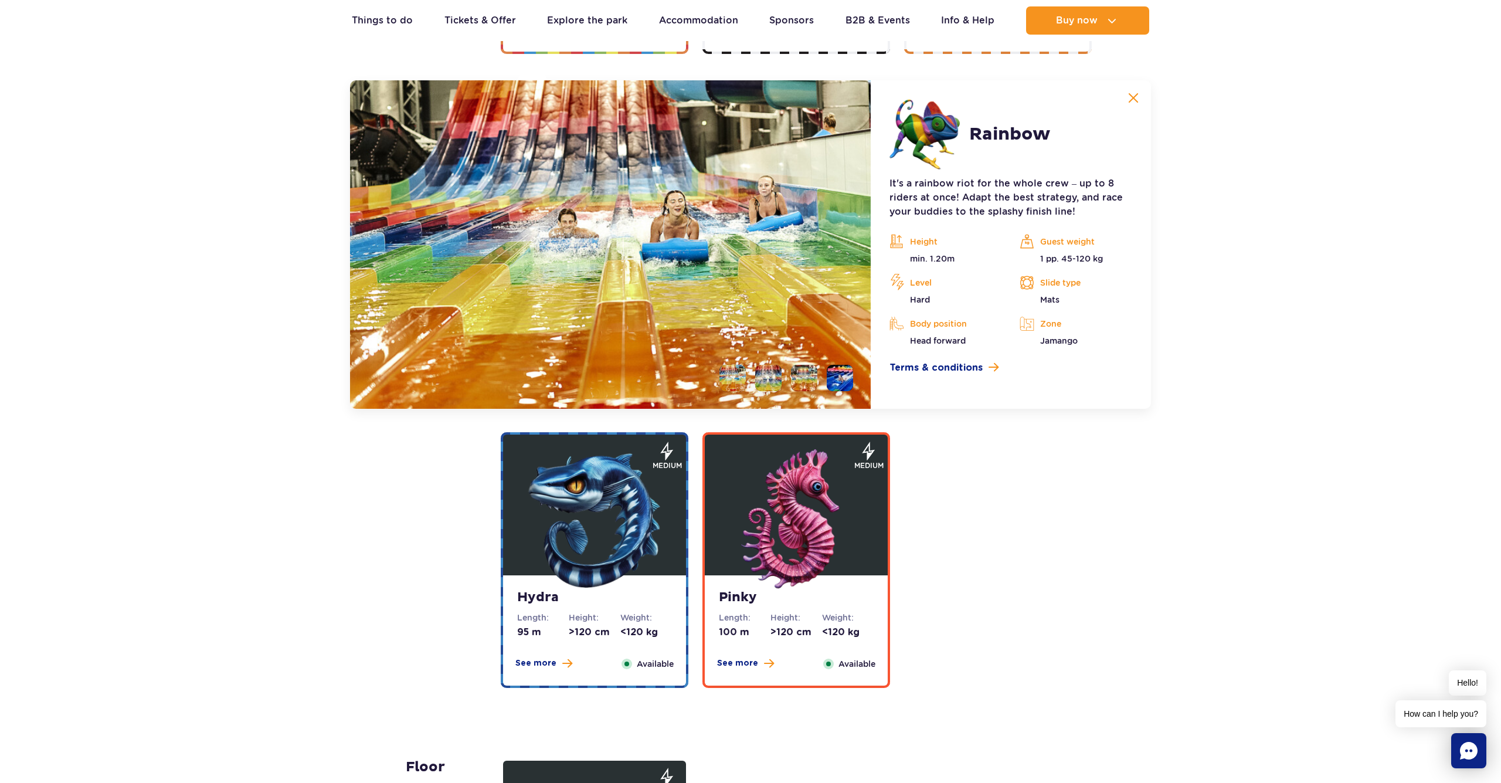
scroll to position [2242, 0]
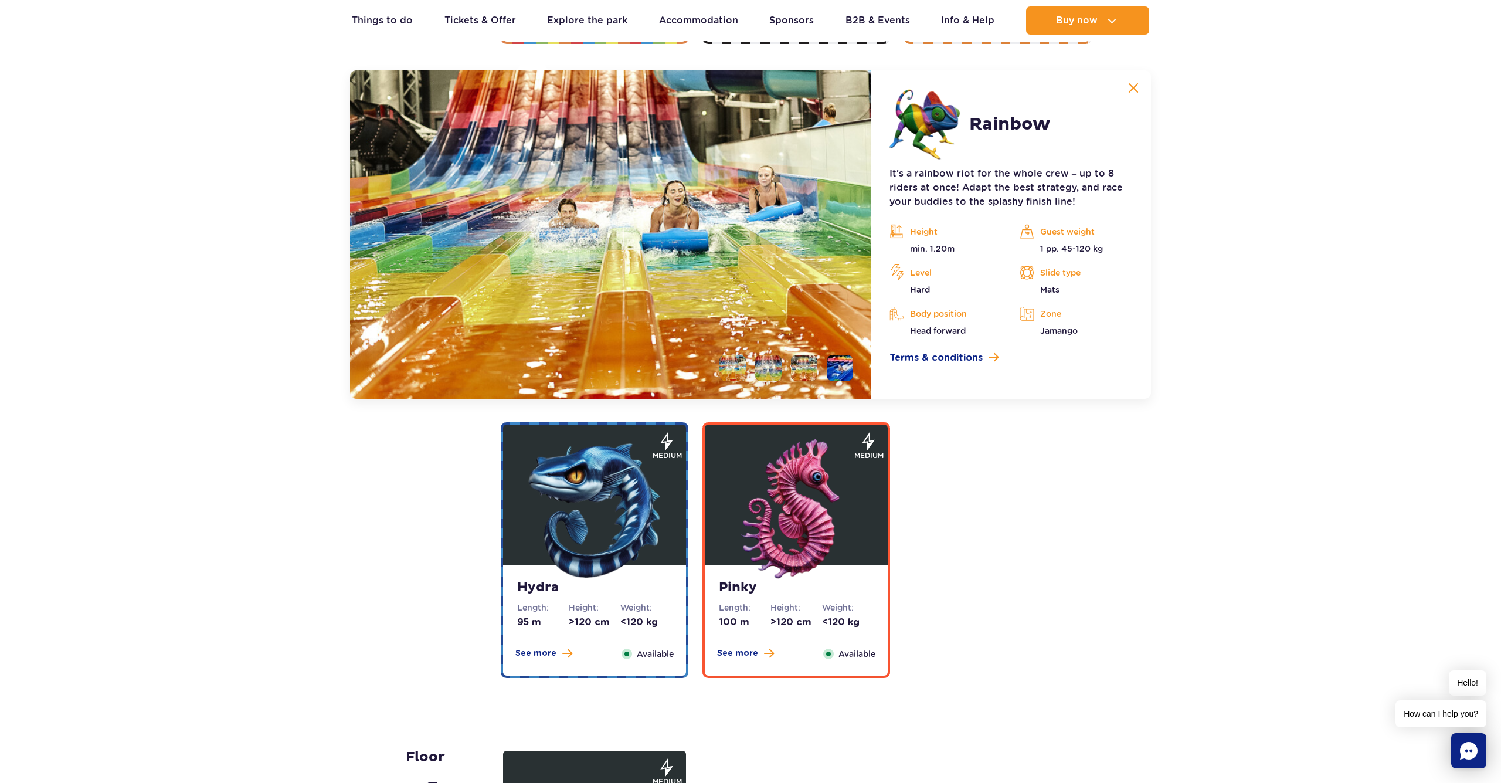
click at [1135, 90] on img at bounding box center [1133, 88] width 11 height 11
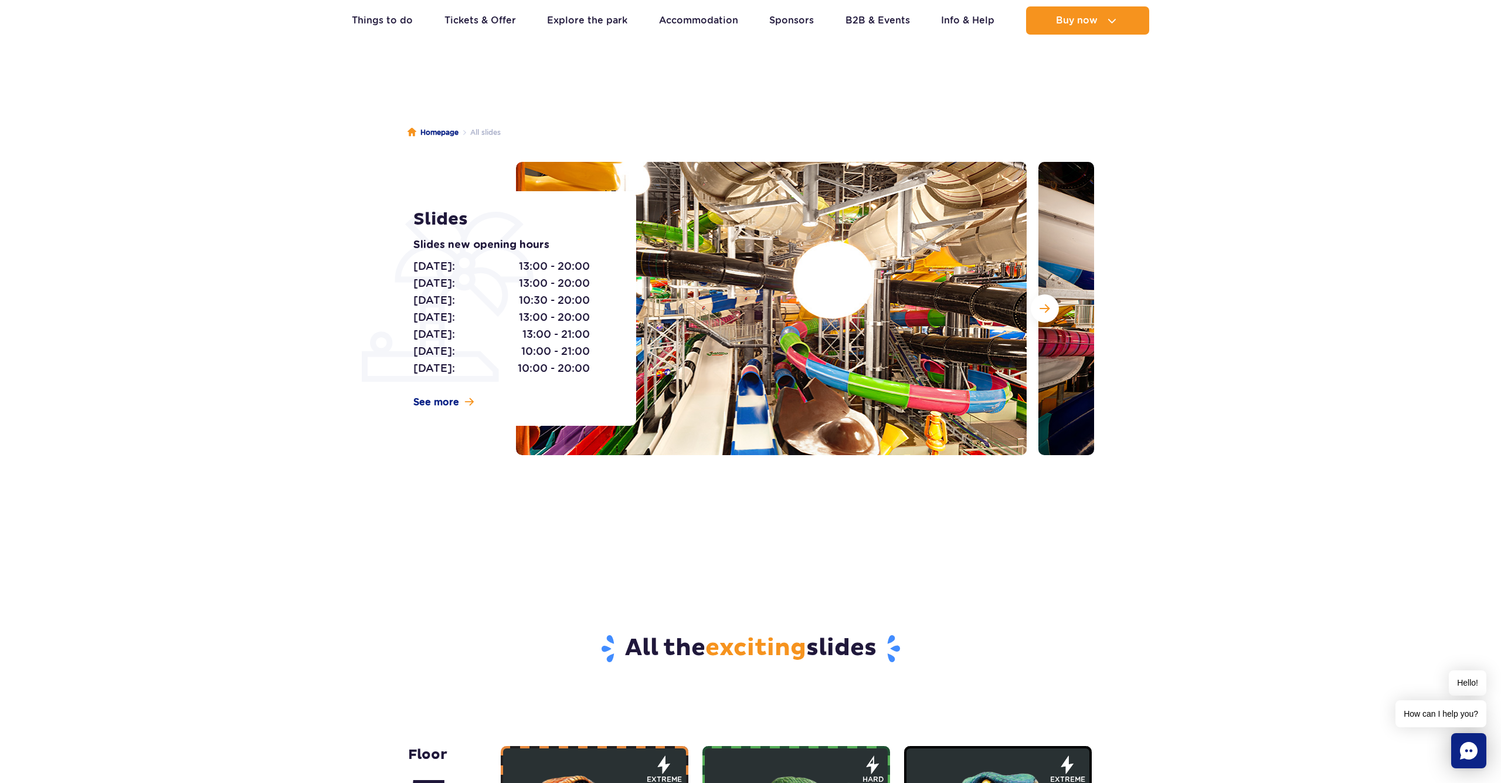
scroll to position [23, 0]
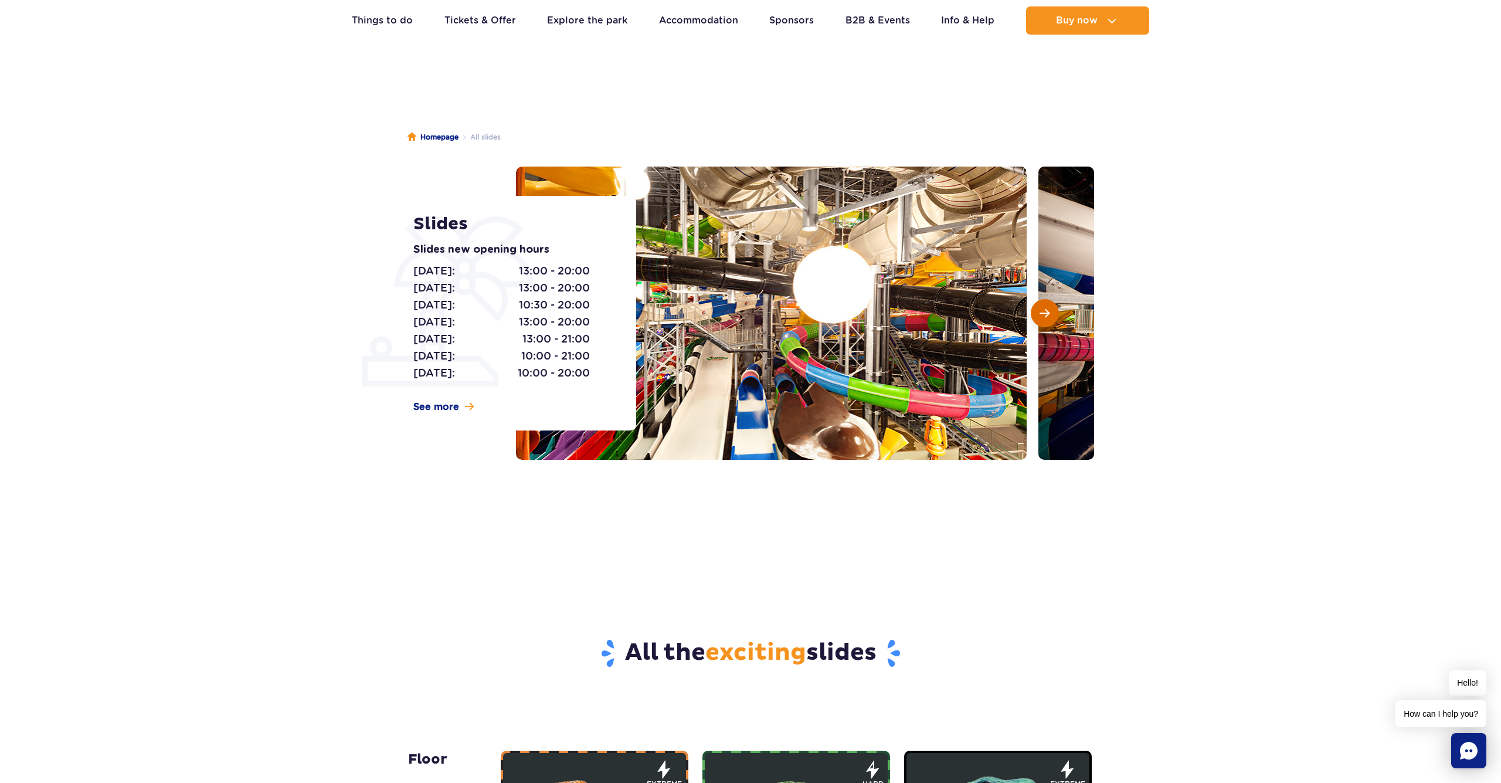
click at [1047, 317] on span "Next slide" at bounding box center [1044, 313] width 10 height 11
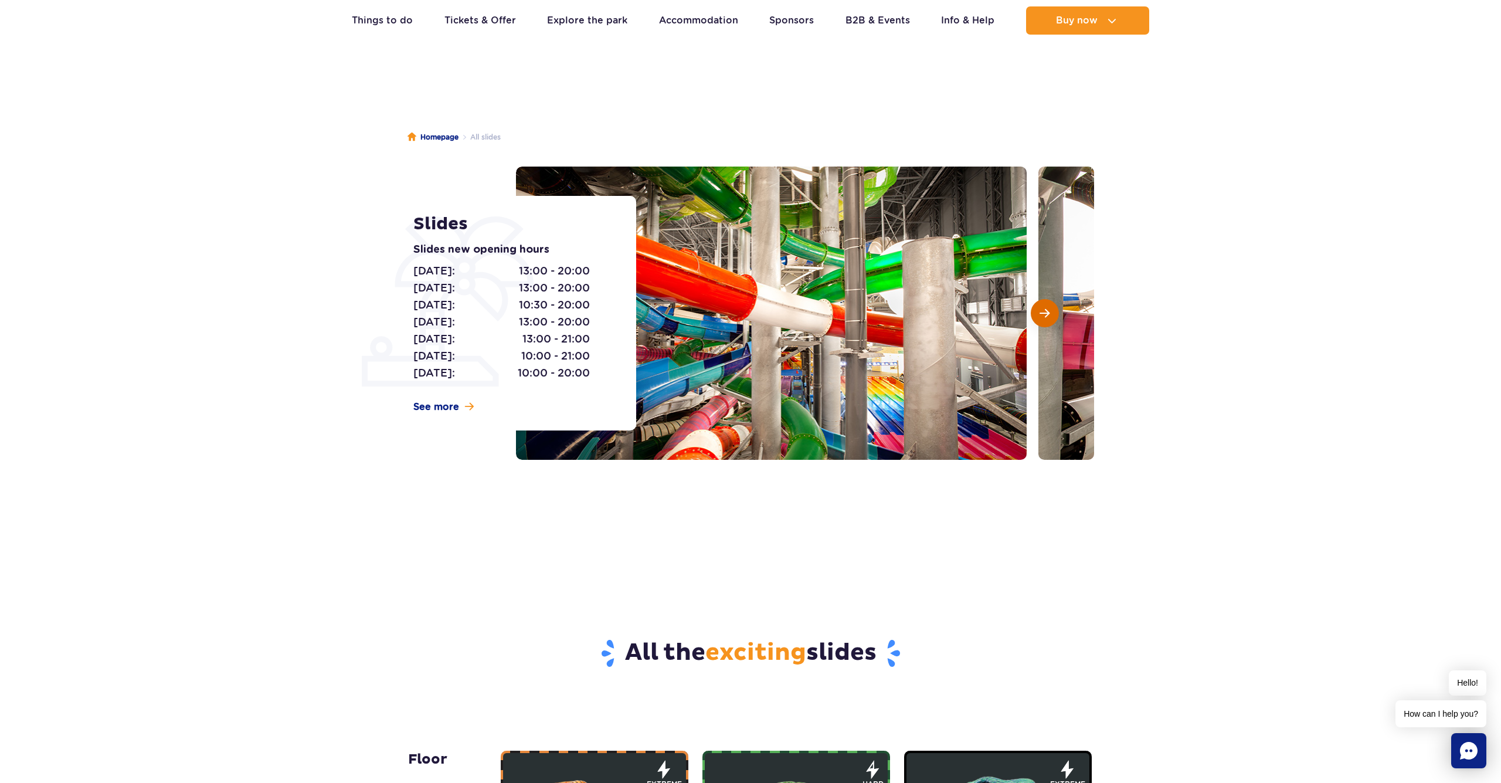
click at [1047, 317] on span "Next slide" at bounding box center [1044, 313] width 10 height 11
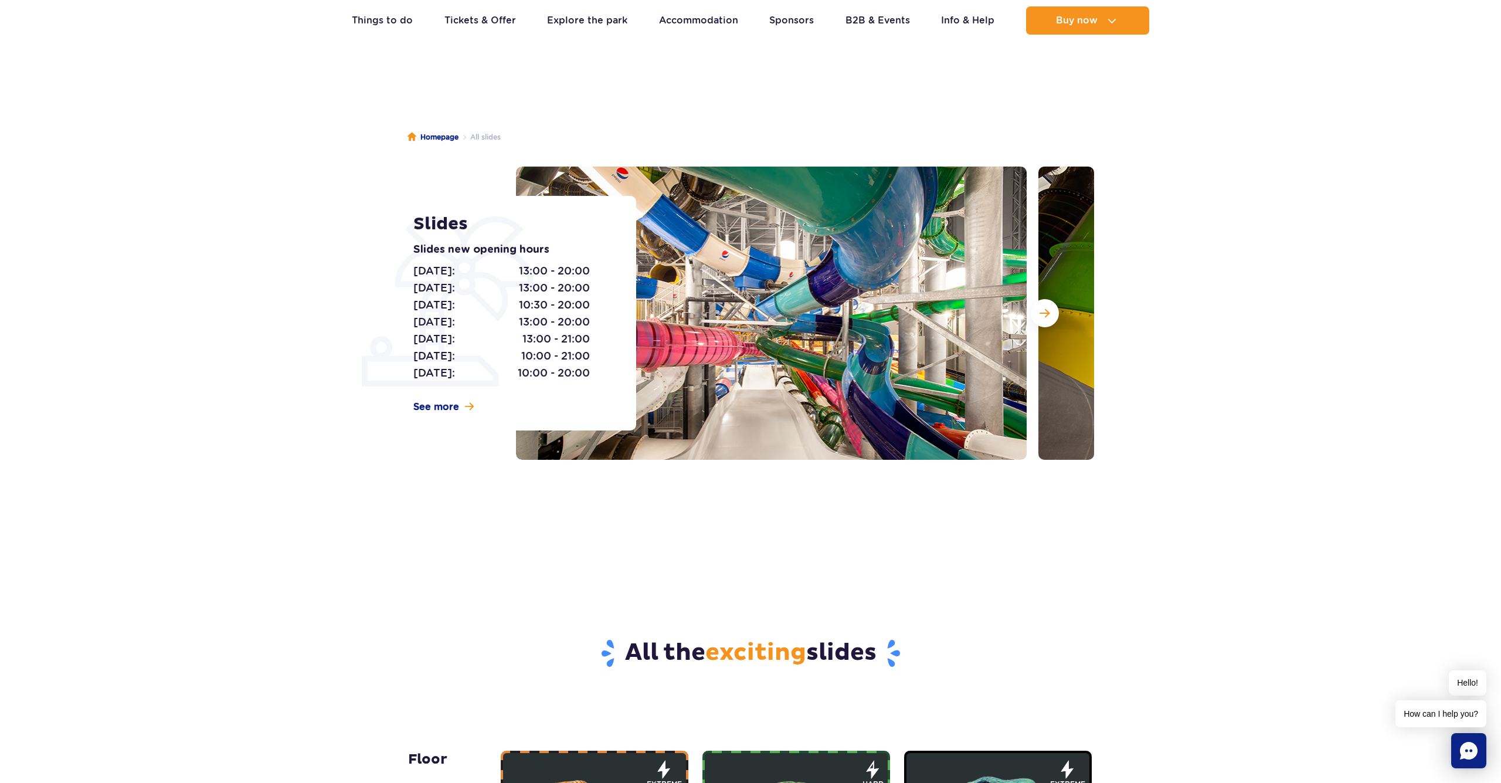
click at [858, 314] on img at bounding box center [771, 312] width 511 height 293
click at [1043, 315] on span "Next slide" at bounding box center [1044, 313] width 10 height 11
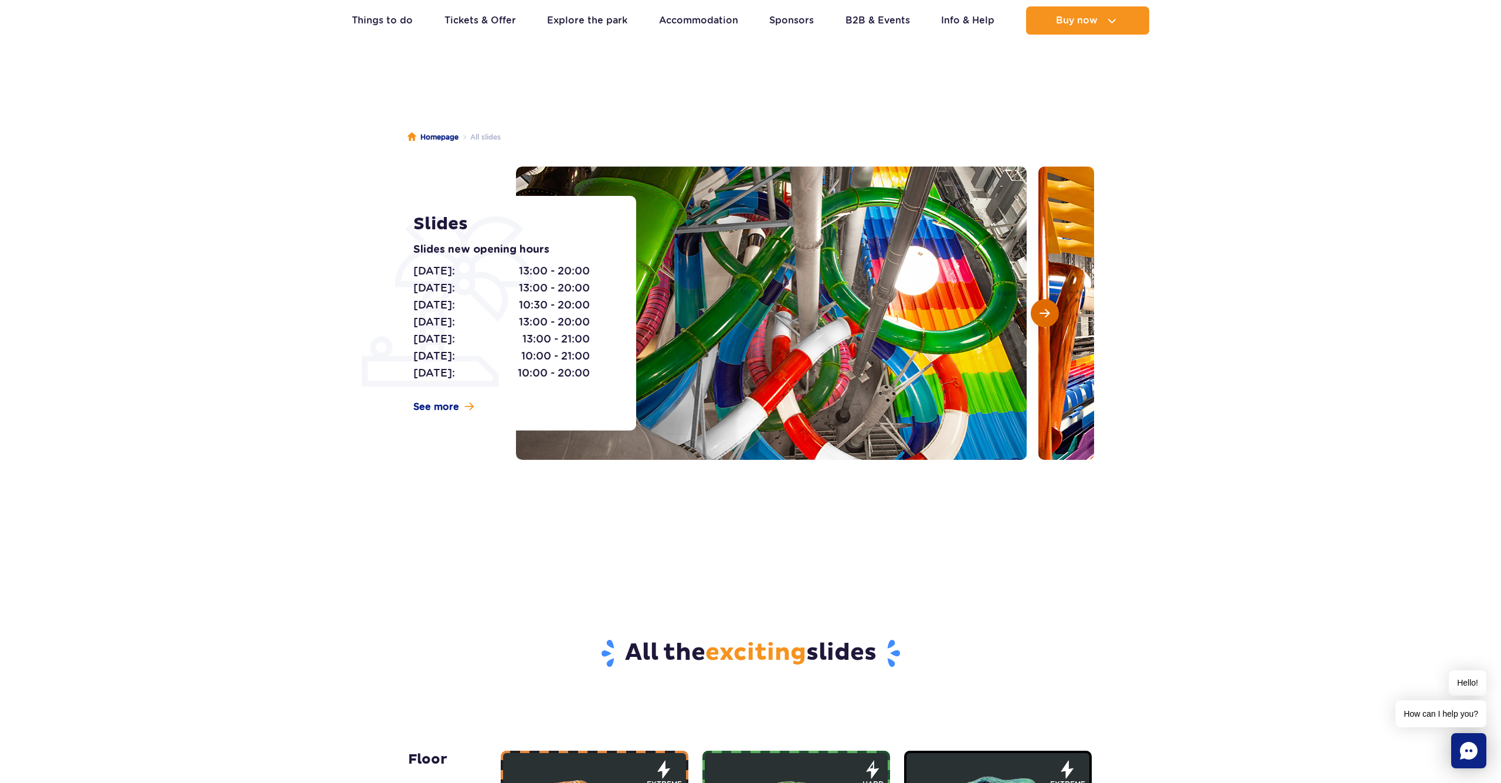
click at [1043, 315] on span "Next slide" at bounding box center [1044, 313] width 10 height 11
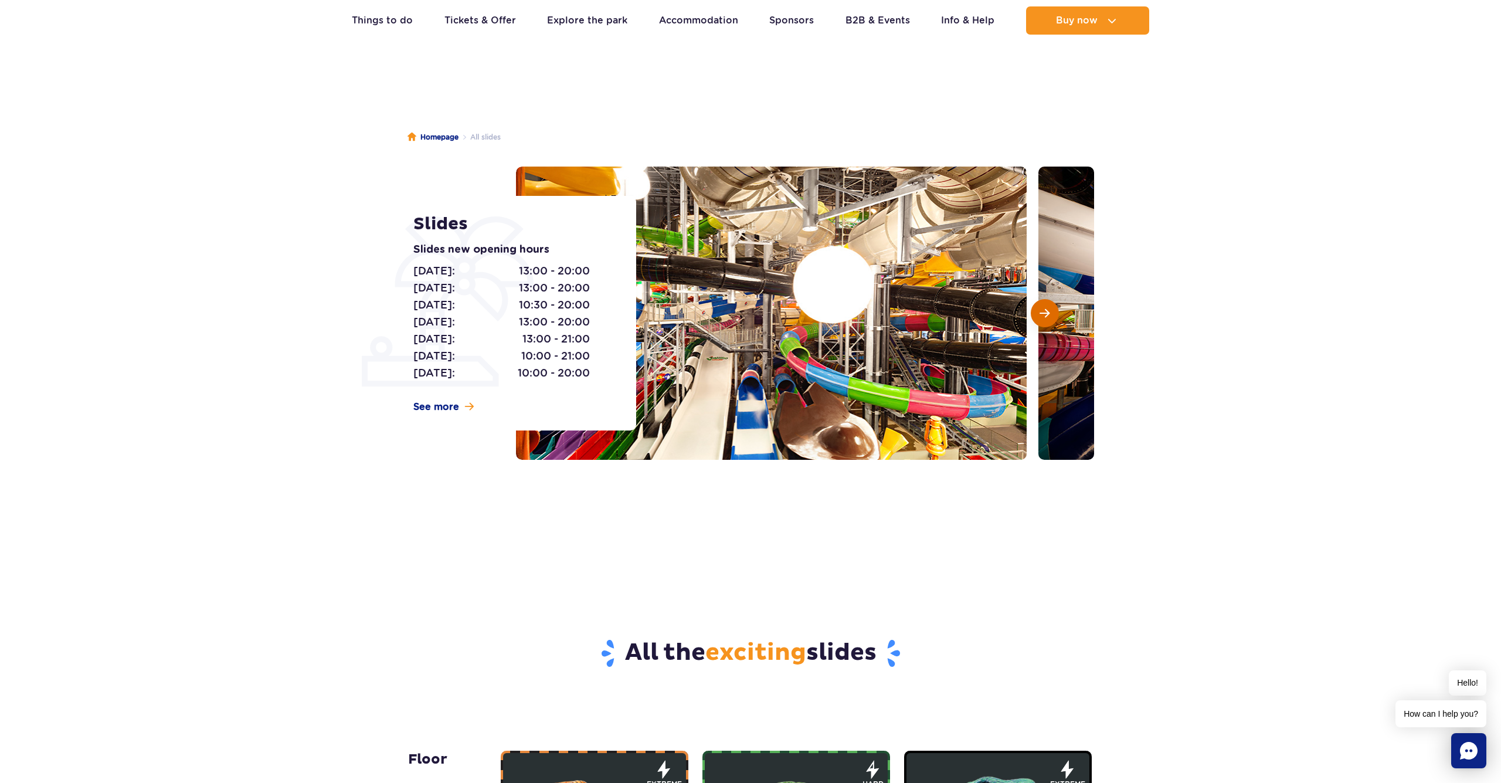
click at [1042, 316] on span "Next slide" at bounding box center [1044, 313] width 10 height 11
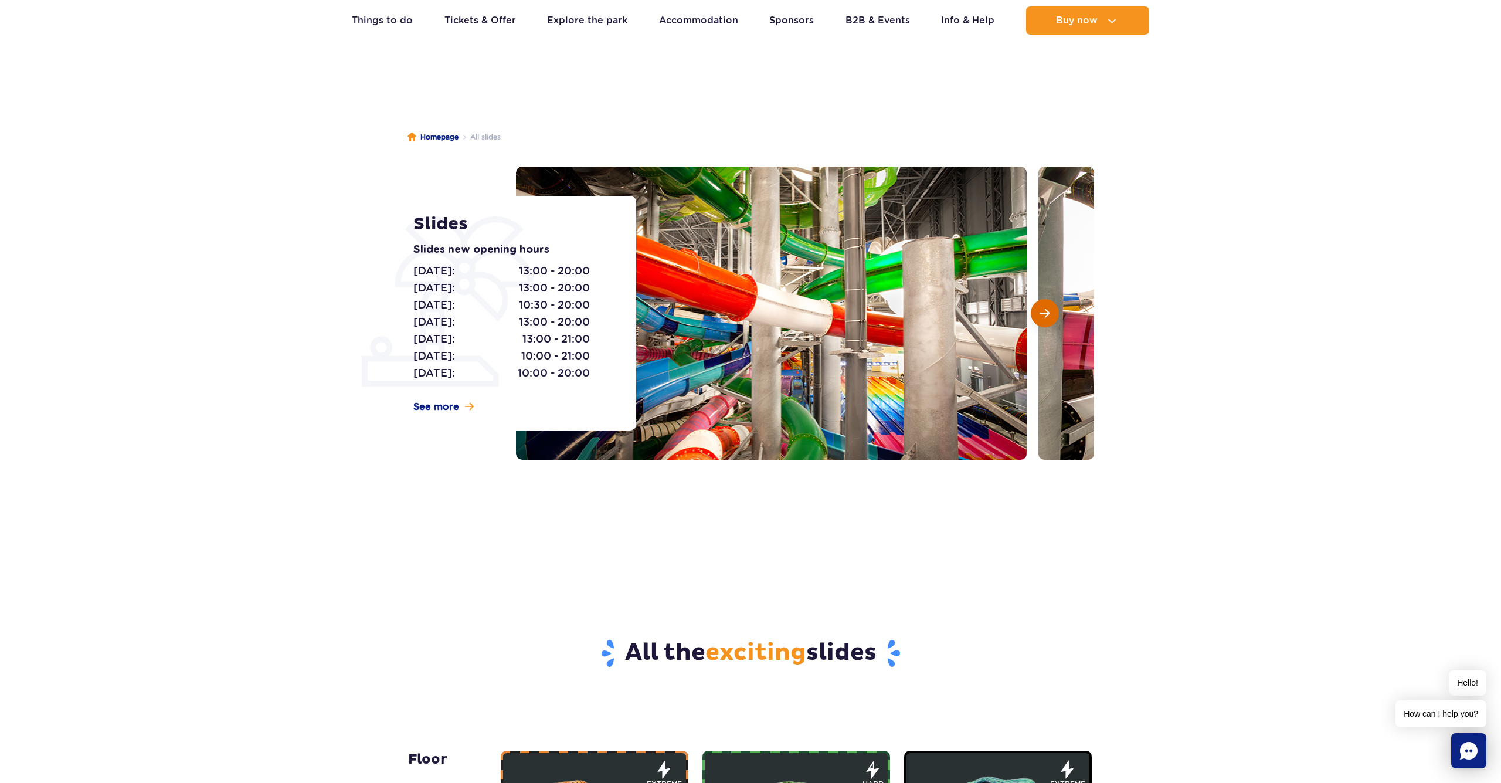
click at [1042, 316] on span "Next slide" at bounding box center [1044, 313] width 10 height 11
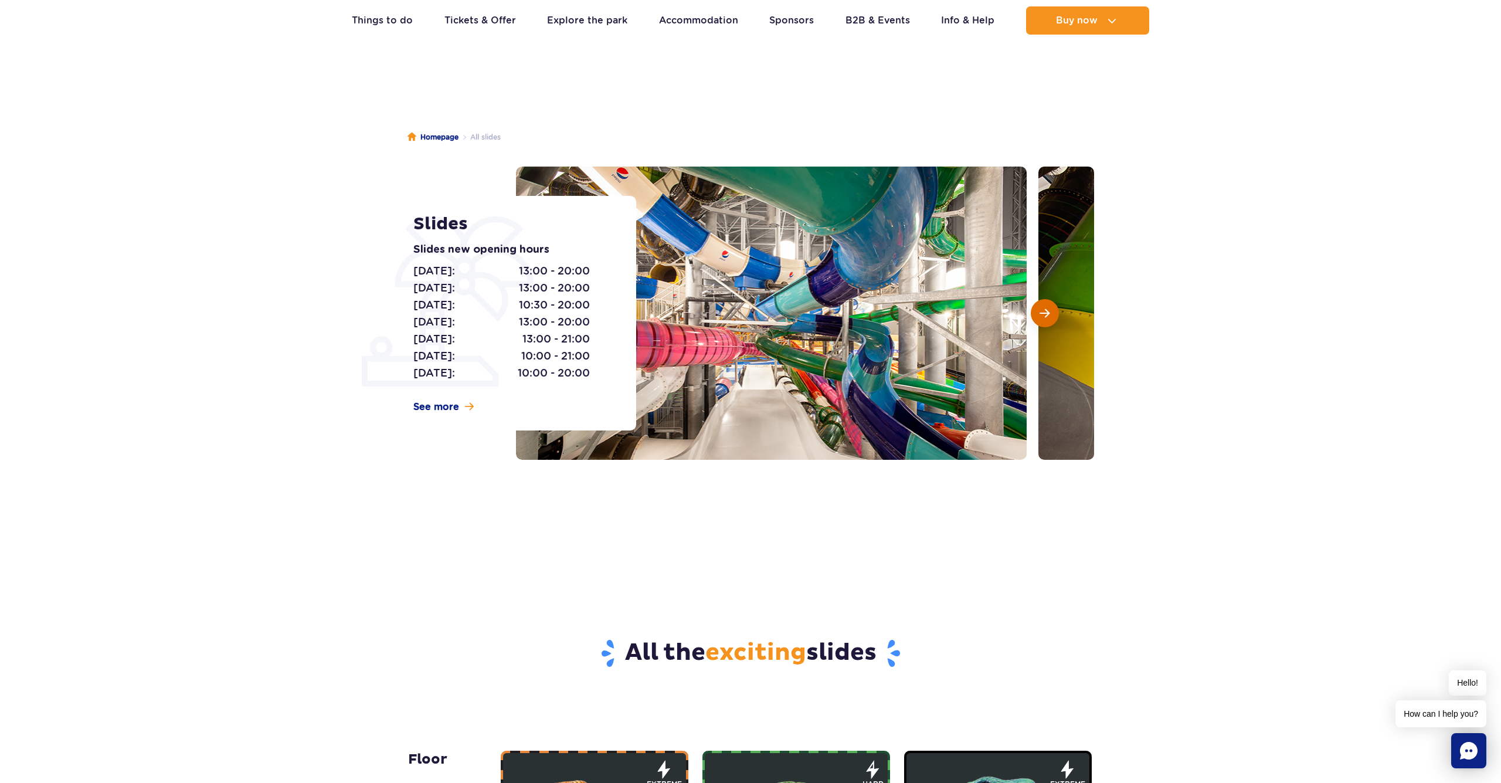
click at [1042, 316] on span "Next slide" at bounding box center [1044, 313] width 10 height 11
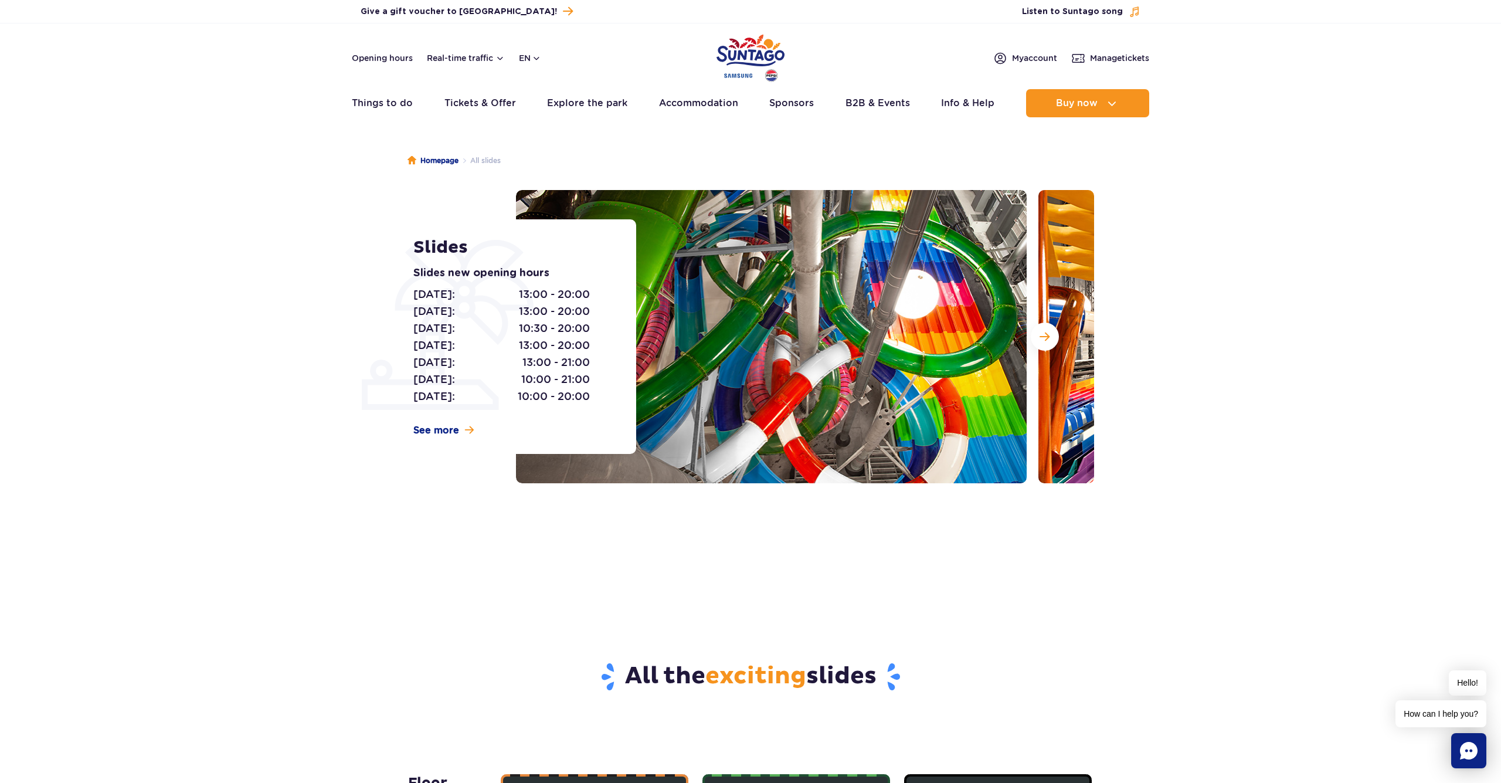
scroll to position [0, 0]
